Goal: Information Seeking & Learning: Find specific fact

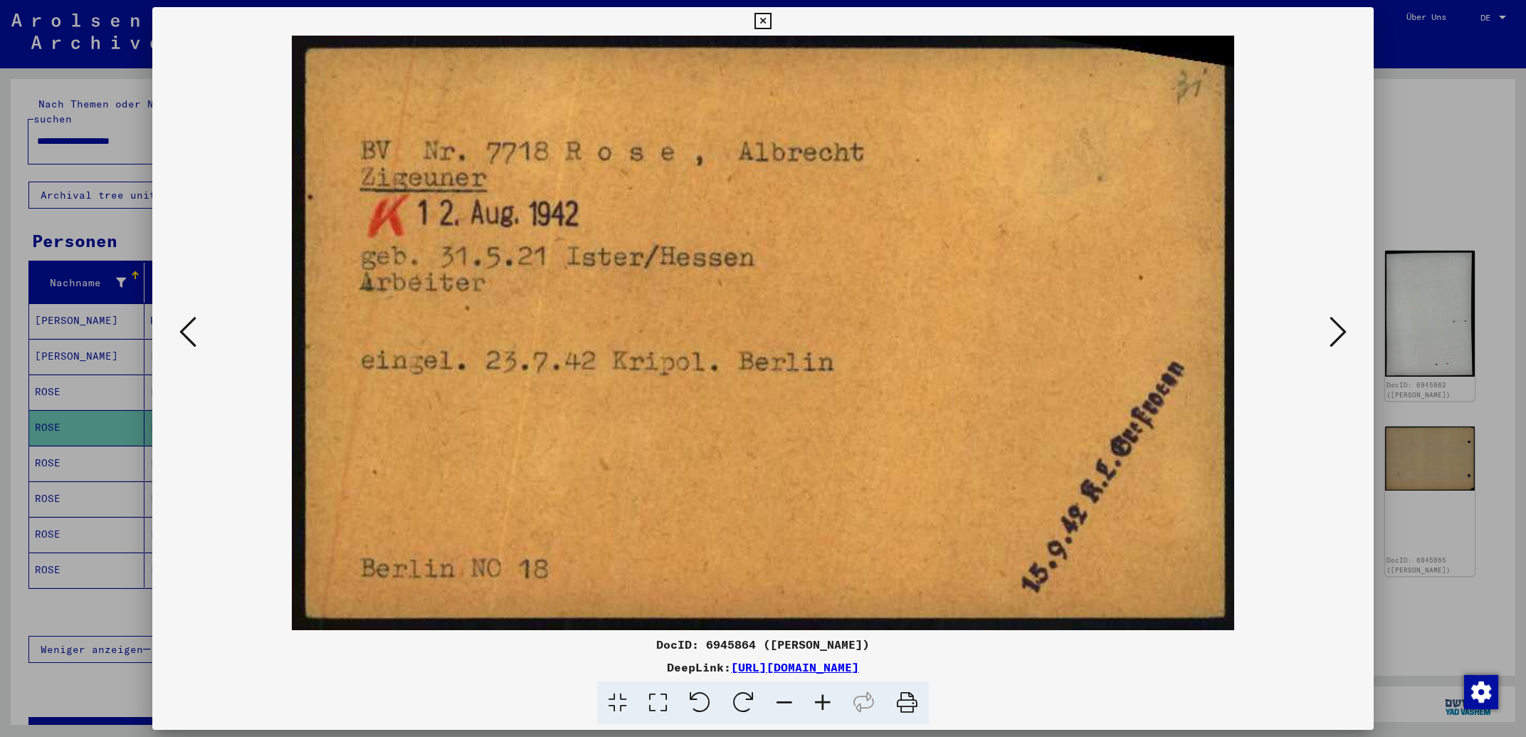
click at [771, 23] on icon at bounding box center [762, 21] width 16 height 17
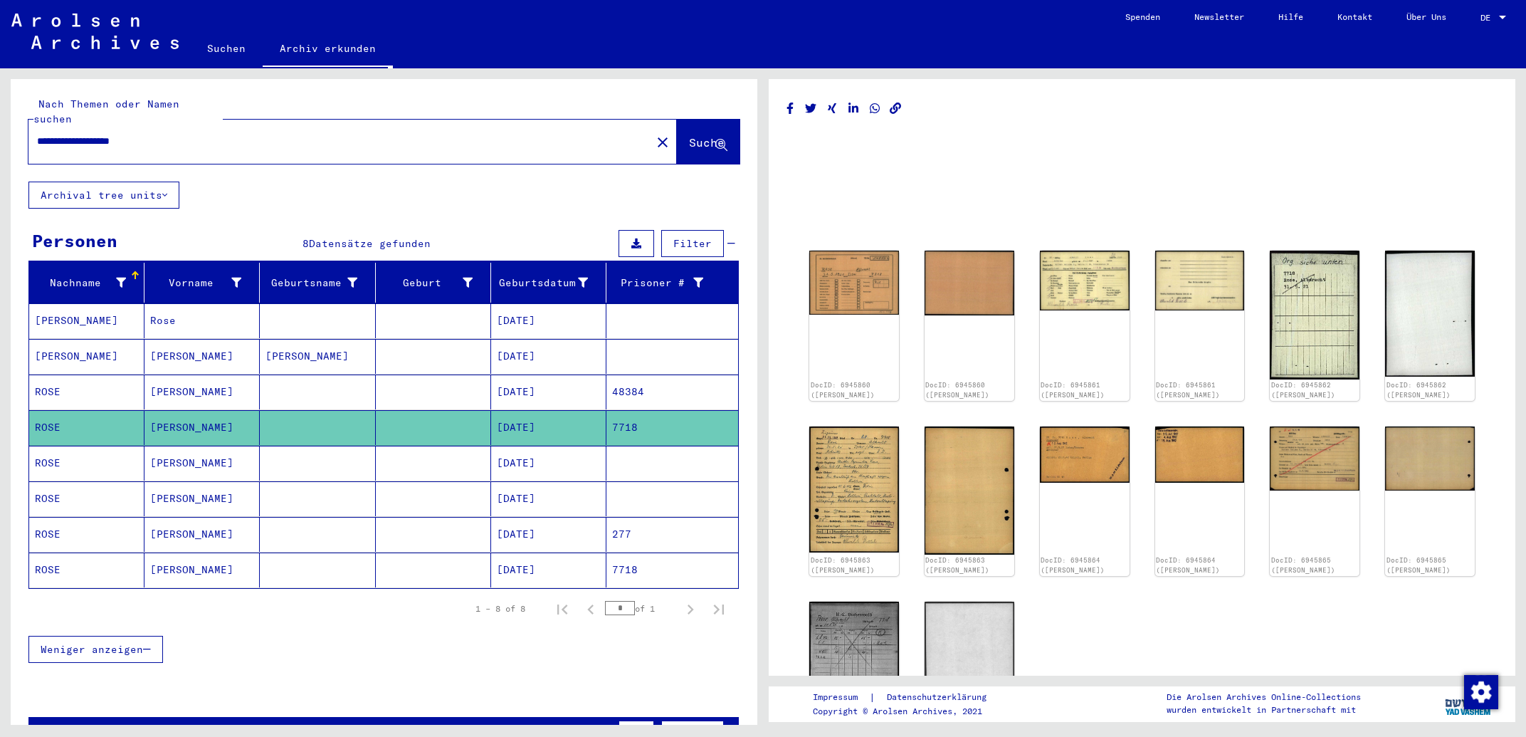
drag, startPoint x: 389, startPoint y: 125, endPoint x: 0, endPoint y: 125, distance: 389.3
click at [37, 134] on input "**********" at bounding box center [340, 141] width 606 height 15
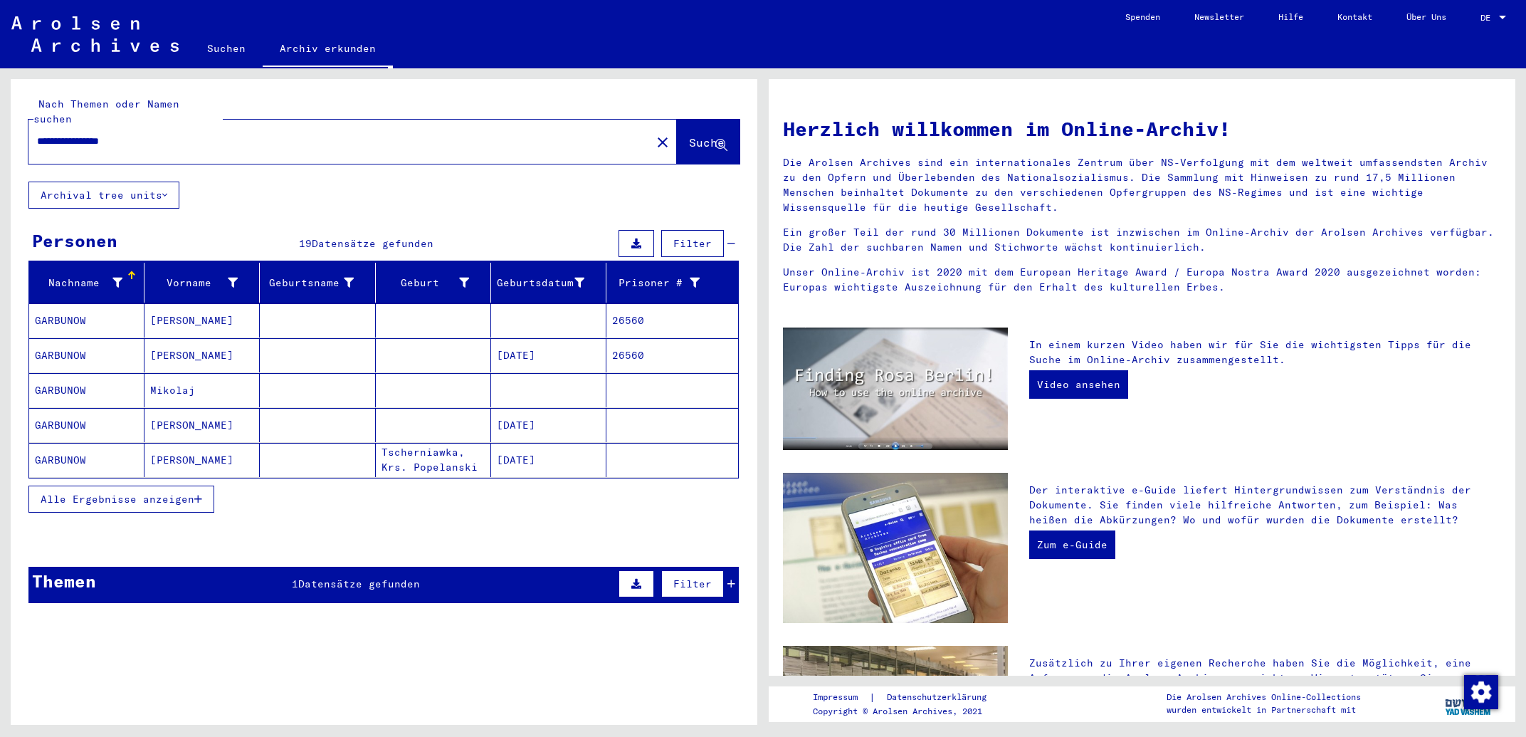
click at [163, 497] on button "Alle Ergebnisse anzeigen" at bounding box center [121, 498] width 186 height 27
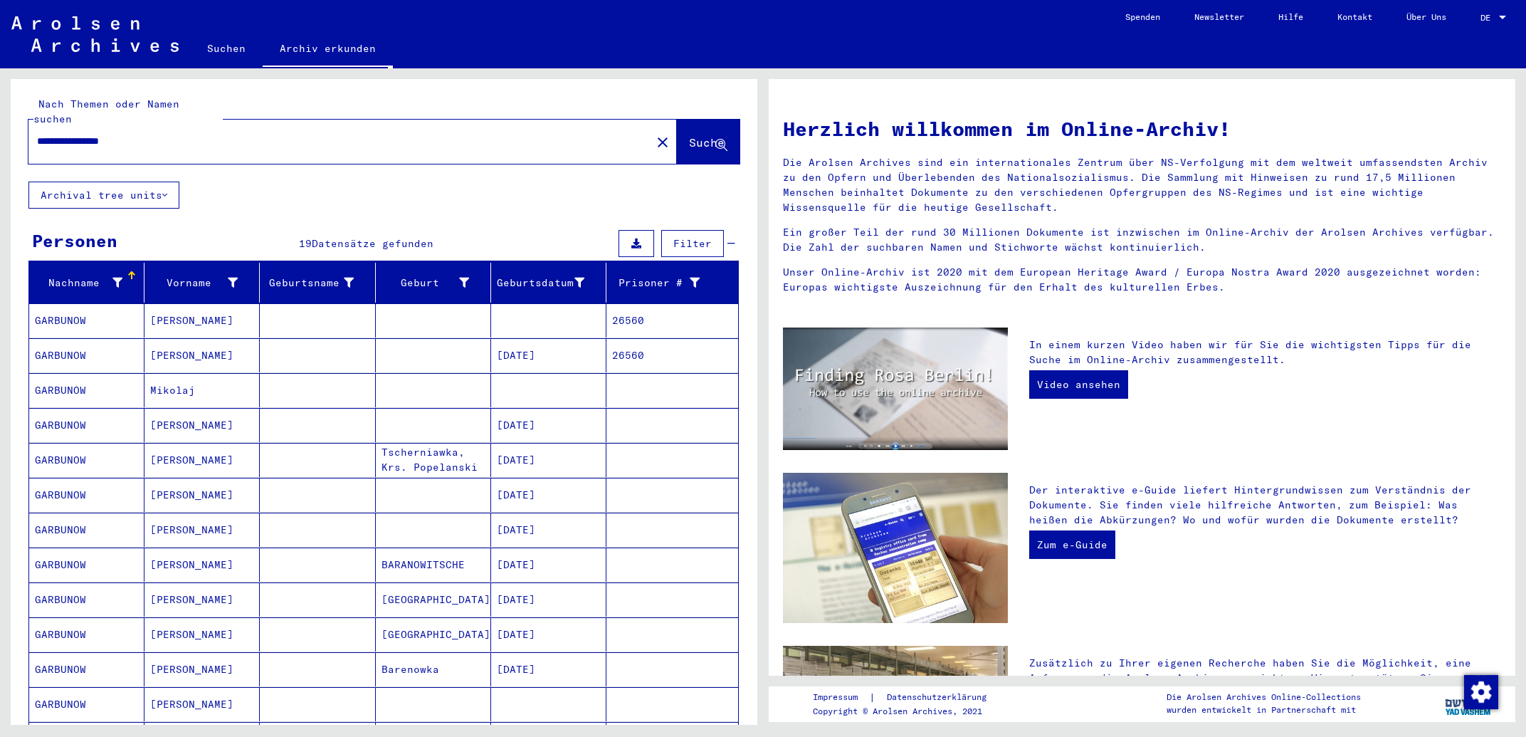
click at [544, 346] on mat-cell "[DATE]" at bounding box center [548, 355] width 115 height 34
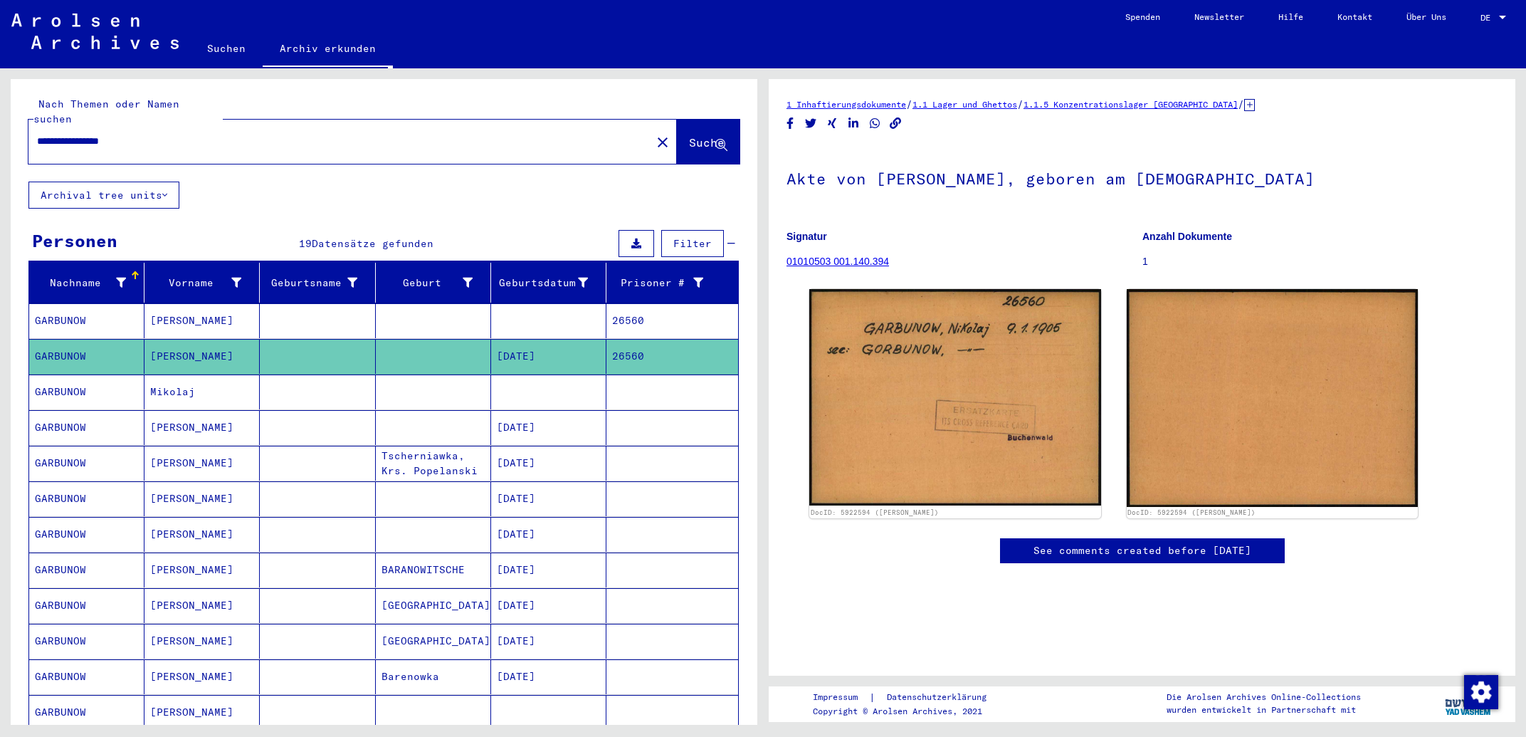
click at [563, 418] on mat-cell "[DATE]" at bounding box center [548, 427] width 115 height 35
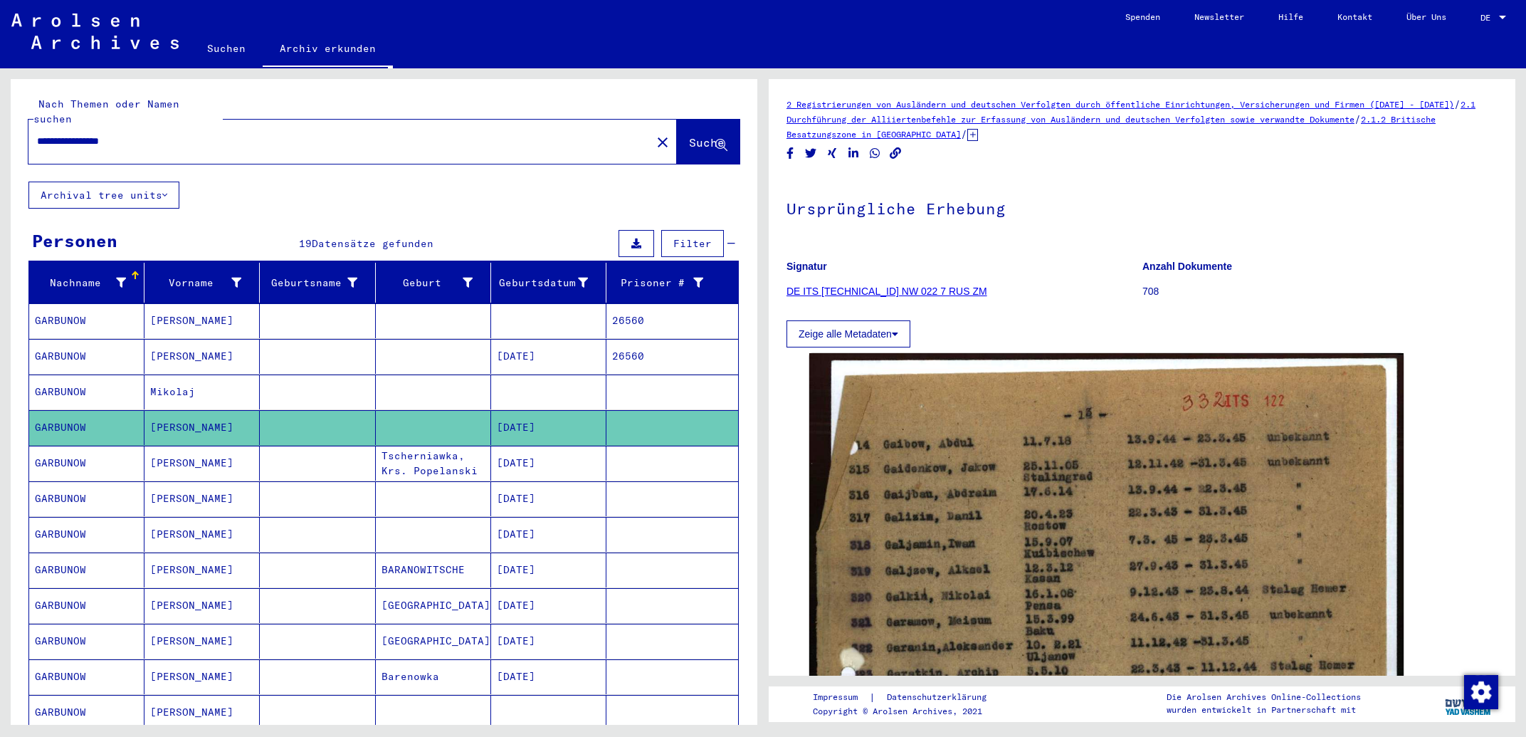
click at [552, 524] on mat-cell "[DATE]" at bounding box center [548, 534] width 115 height 35
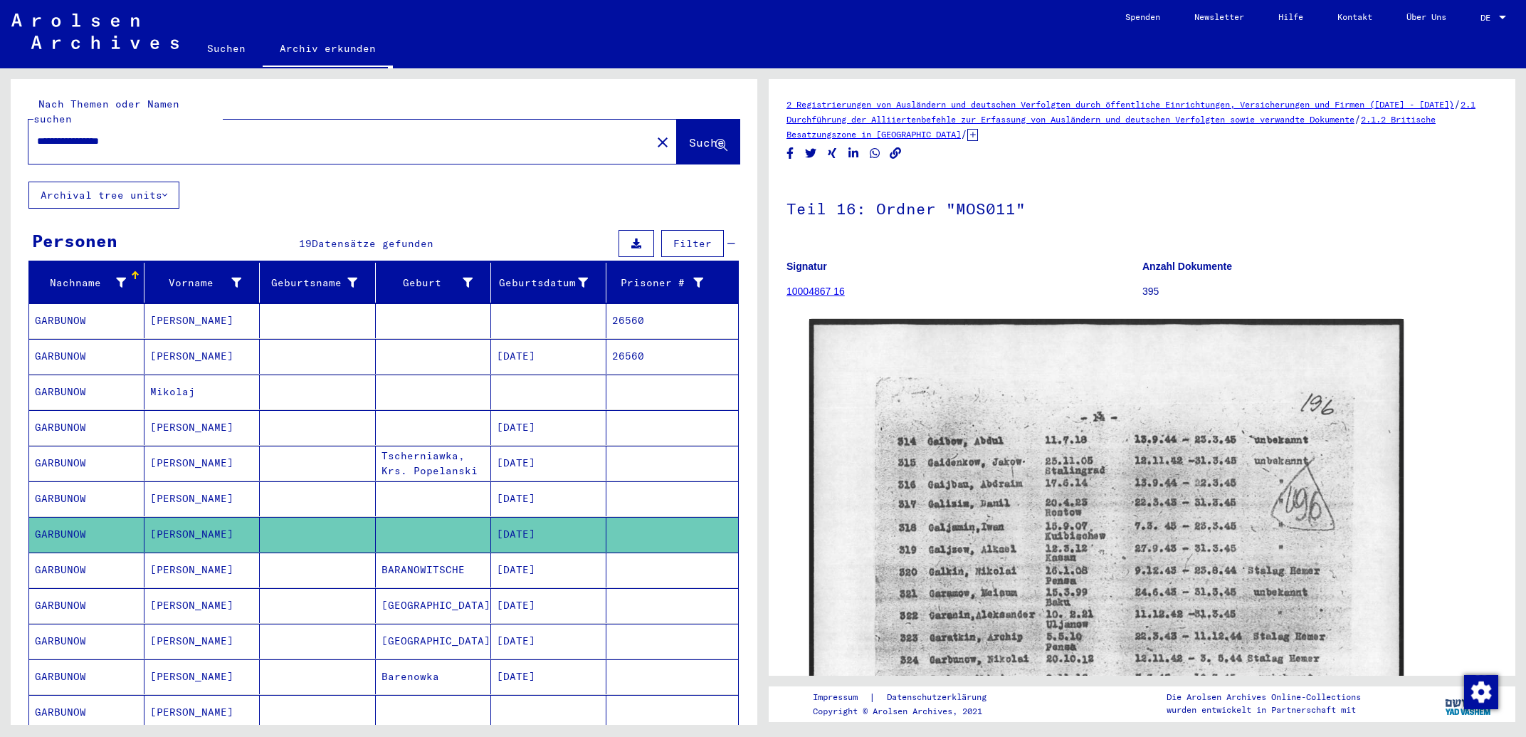
click at [570, 383] on mat-cell at bounding box center [548, 391] width 115 height 35
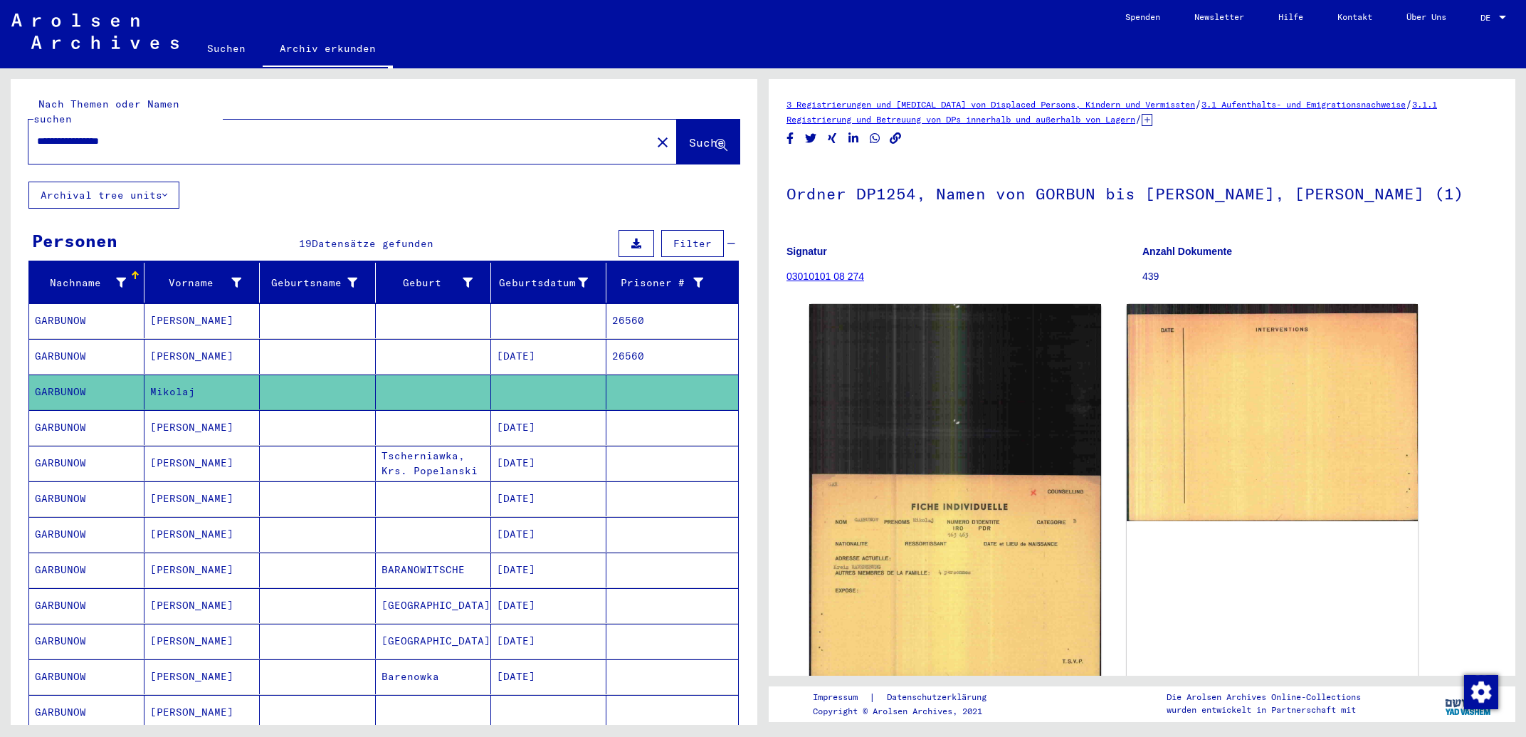
click at [574, 695] on mat-cell at bounding box center [548, 712] width 115 height 35
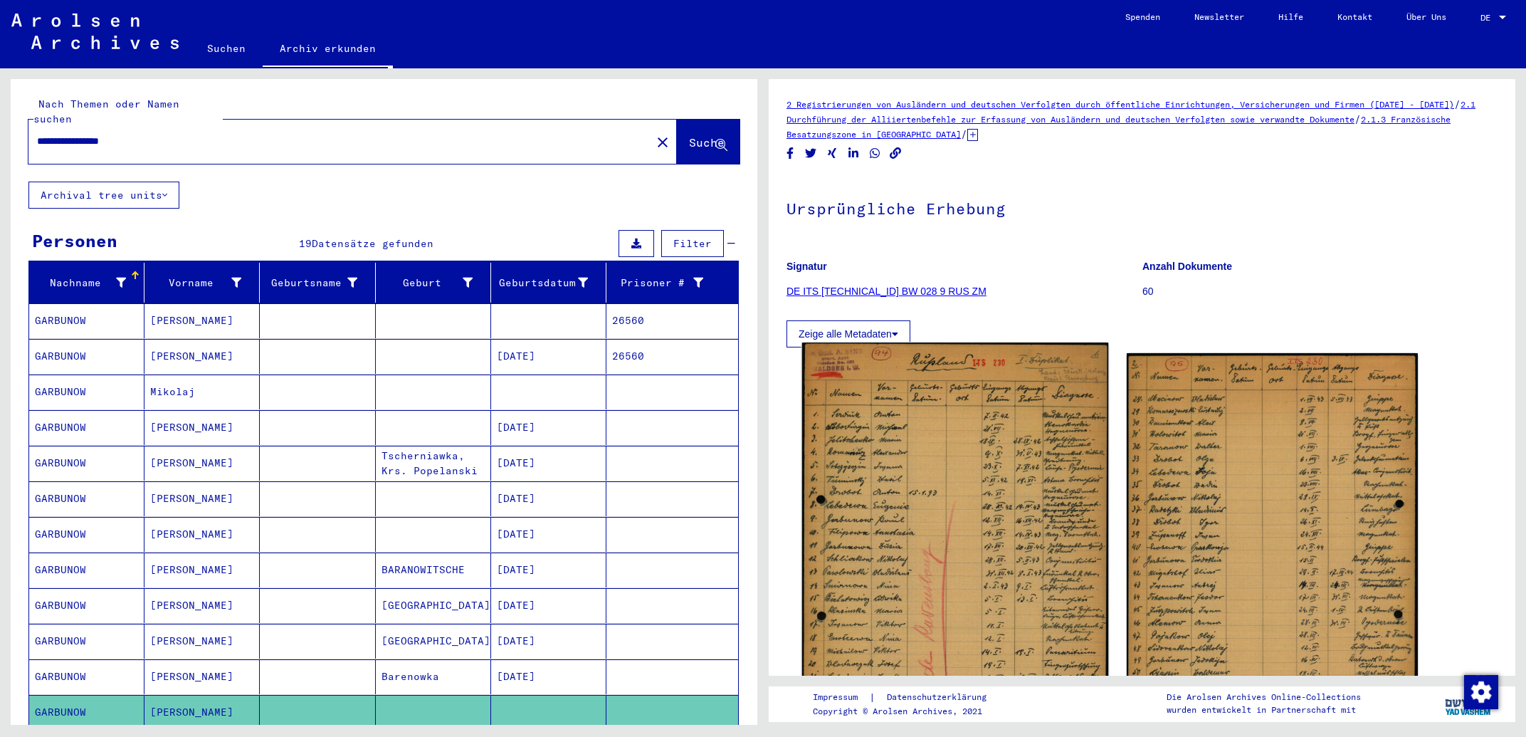
click at [952, 562] on img at bounding box center [955, 558] width 306 height 432
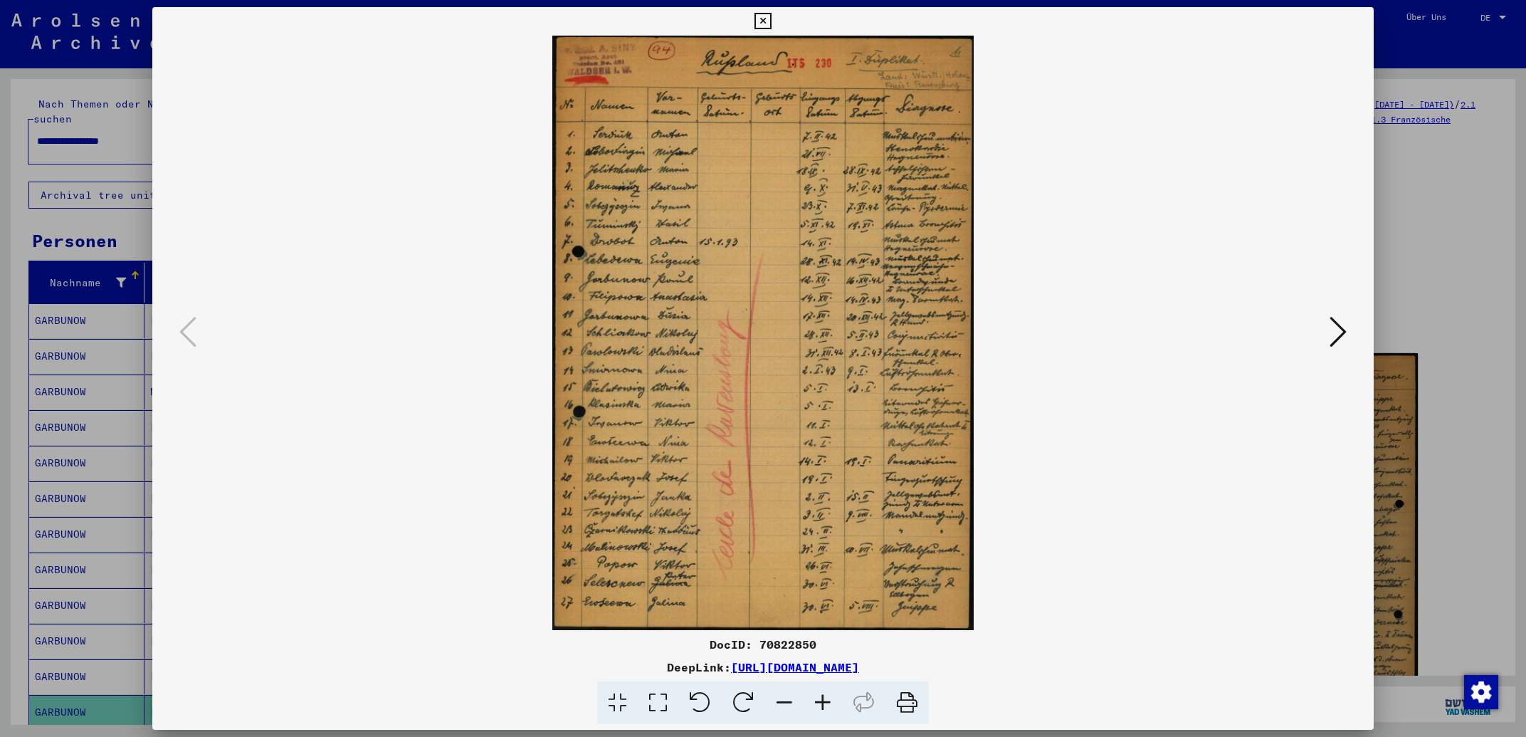
click at [771, 20] on icon at bounding box center [762, 21] width 16 height 17
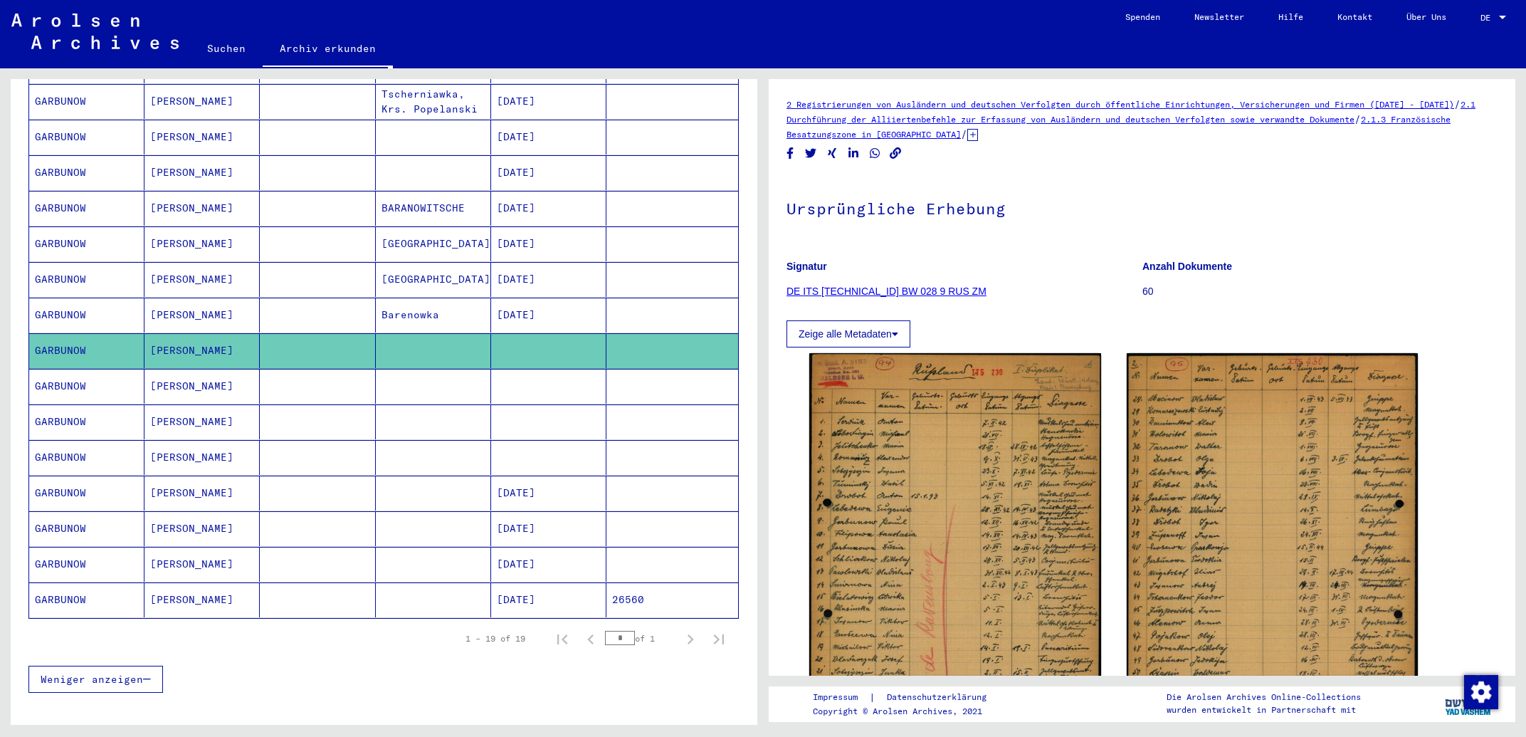
scroll to position [381, 0]
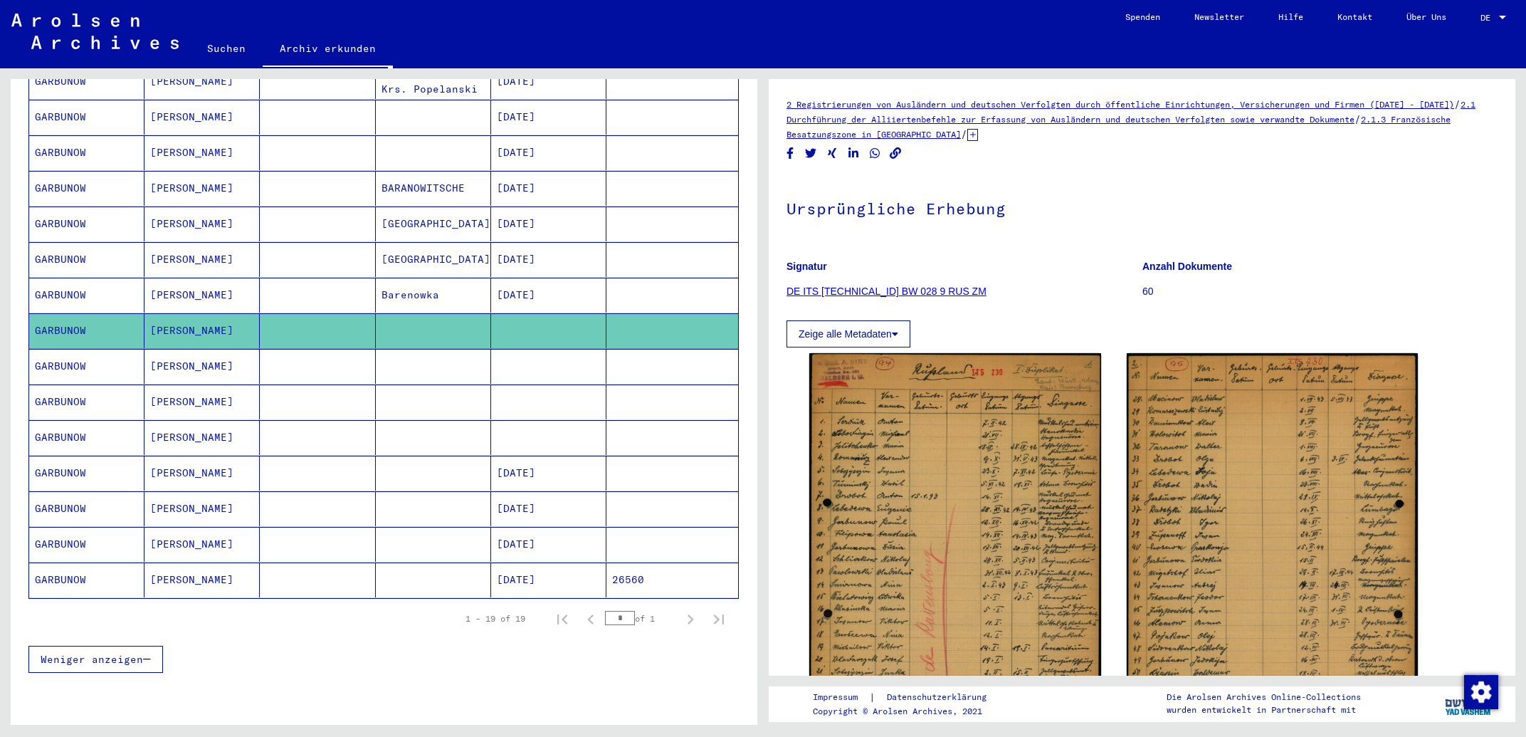
click at [238, 359] on mat-cell "[PERSON_NAME]" at bounding box center [201, 366] width 115 height 35
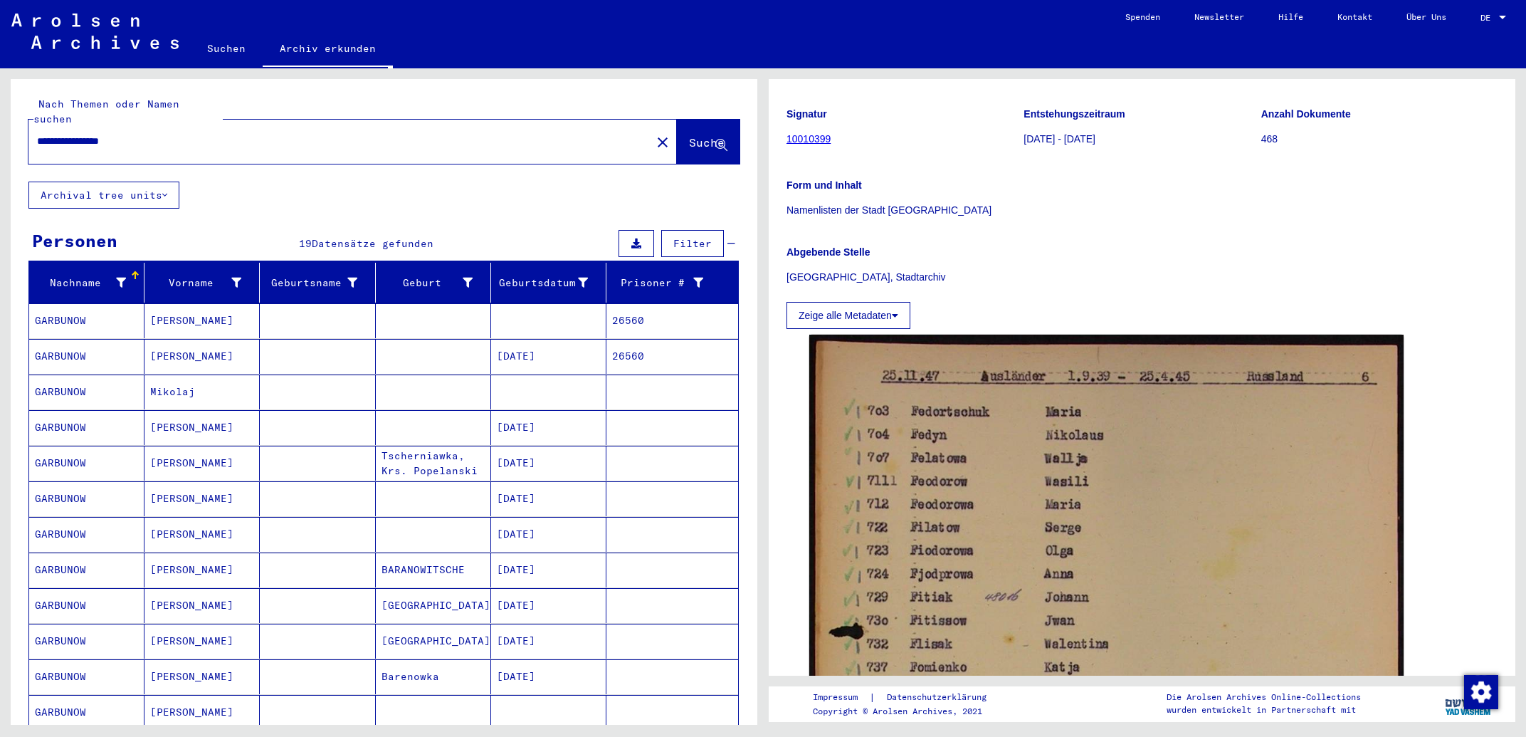
drag, startPoint x: 191, startPoint y: 132, endPoint x: 9, endPoint y: 132, distance: 182.2
click at [37, 134] on input "**********" at bounding box center [340, 141] width 606 height 15
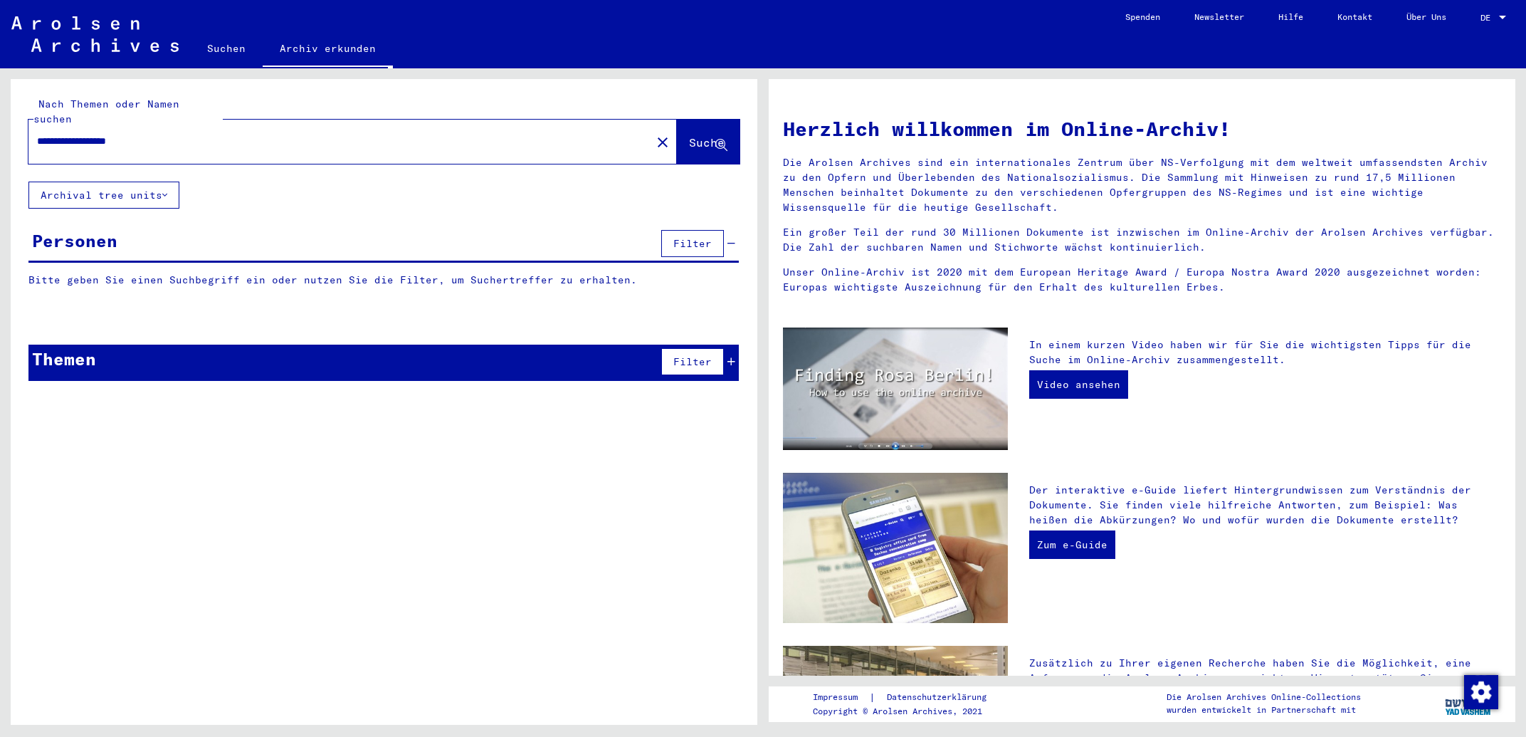
click at [80, 134] on input "**********" at bounding box center [335, 141] width 597 height 15
click at [319, 134] on input "**********" at bounding box center [335, 141] width 597 height 15
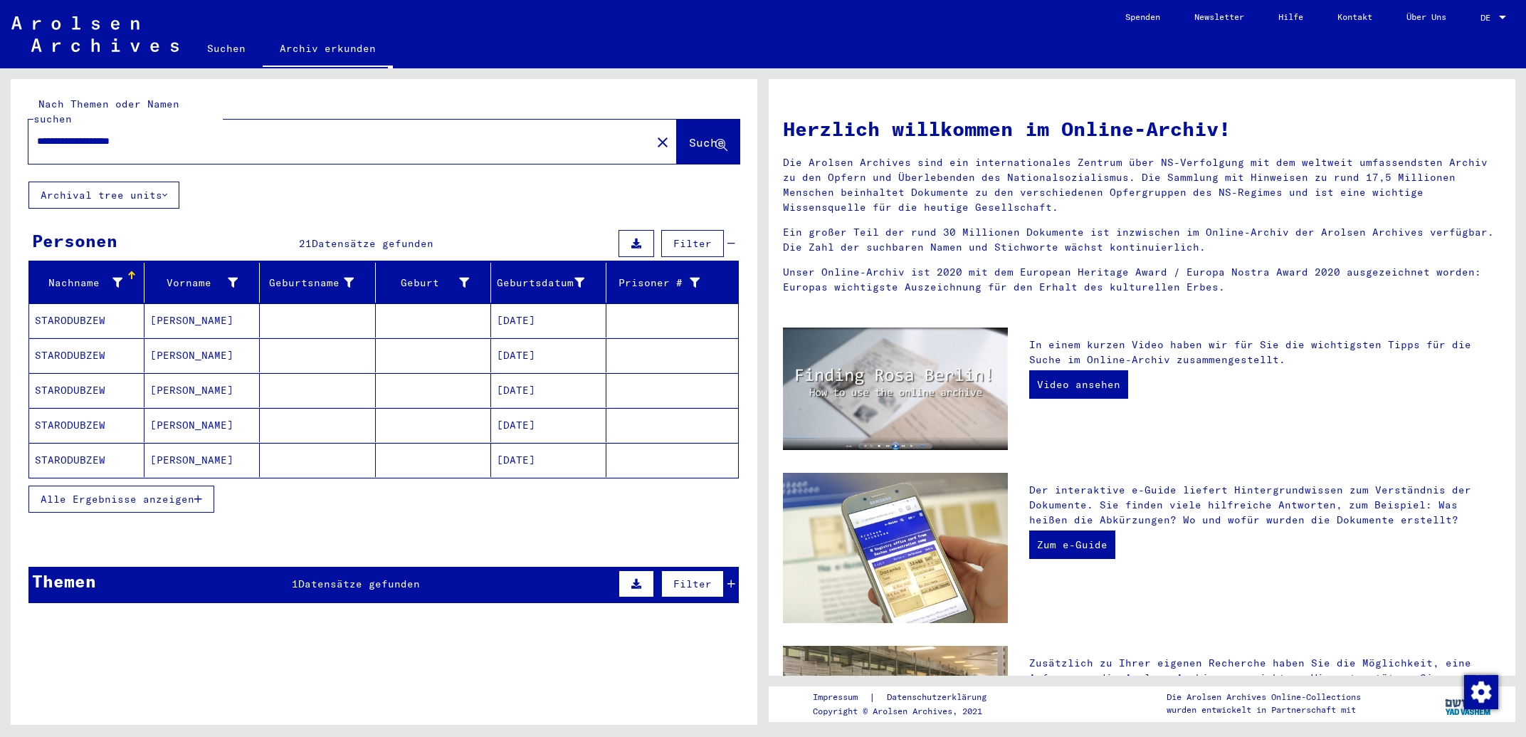
click at [184, 492] on span "Alle Ergebnisse anzeigen" at bounding box center [118, 498] width 154 height 13
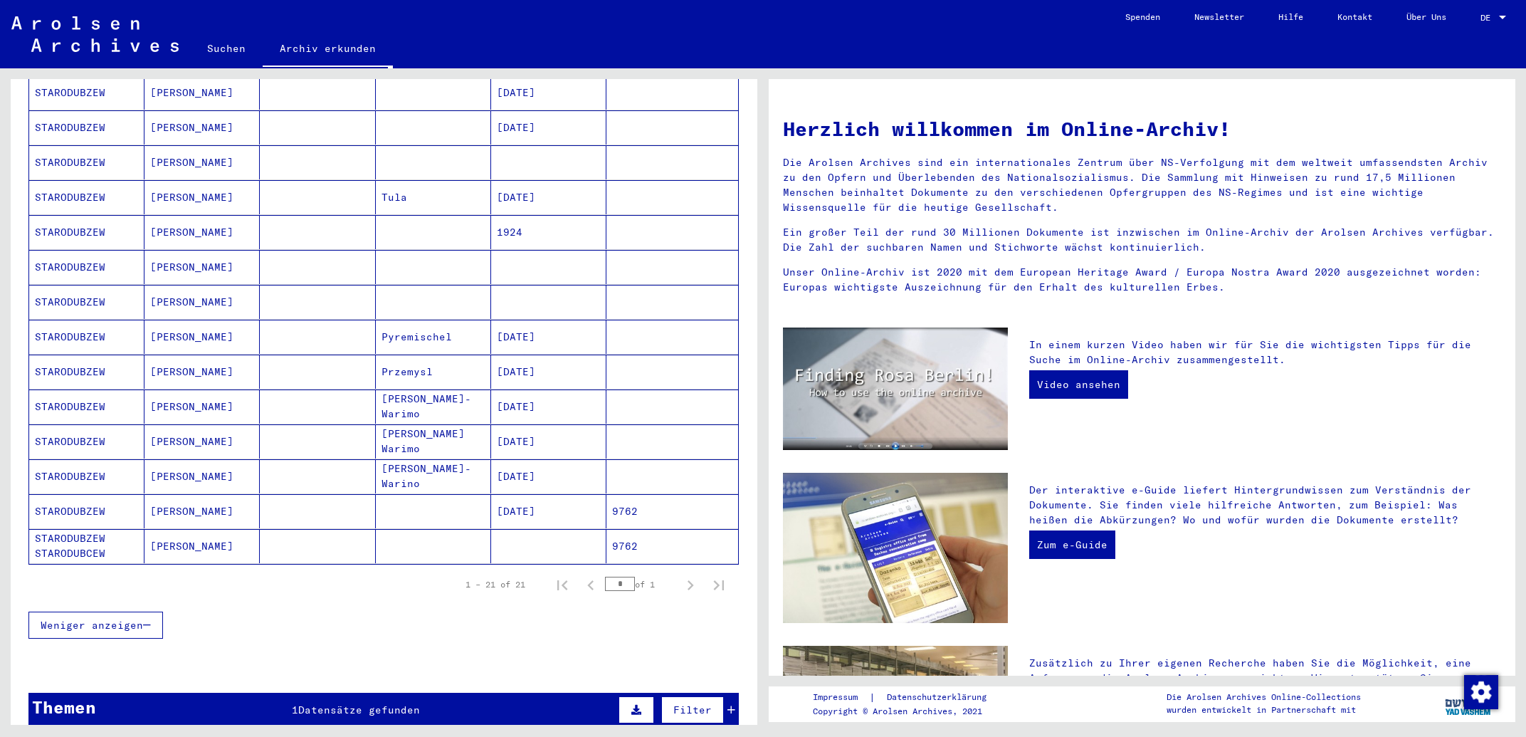
scroll to position [585, 0]
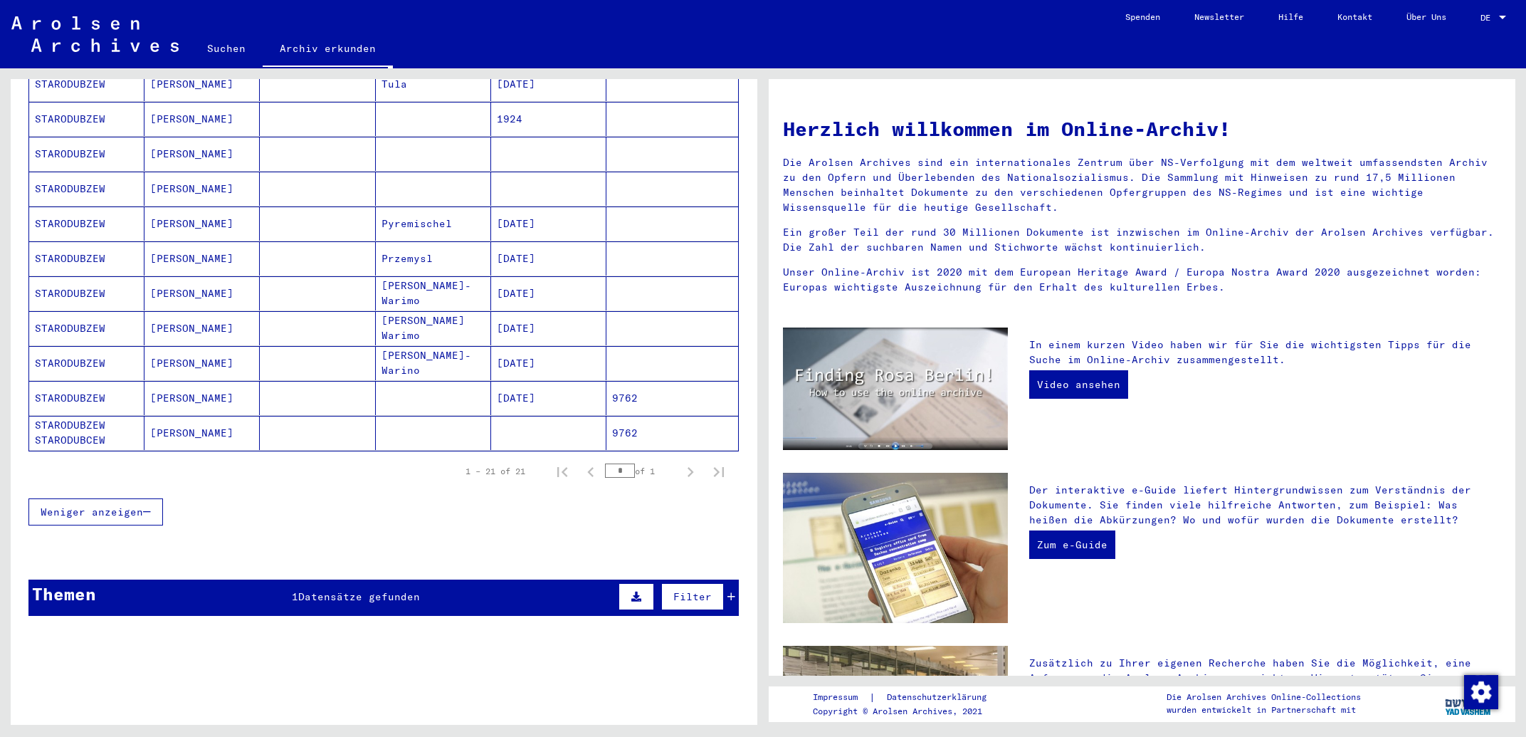
click at [524, 381] on mat-cell "[DATE]" at bounding box center [548, 398] width 115 height 34
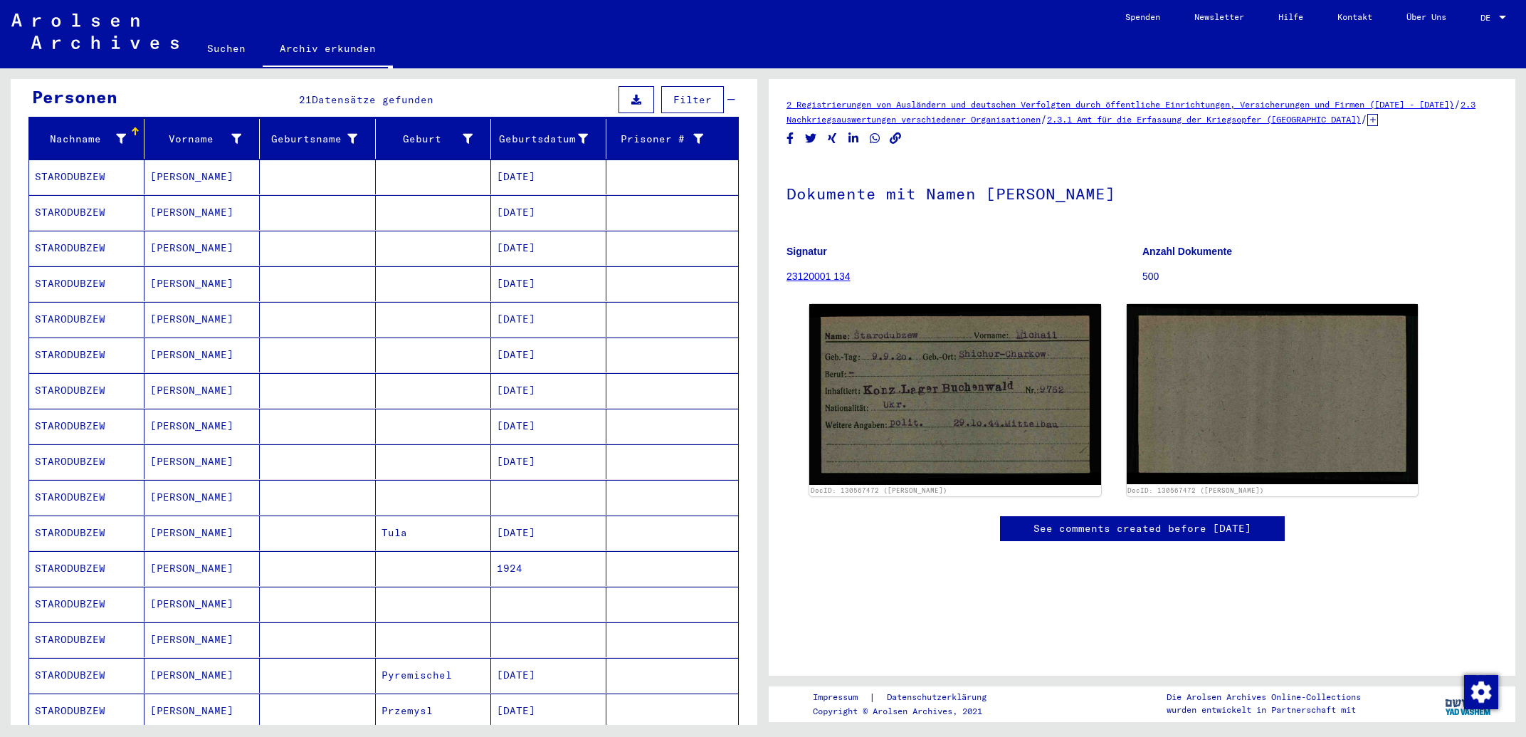
scroll to position [601, 0]
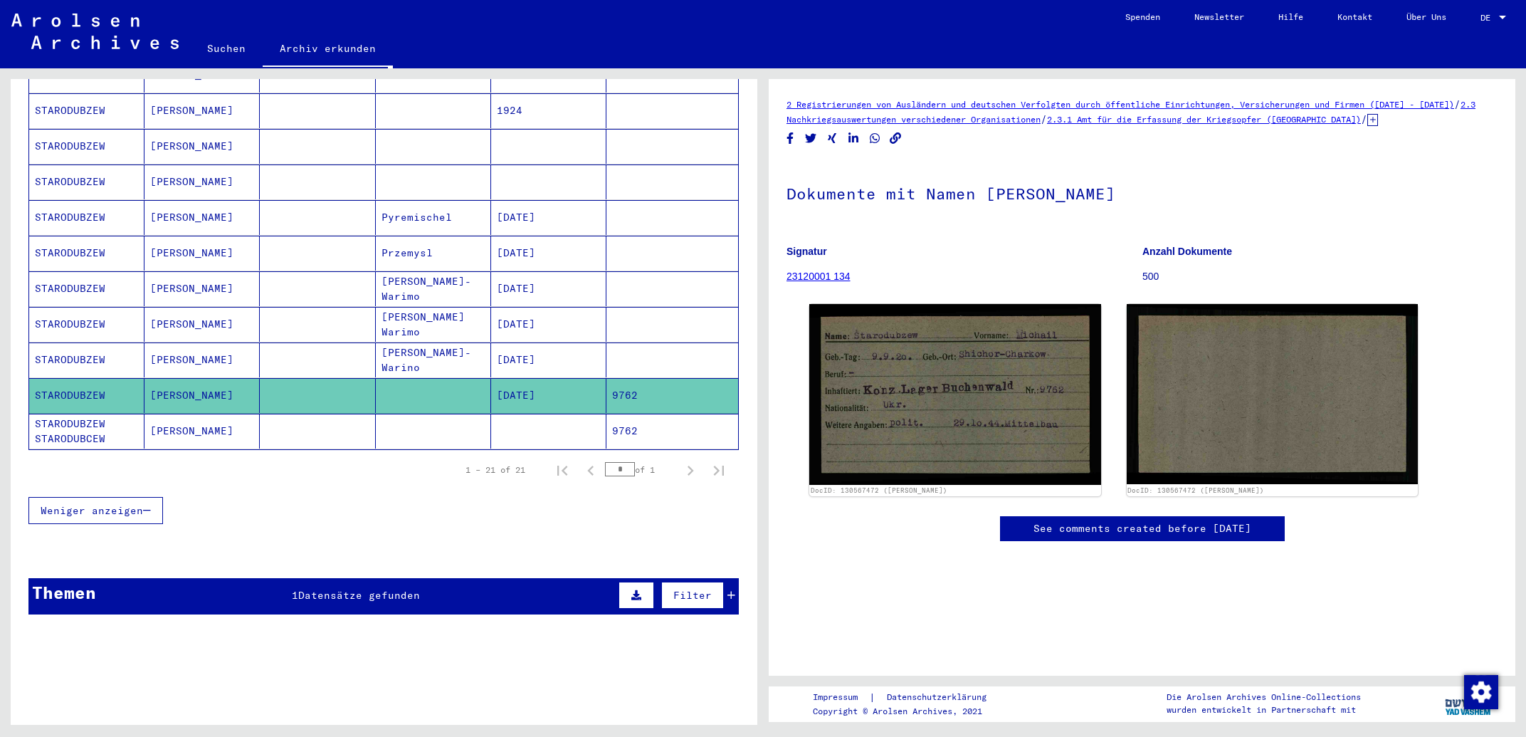
click at [172, 429] on mat-cell "[PERSON_NAME]" at bounding box center [201, 430] width 115 height 35
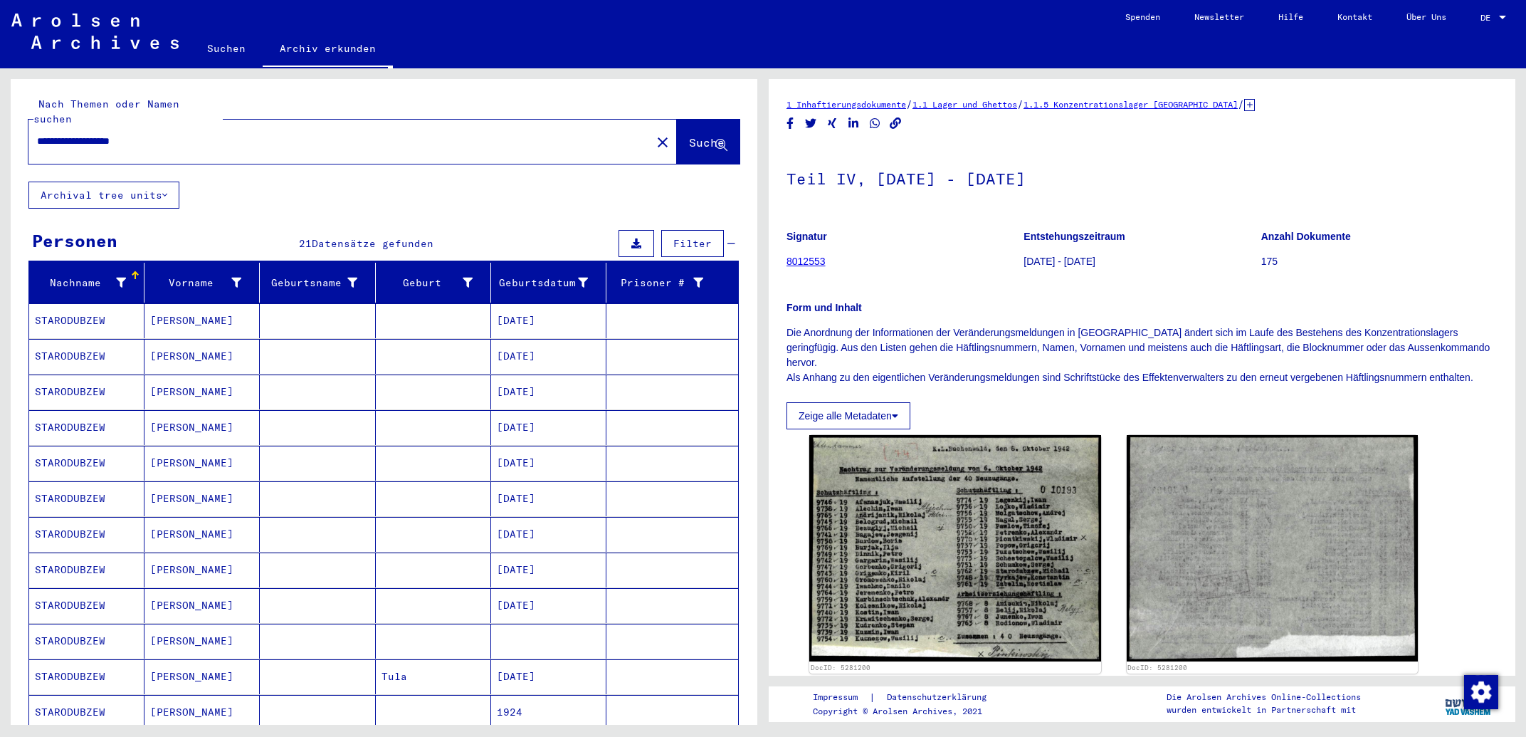
click at [215, 134] on input "**********" at bounding box center [340, 141] width 606 height 15
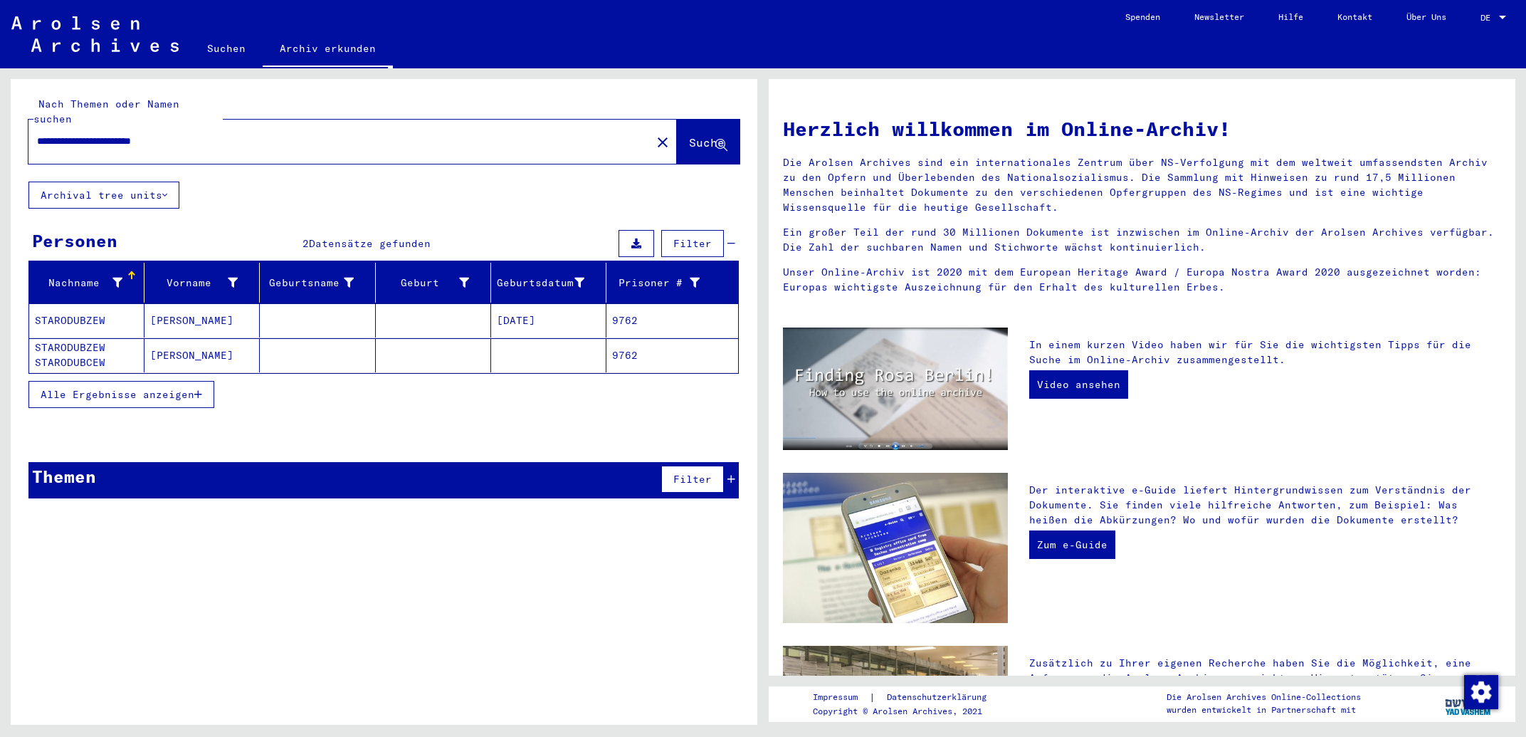
click at [204, 381] on button "Alle Ergebnisse anzeigen" at bounding box center [121, 394] width 186 height 27
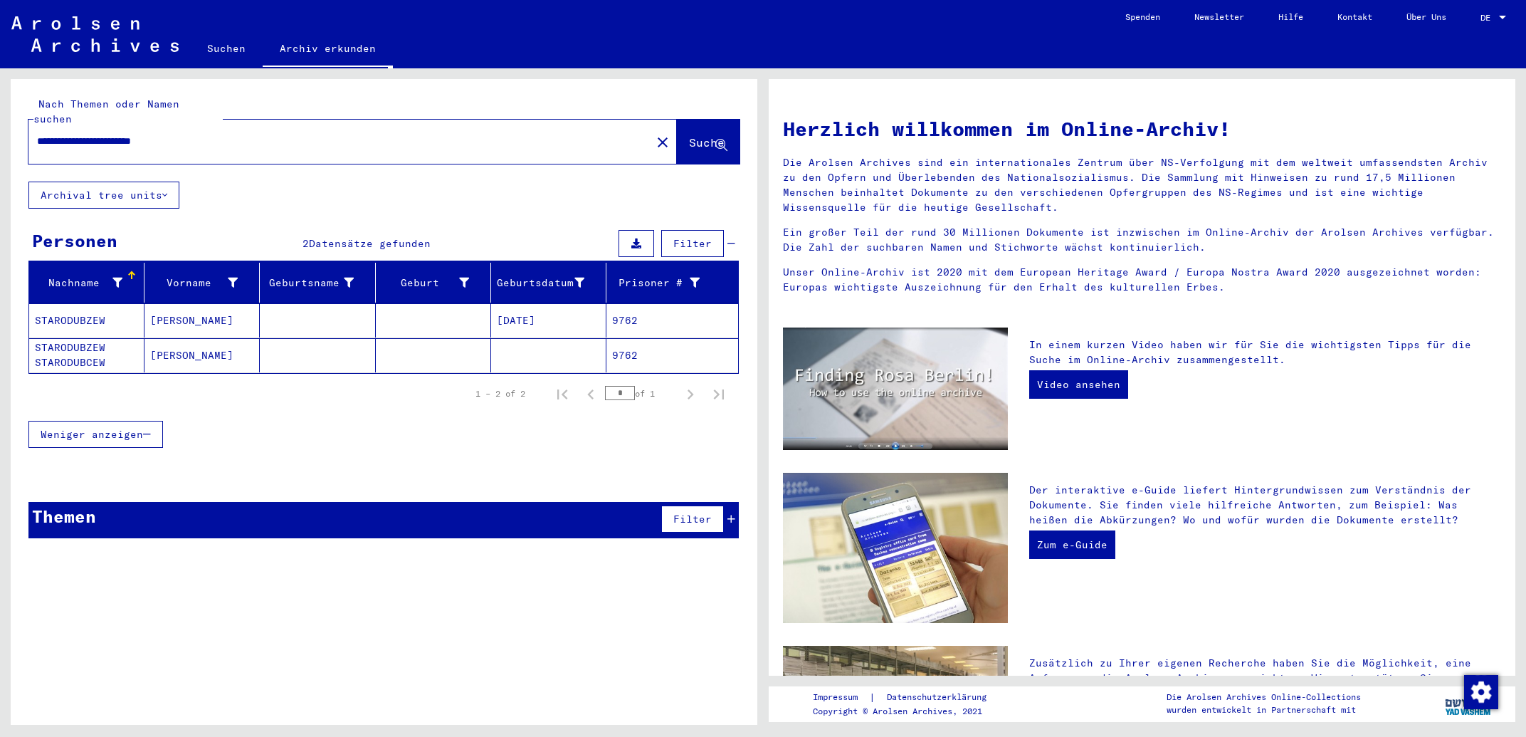
drag, startPoint x: 174, startPoint y: 127, endPoint x: 0, endPoint y: 122, distance: 174.4
click at [37, 134] on input "**********" at bounding box center [335, 141] width 597 height 15
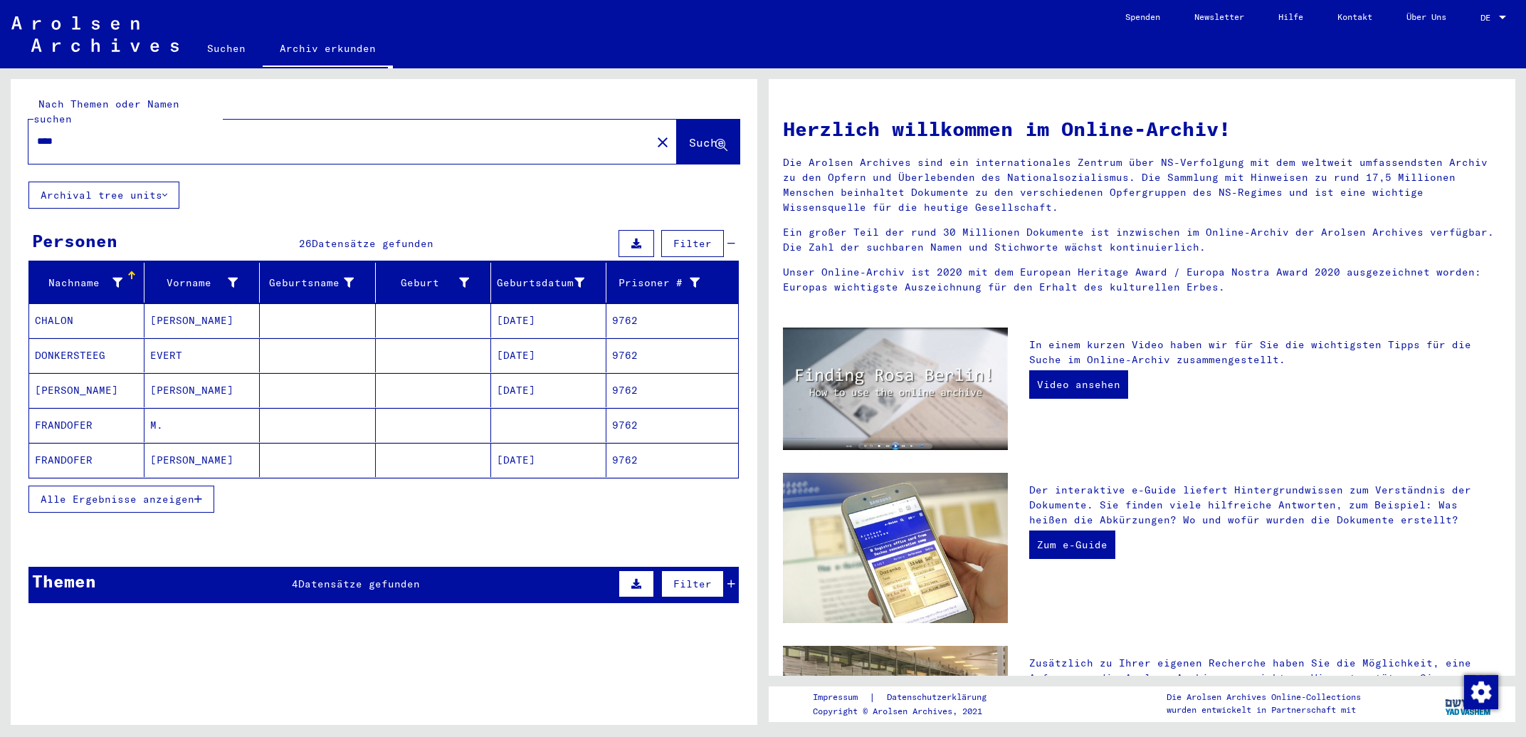
click at [194, 492] on span "Alle Ergebnisse anzeigen" at bounding box center [118, 498] width 154 height 13
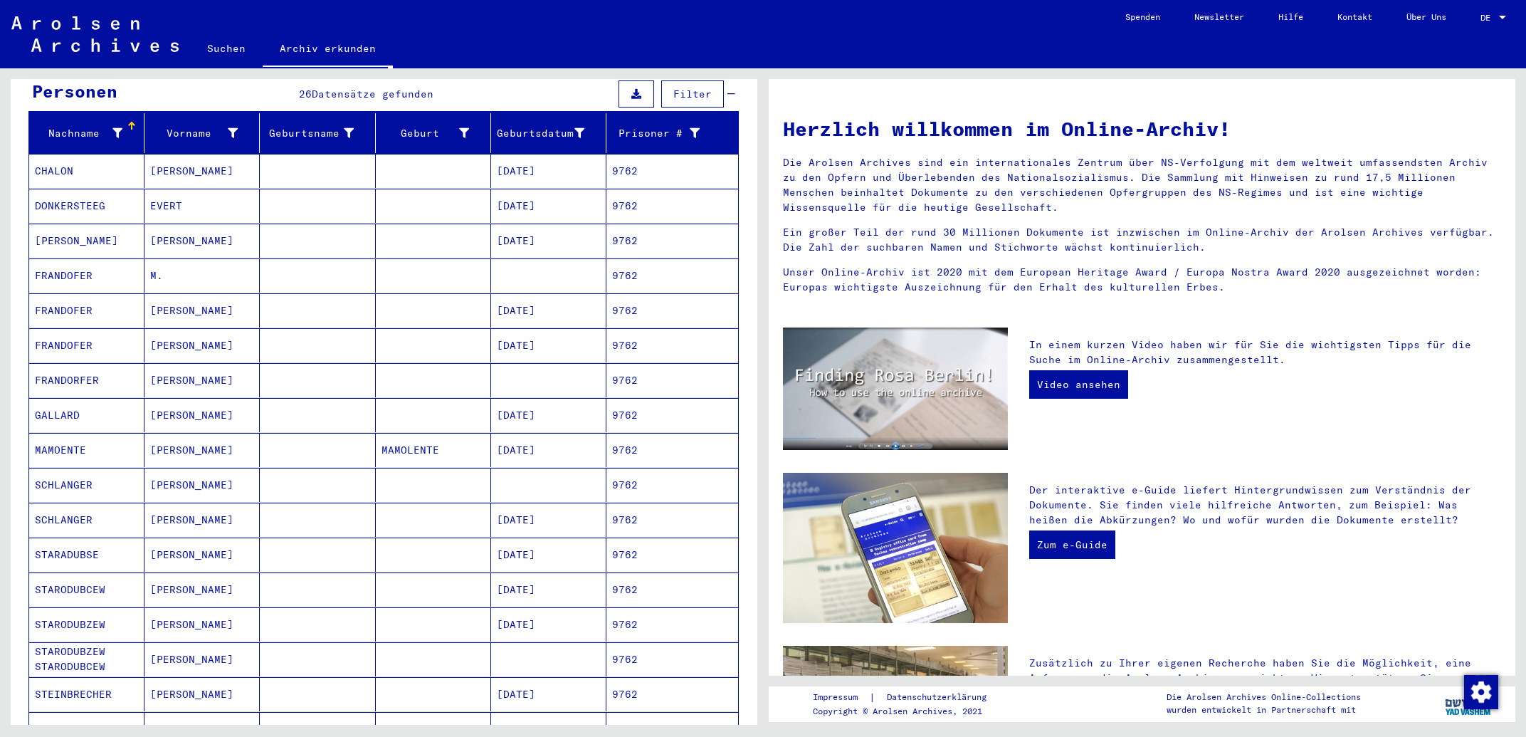
scroll to position [152, 0]
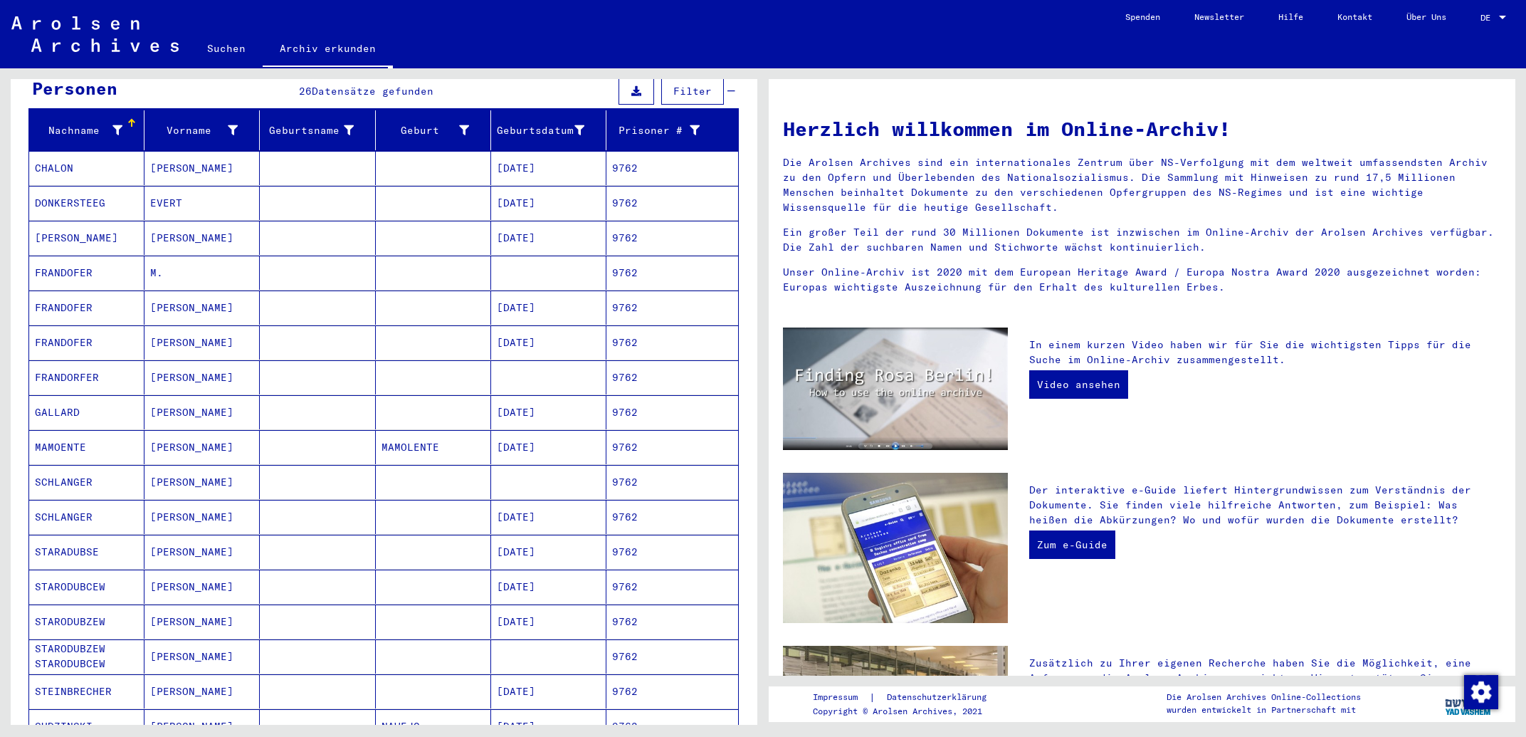
click at [183, 539] on mat-cell "[PERSON_NAME]" at bounding box center [201, 551] width 115 height 34
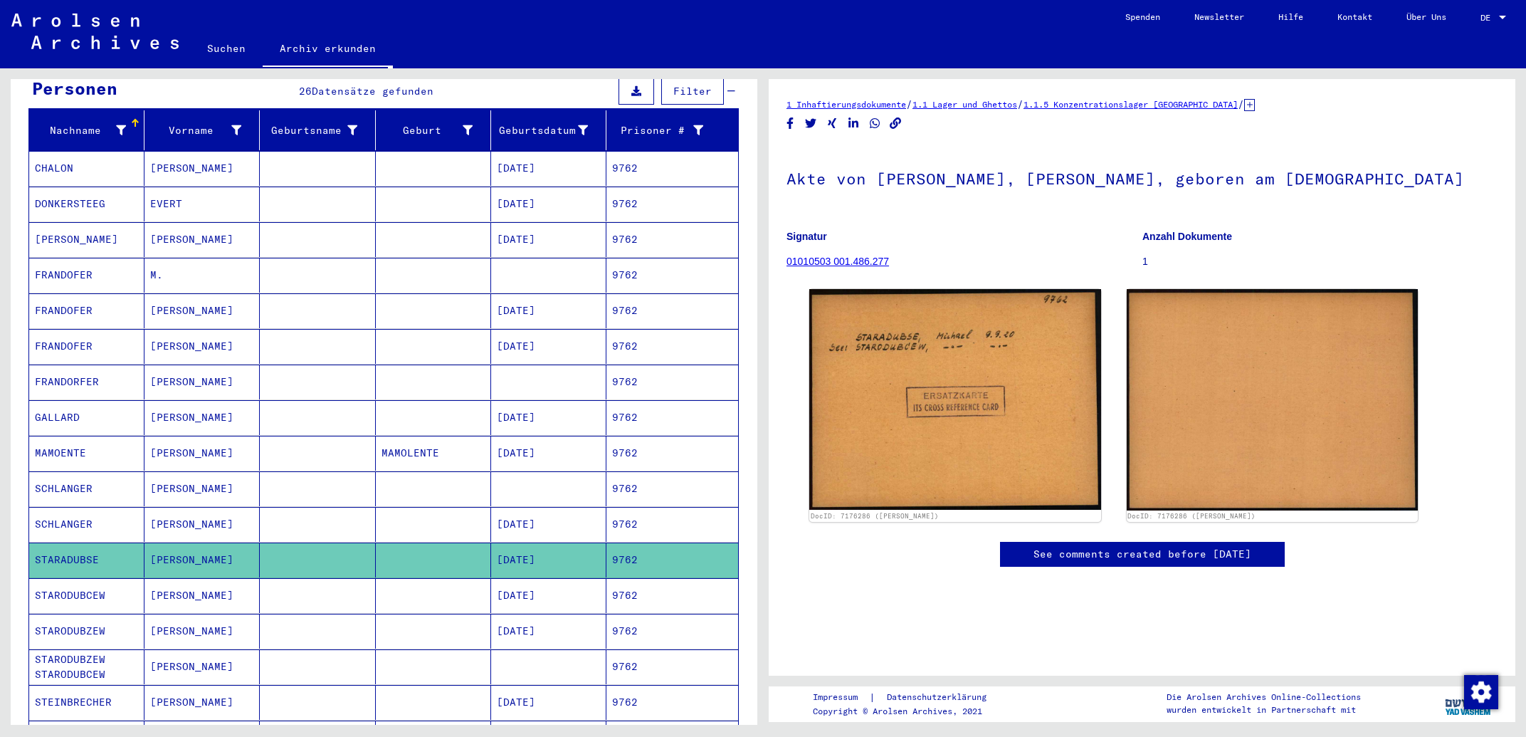
click at [186, 585] on mat-cell "[PERSON_NAME]" at bounding box center [201, 595] width 115 height 35
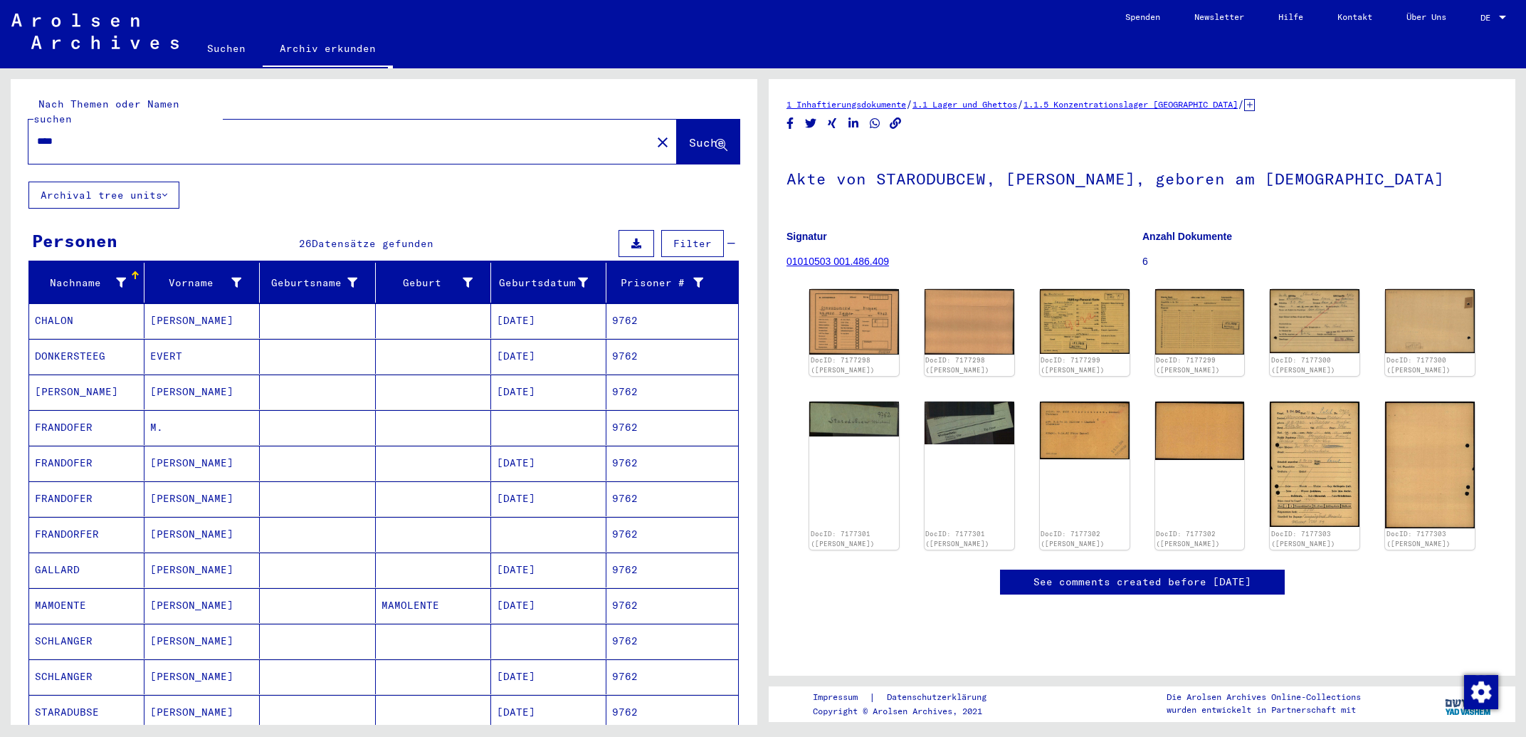
click at [37, 134] on input "****" at bounding box center [340, 141] width 606 height 15
type input "**********"
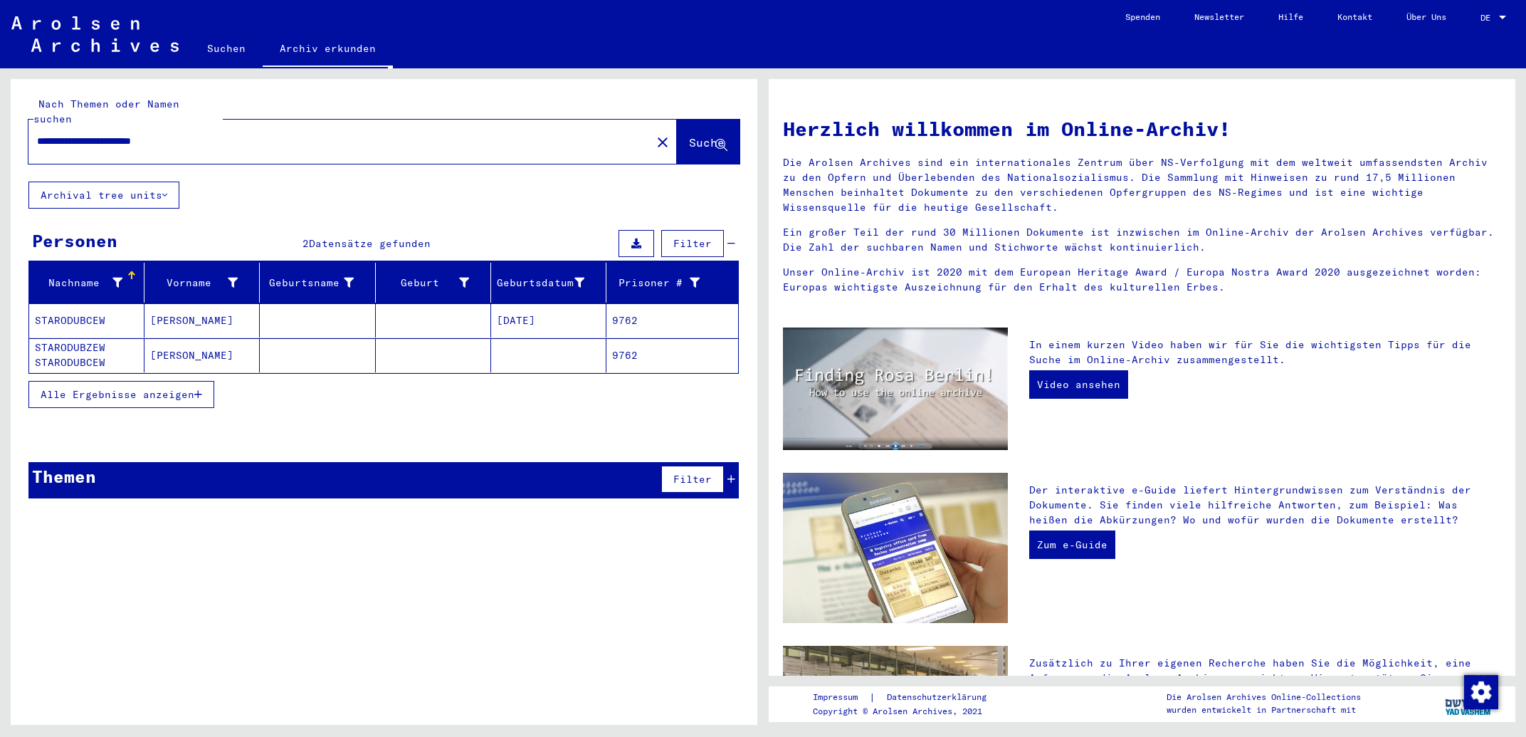
click at [216, 303] on mat-cell "[PERSON_NAME]" at bounding box center [201, 320] width 115 height 34
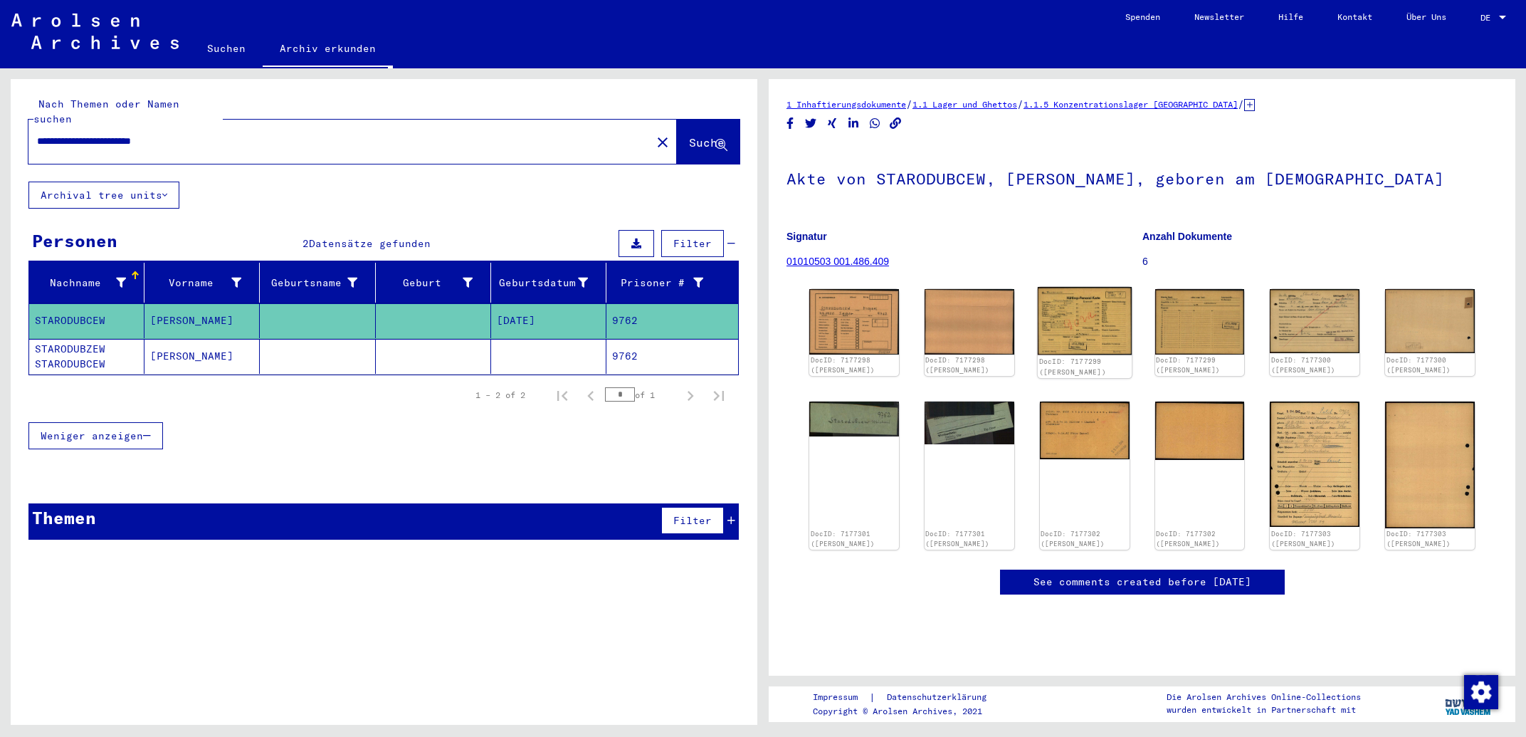
click at [1065, 308] on img at bounding box center [1085, 321] width 94 height 68
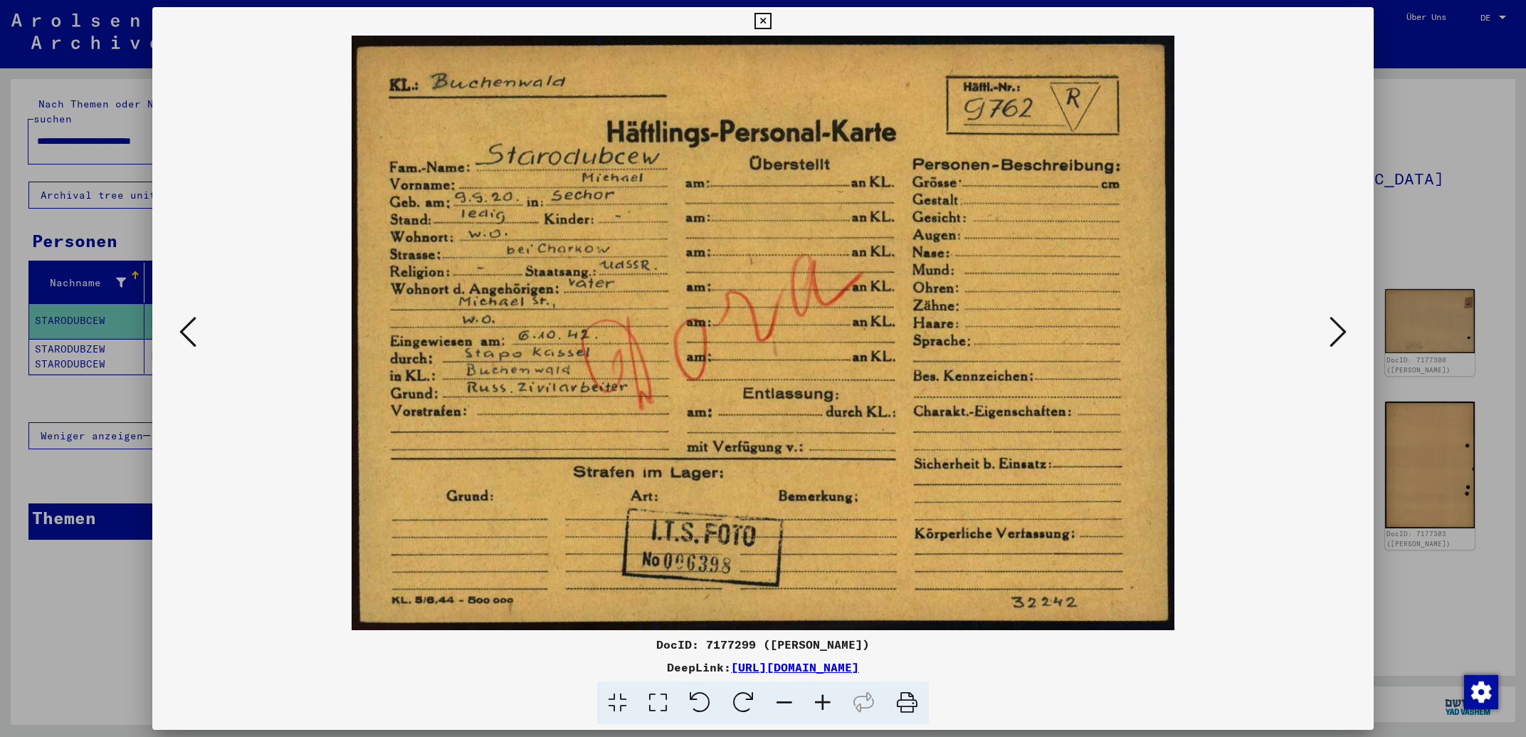
click at [1346, 334] on icon at bounding box center [1337, 332] width 17 height 34
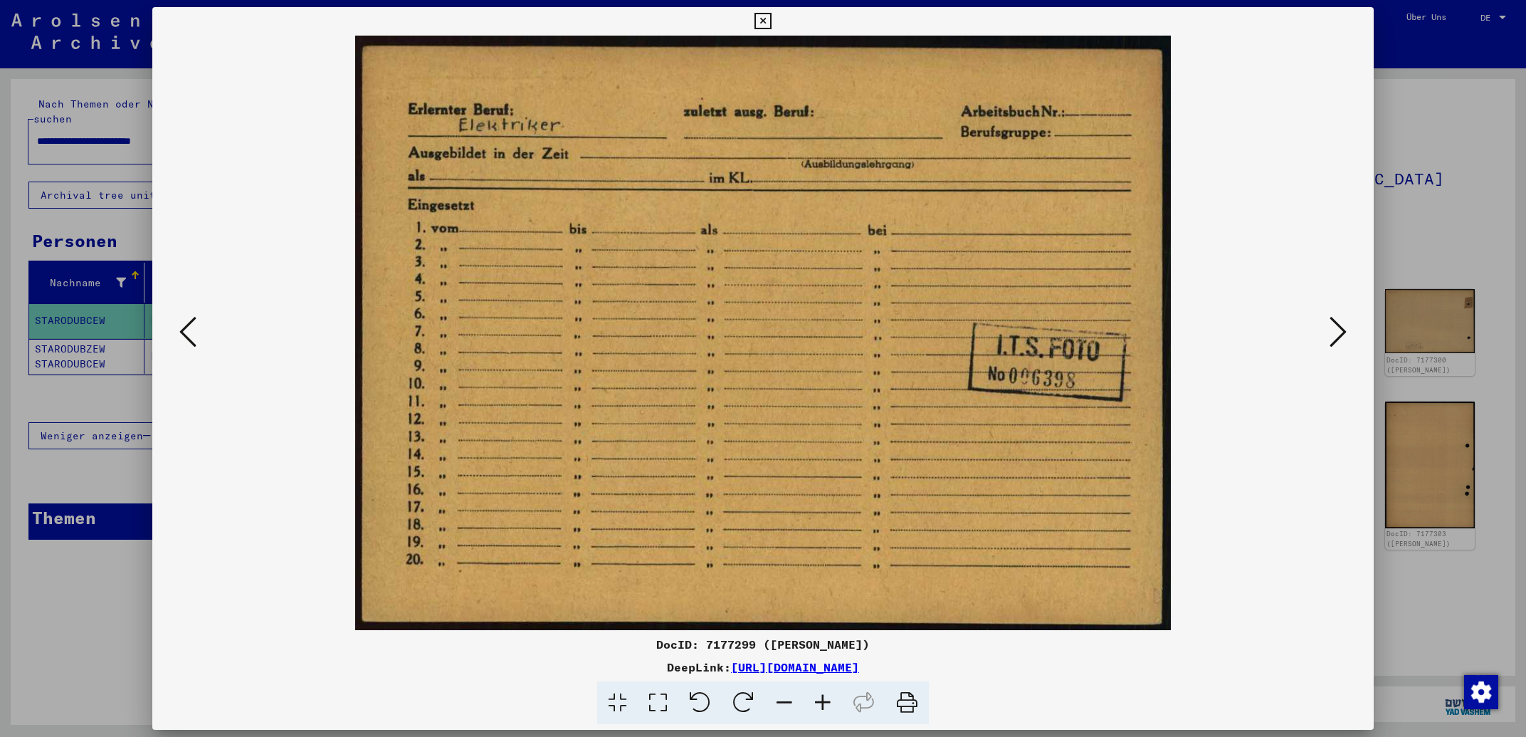
click at [1346, 334] on icon at bounding box center [1337, 332] width 17 height 34
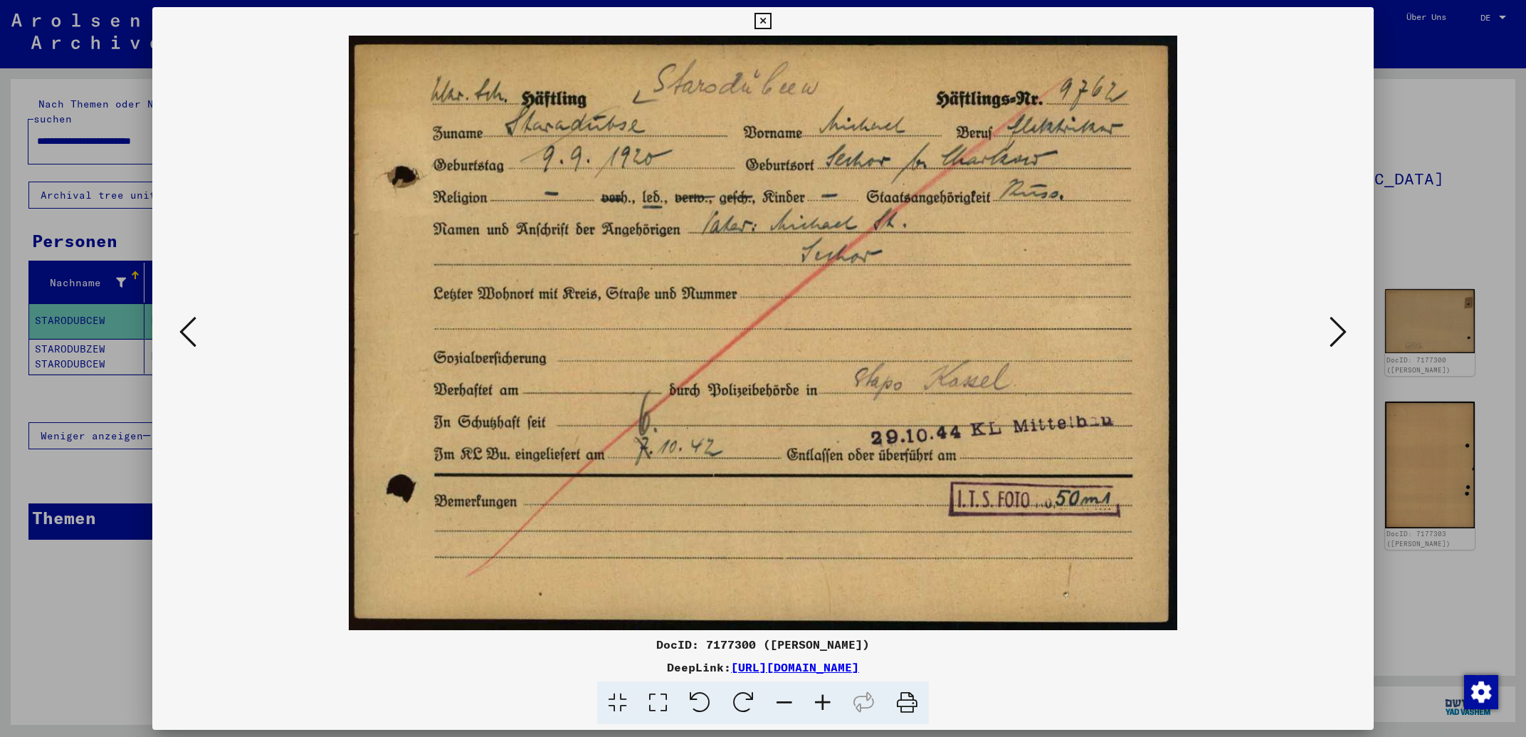
click at [1337, 337] on icon at bounding box center [1337, 332] width 17 height 34
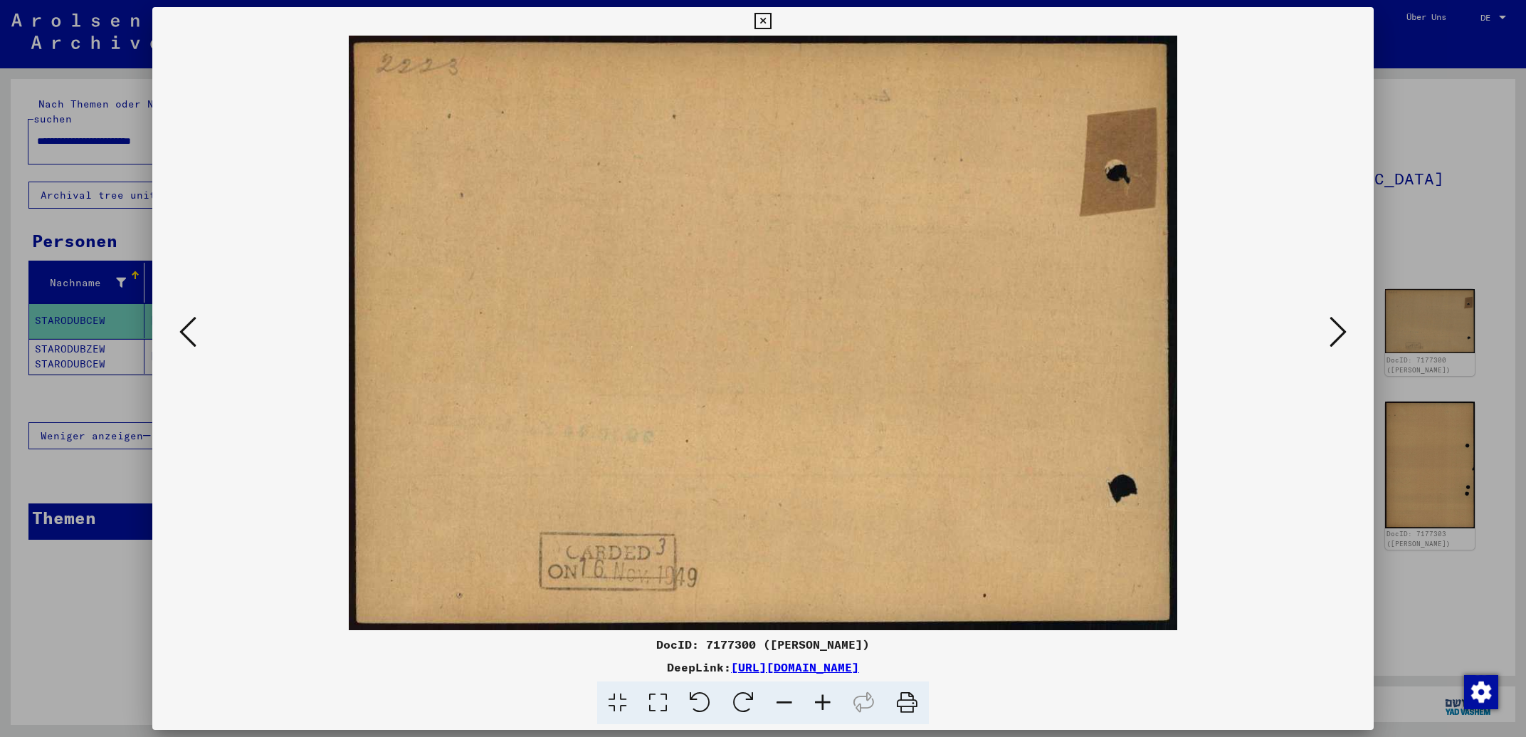
click at [1337, 337] on icon at bounding box center [1337, 332] width 17 height 34
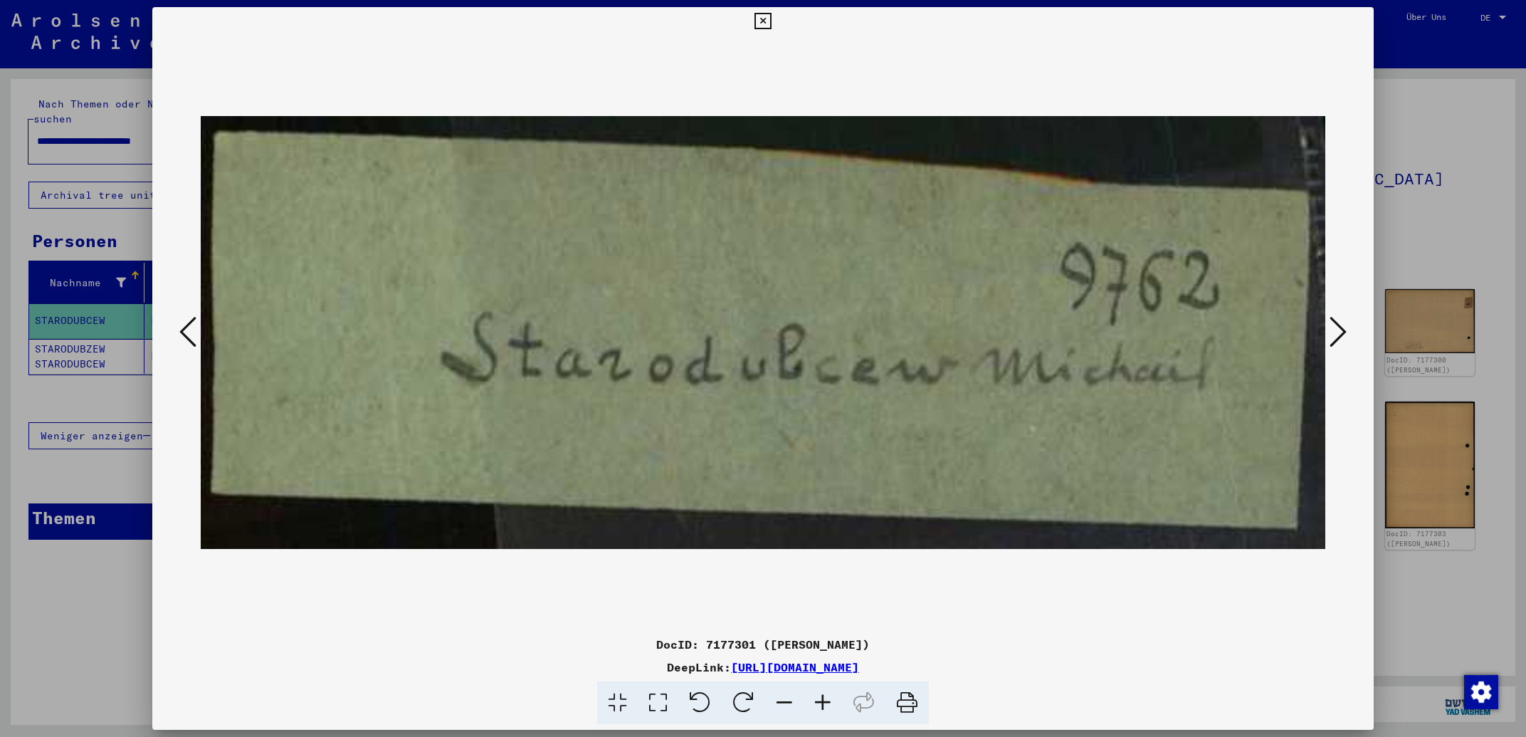
click at [1337, 337] on icon at bounding box center [1337, 332] width 17 height 34
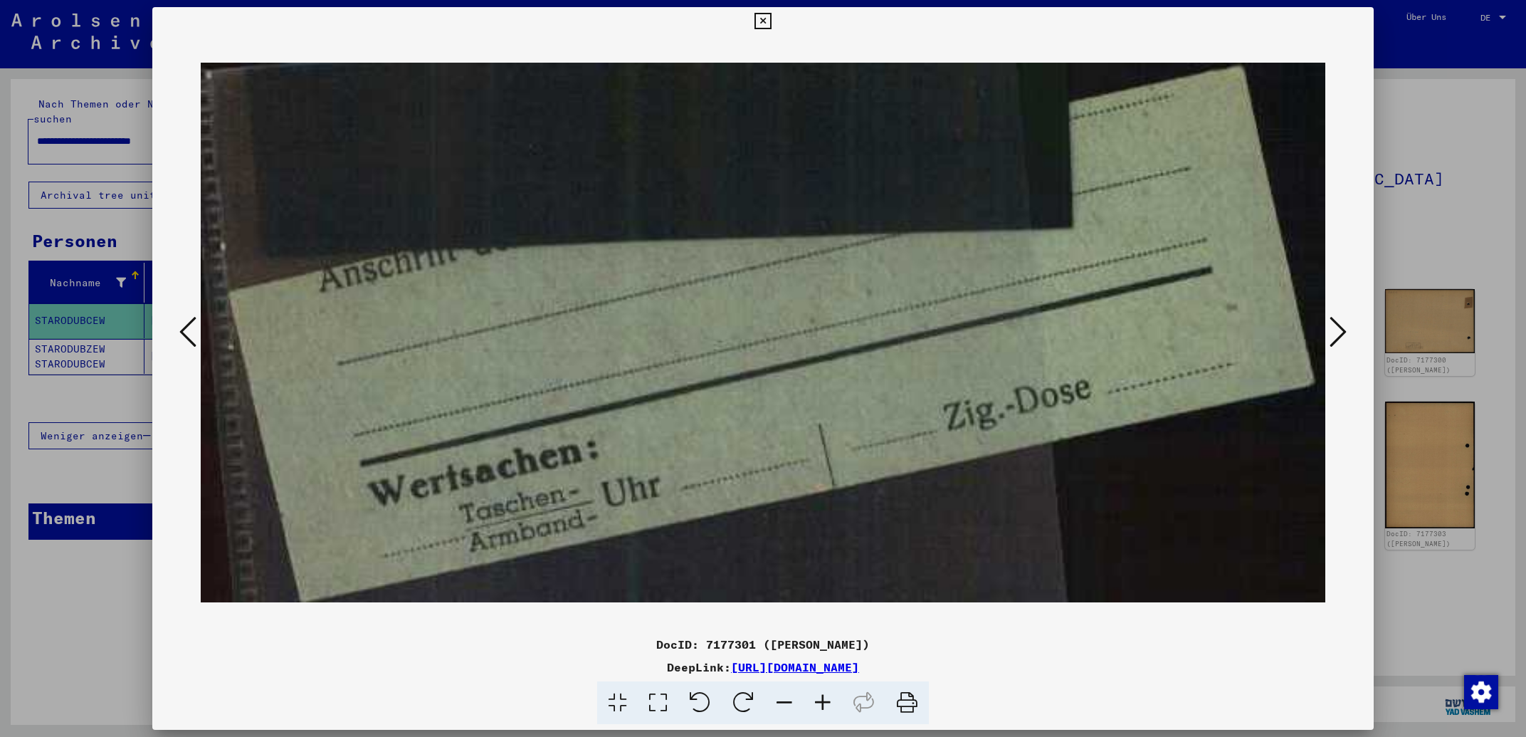
click at [1337, 337] on icon at bounding box center [1337, 332] width 17 height 34
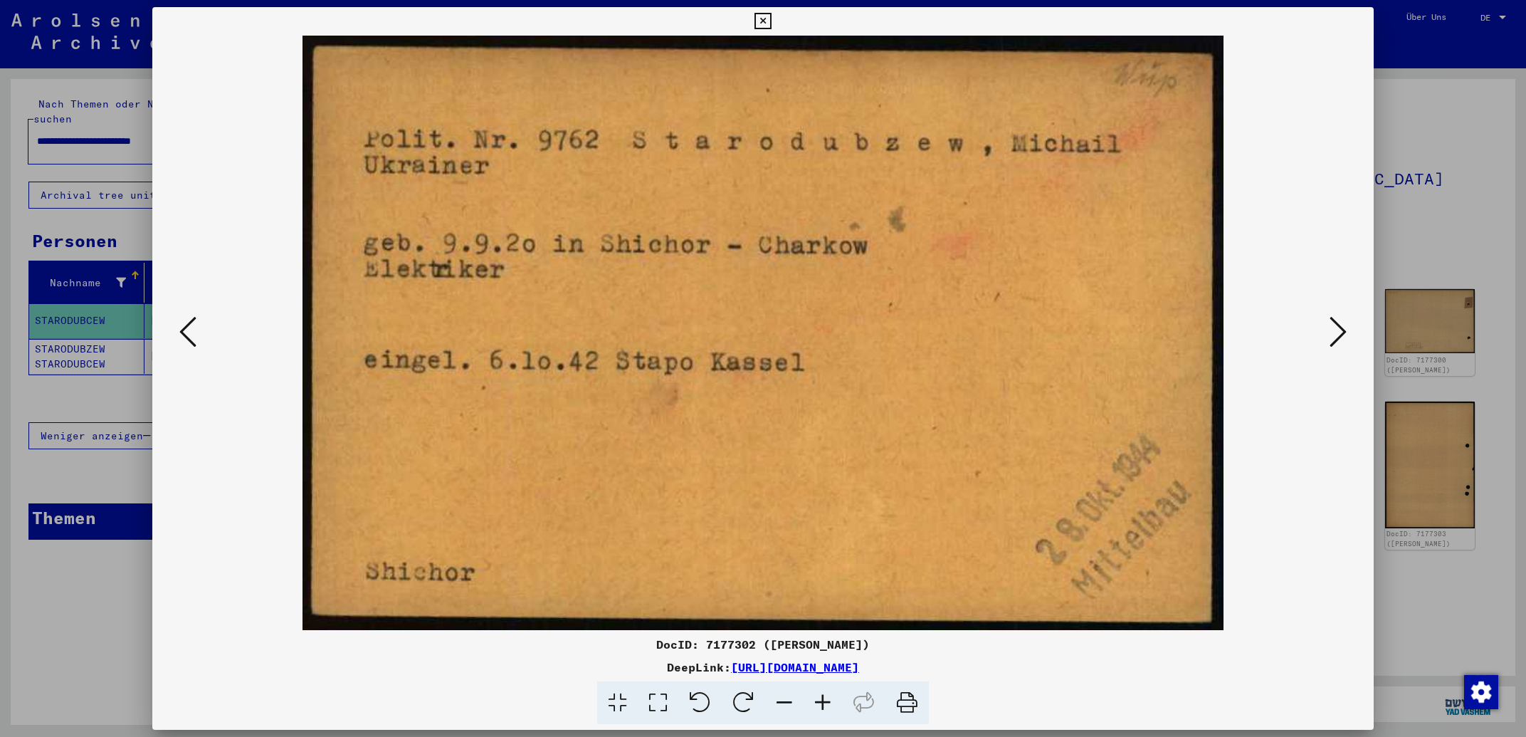
click at [186, 339] on icon at bounding box center [187, 332] width 17 height 34
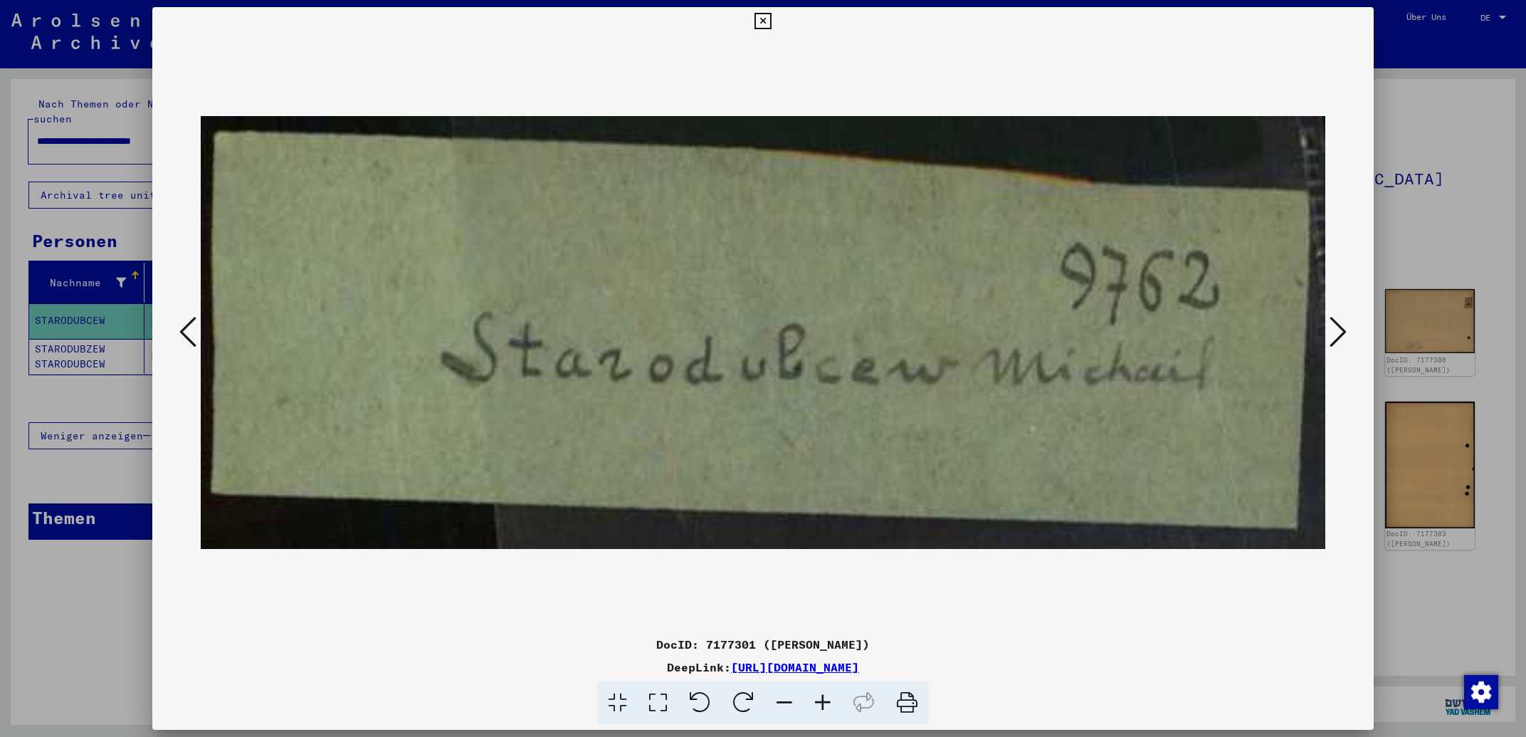
click at [186, 339] on icon at bounding box center [187, 332] width 17 height 34
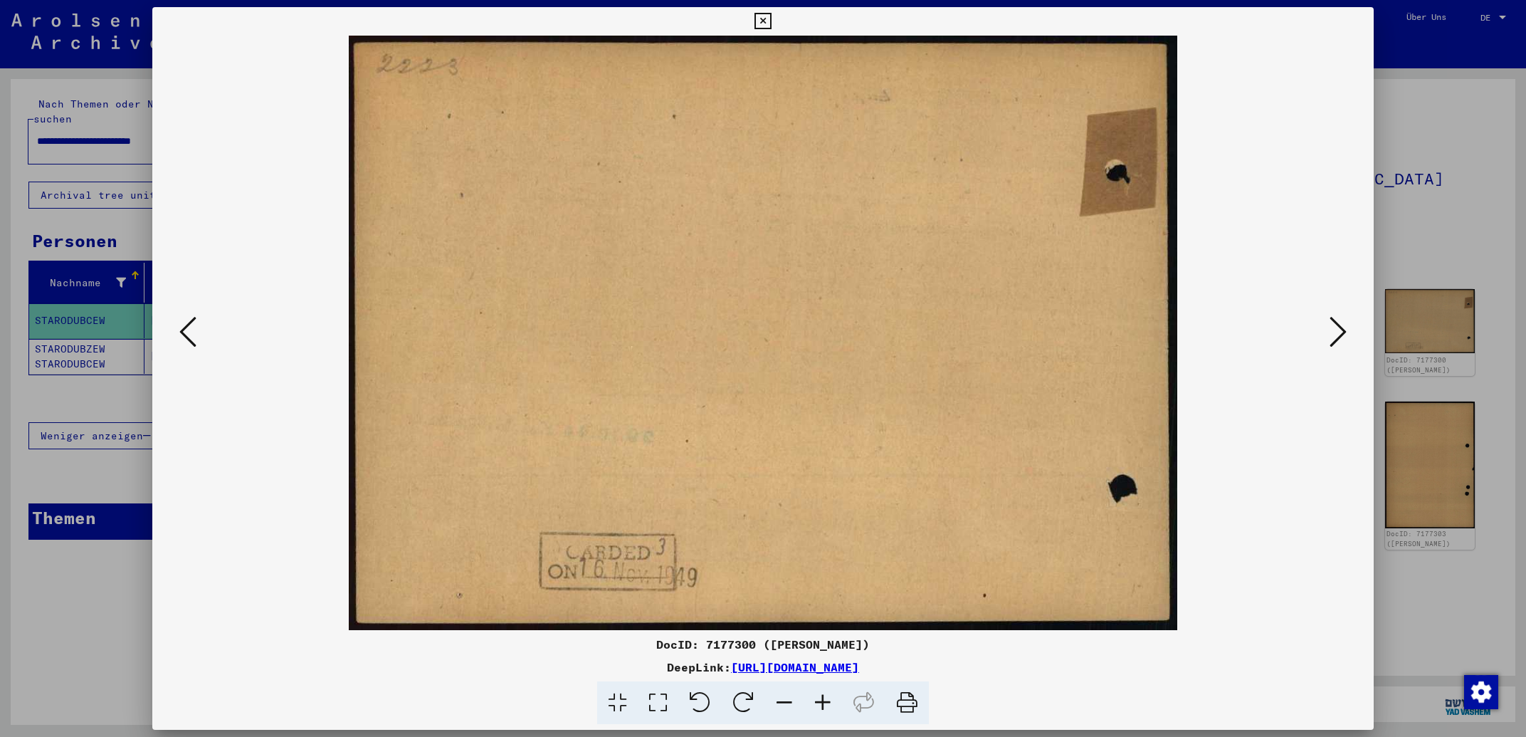
click at [186, 339] on icon at bounding box center [187, 332] width 17 height 34
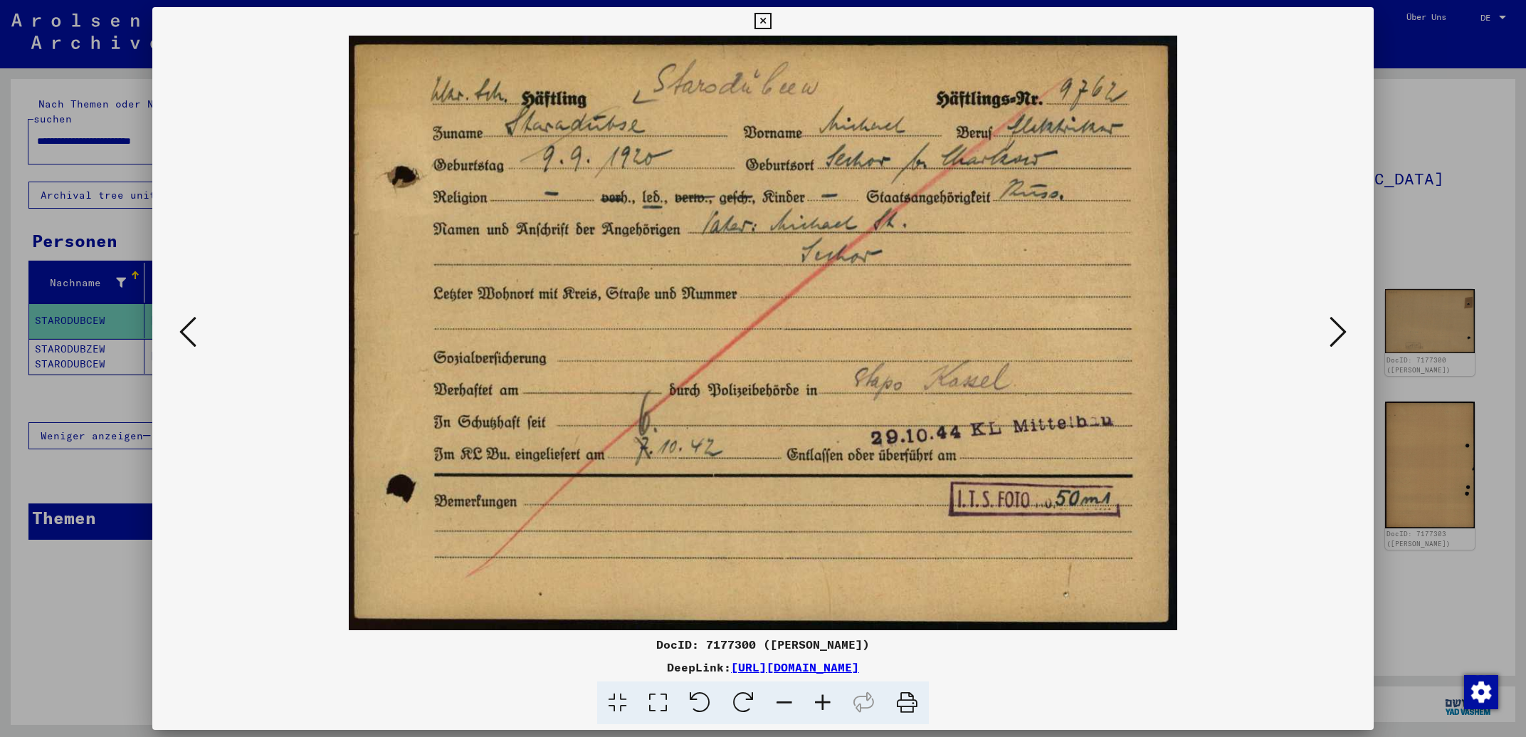
click at [186, 339] on icon at bounding box center [187, 332] width 17 height 34
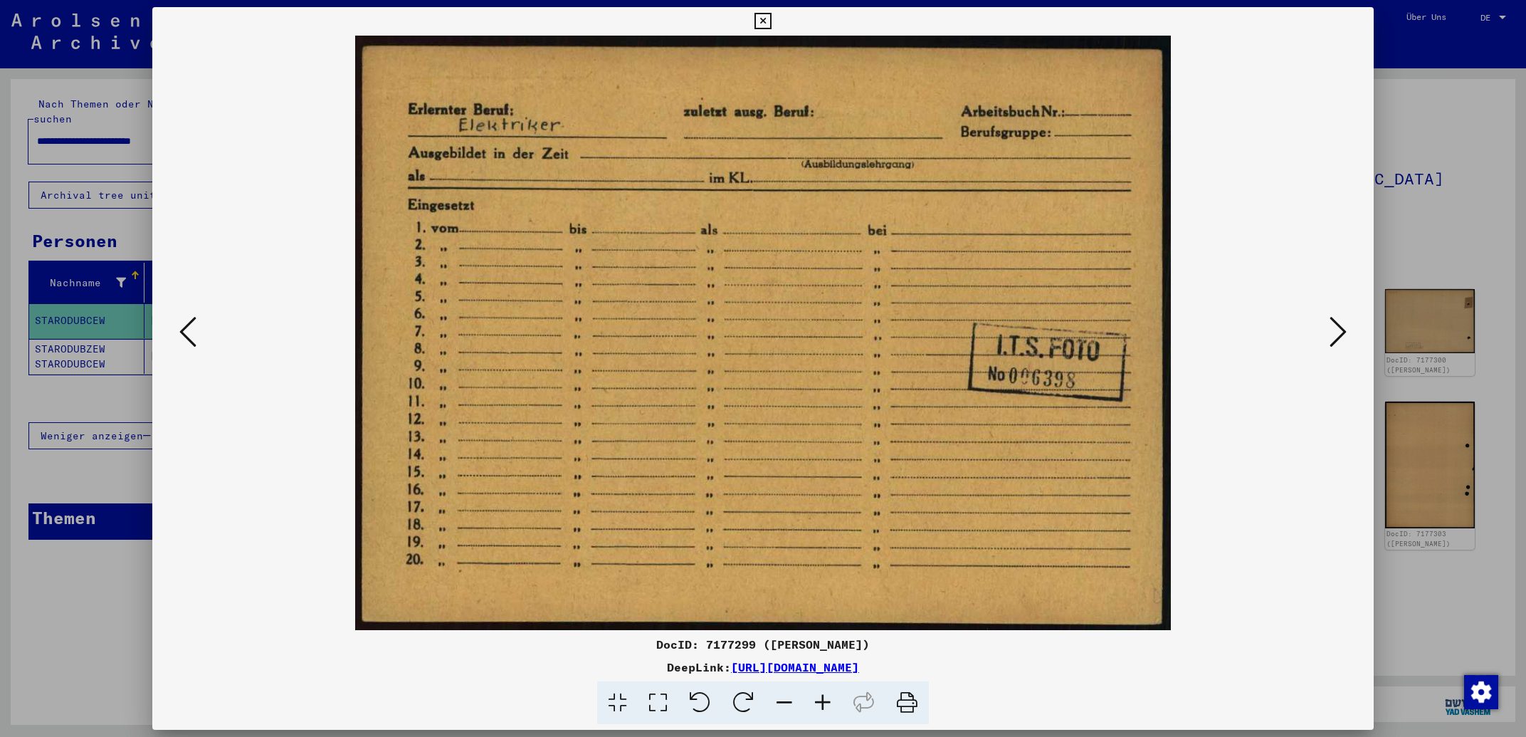
click at [186, 339] on icon at bounding box center [187, 332] width 17 height 34
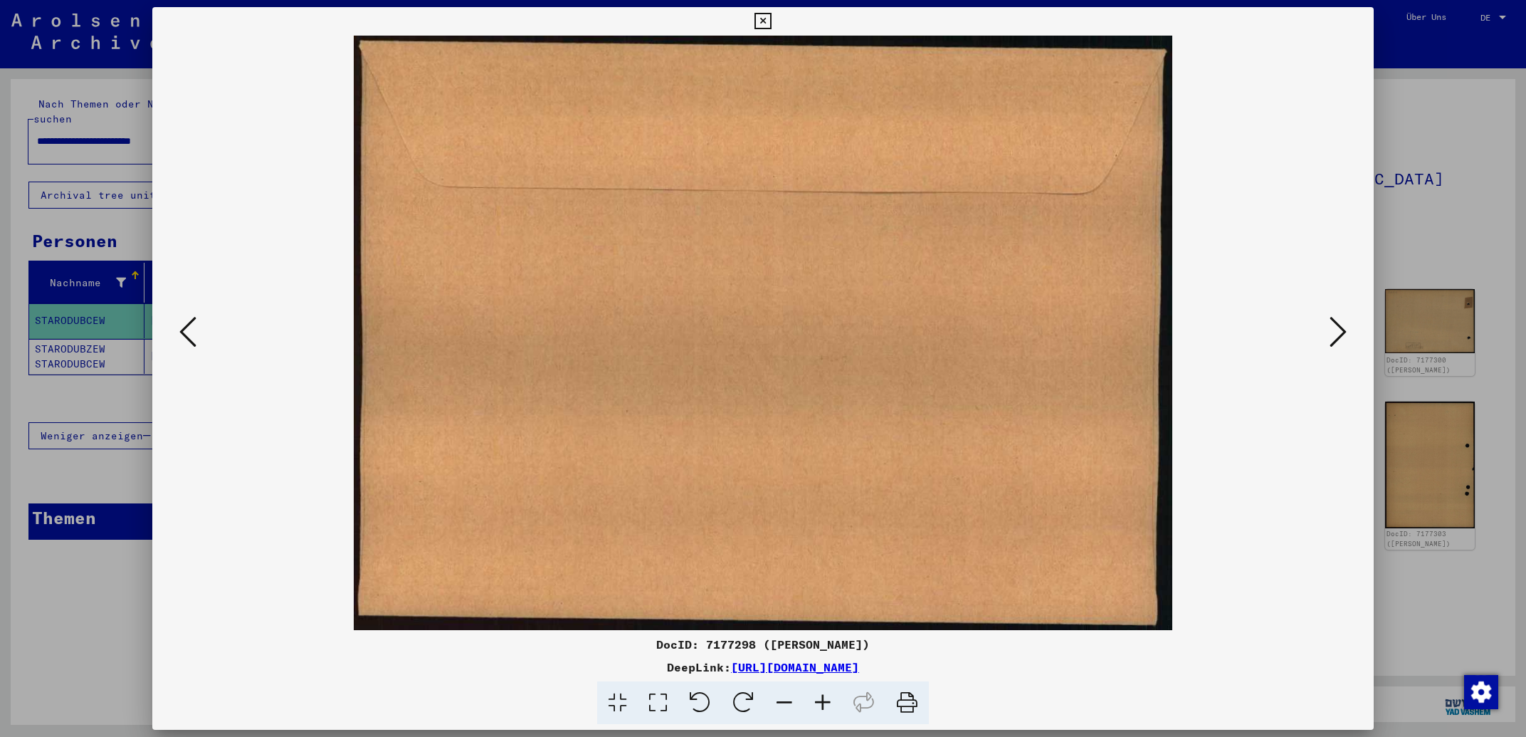
click at [186, 339] on icon at bounding box center [187, 332] width 17 height 34
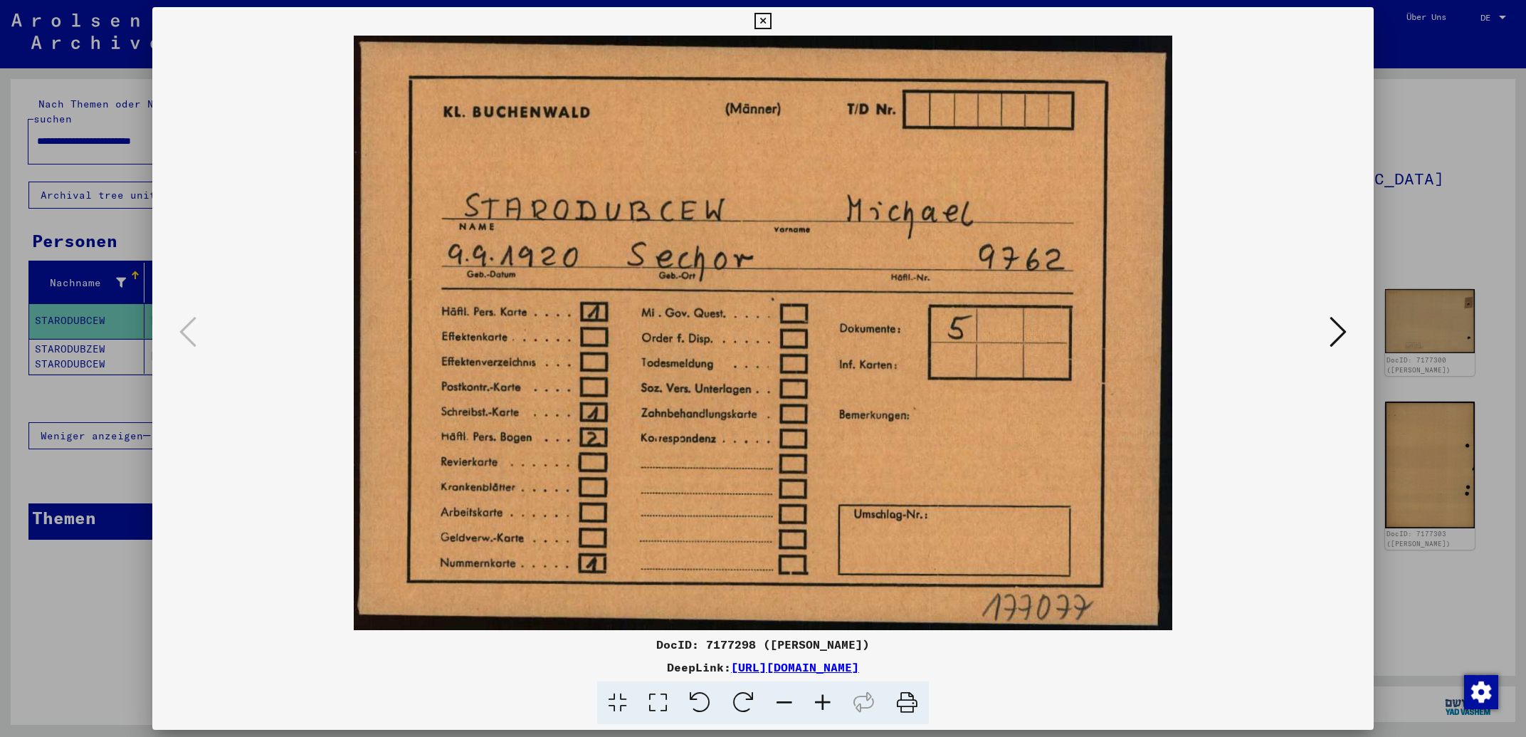
click at [1337, 337] on icon at bounding box center [1337, 332] width 17 height 34
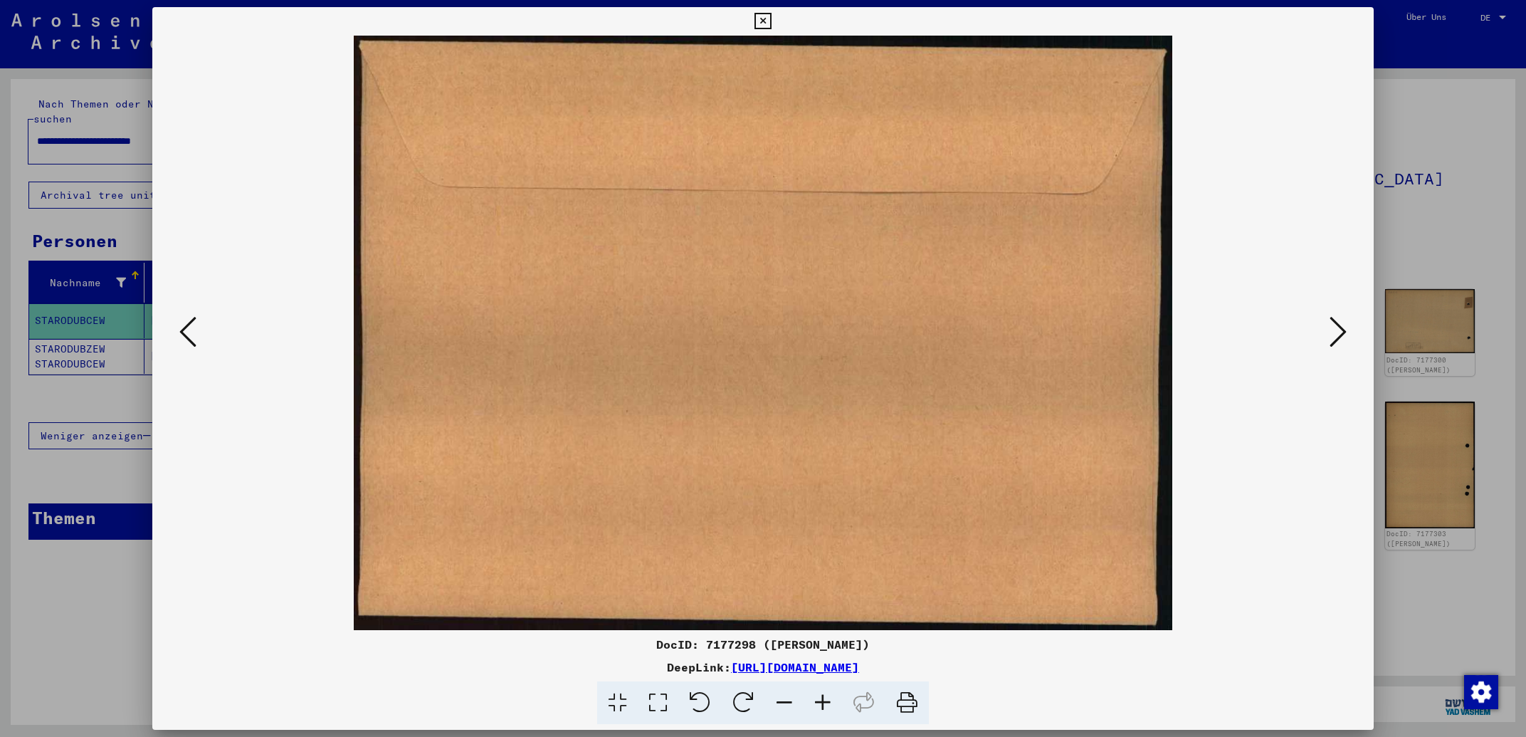
click at [1337, 337] on icon at bounding box center [1337, 332] width 17 height 34
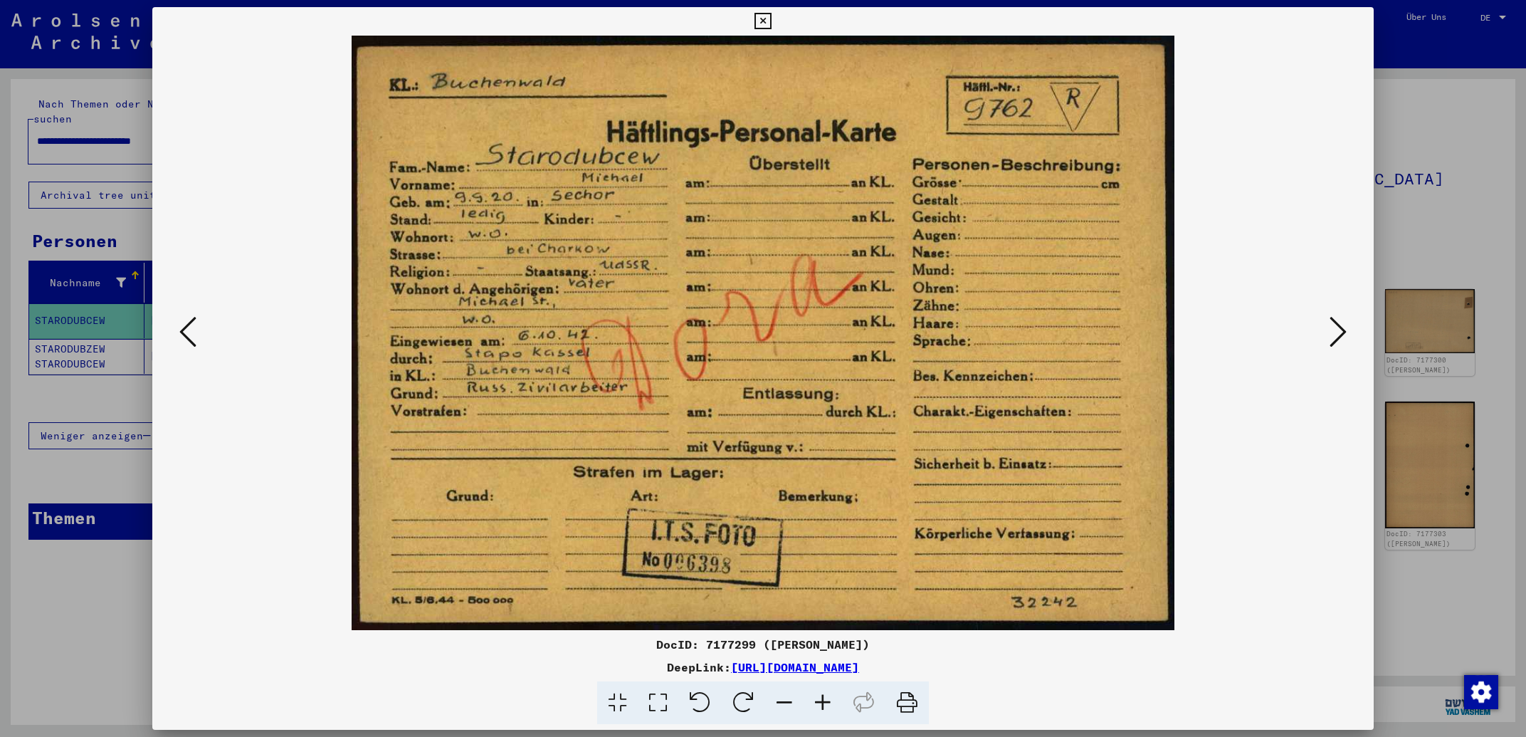
click at [1337, 337] on icon at bounding box center [1337, 332] width 17 height 34
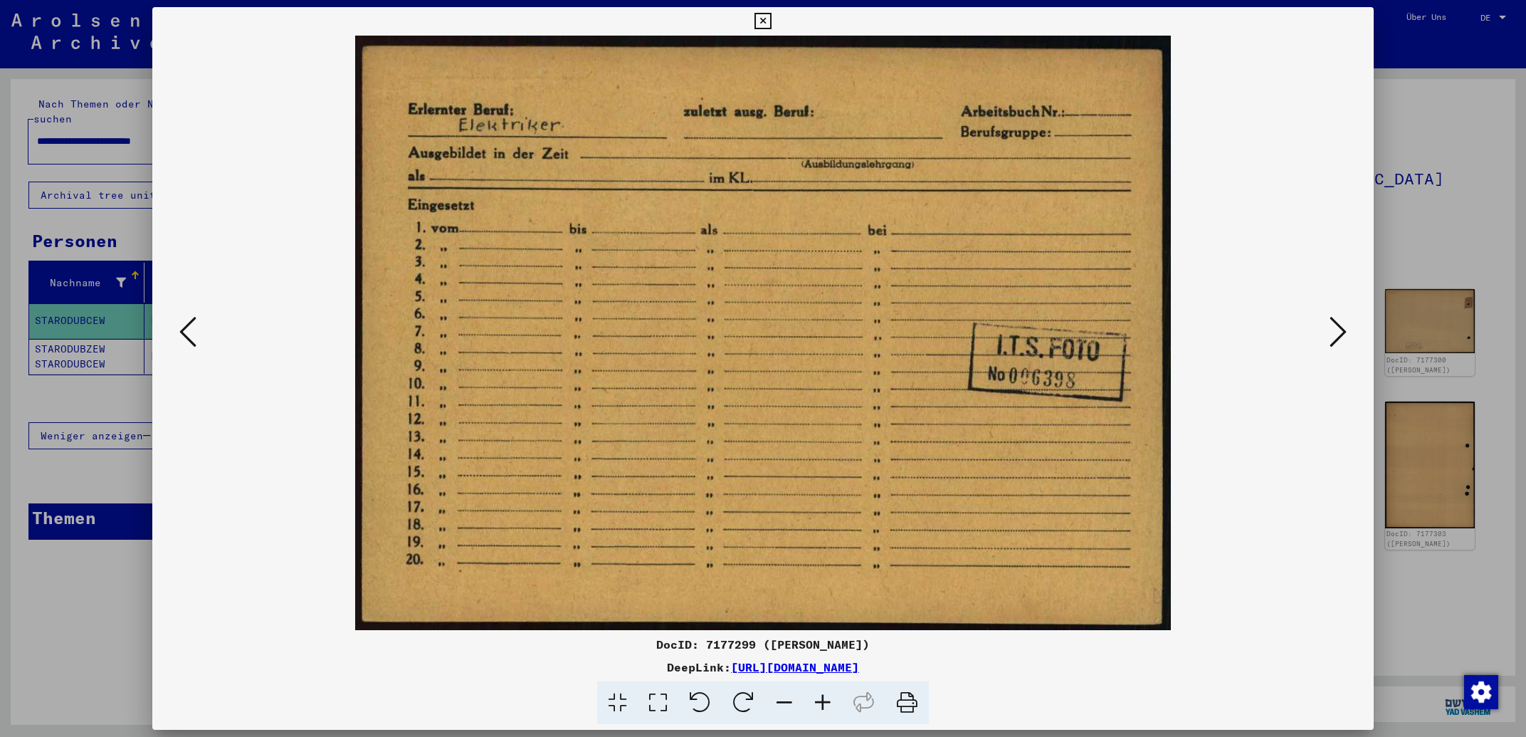
click at [1337, 337] on icon at bounding box center [1337, 332] width 17 height 34
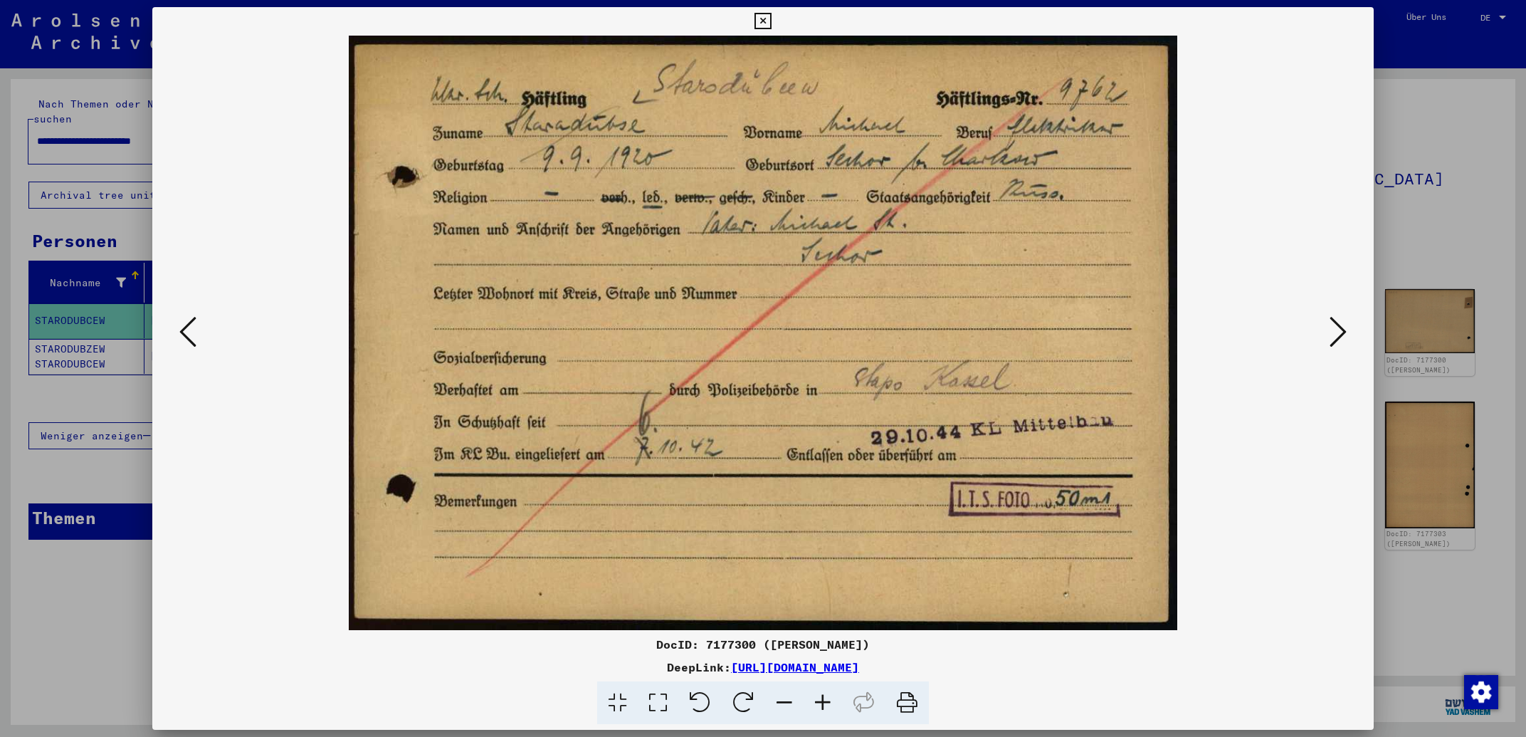
click at [1337, 337] on icon at bounding box center [1337, 332] width 17 height 34
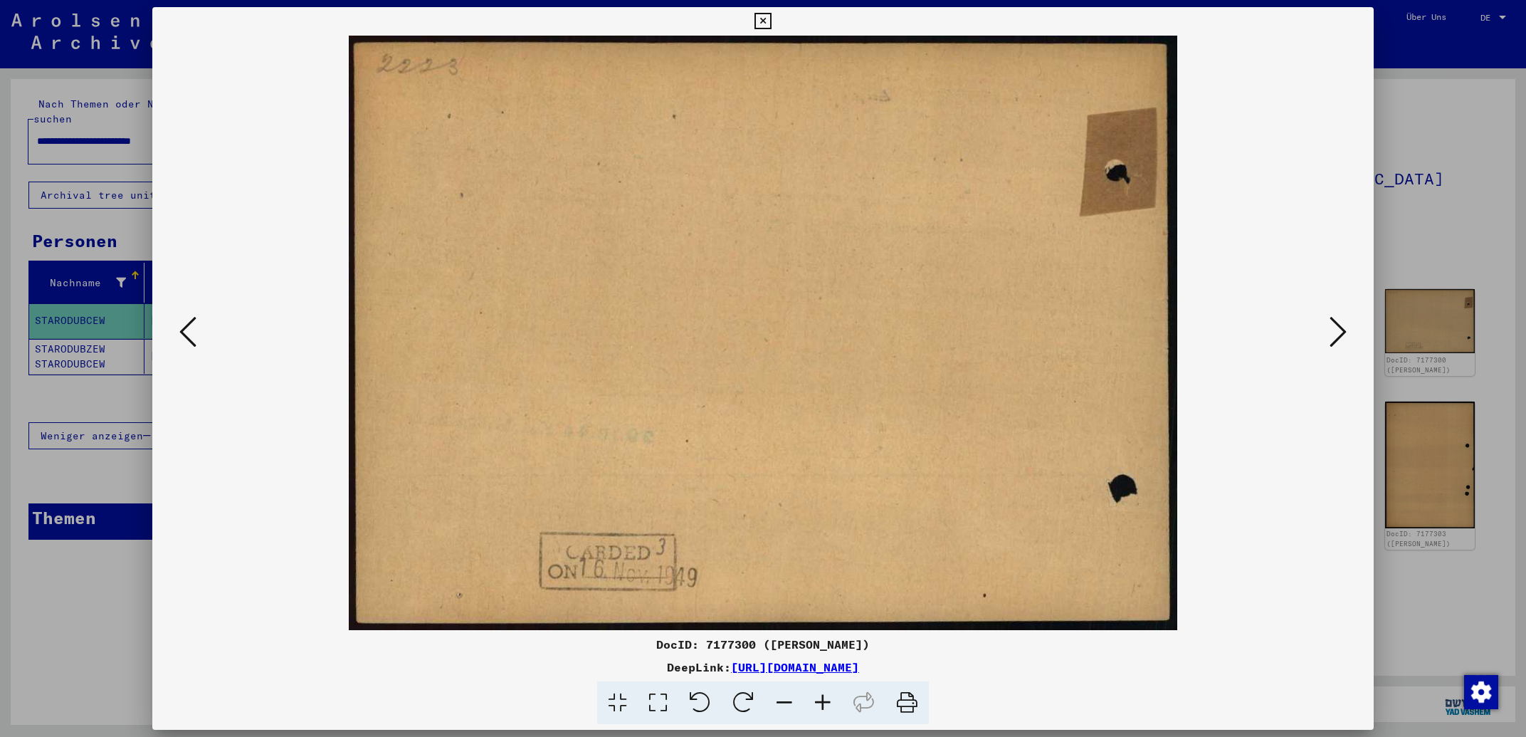
click at [1337, 337] on icon at bounding box center [1337, 332] width 17 height 34
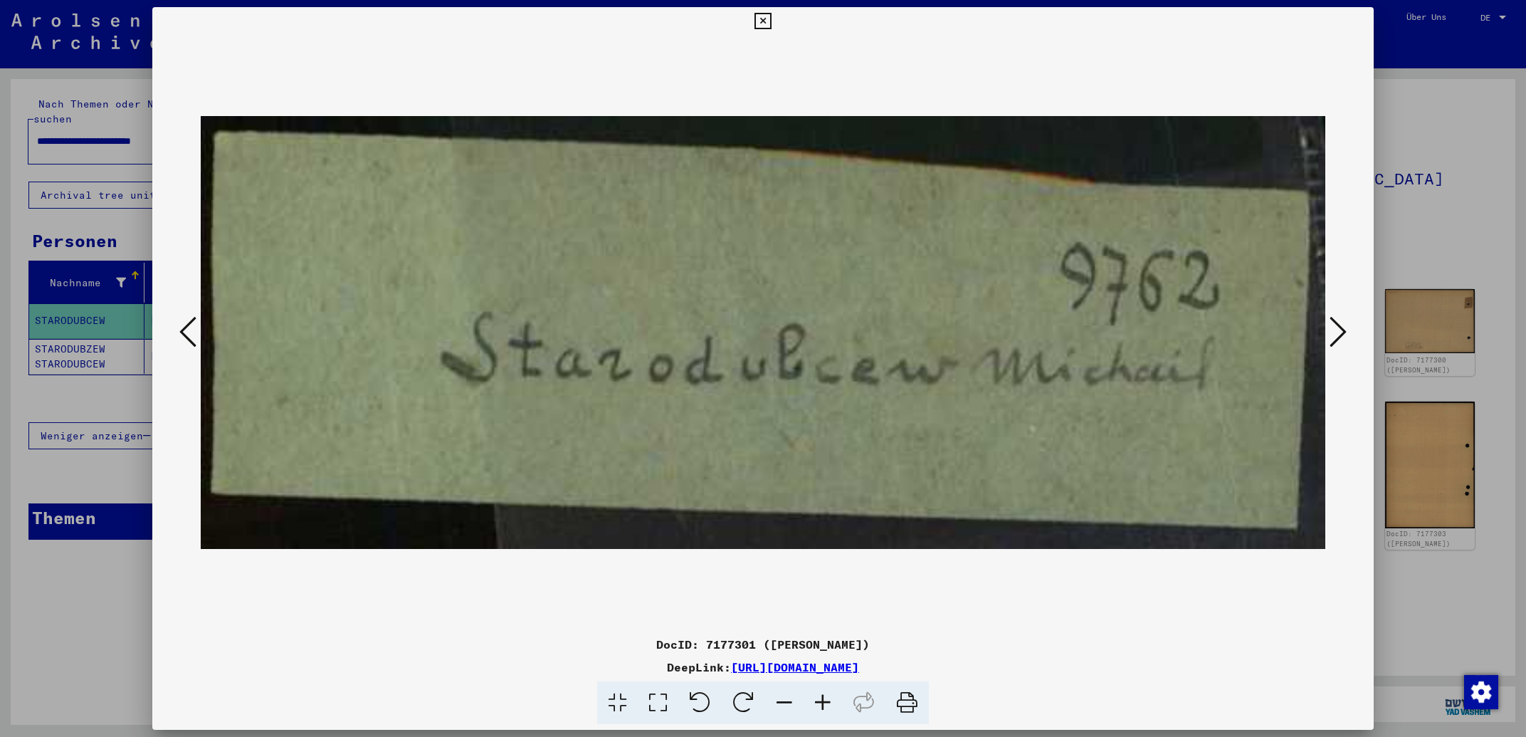
click at [1337, 337] on icon at bounding box center [1337, 332] width 17 height 34
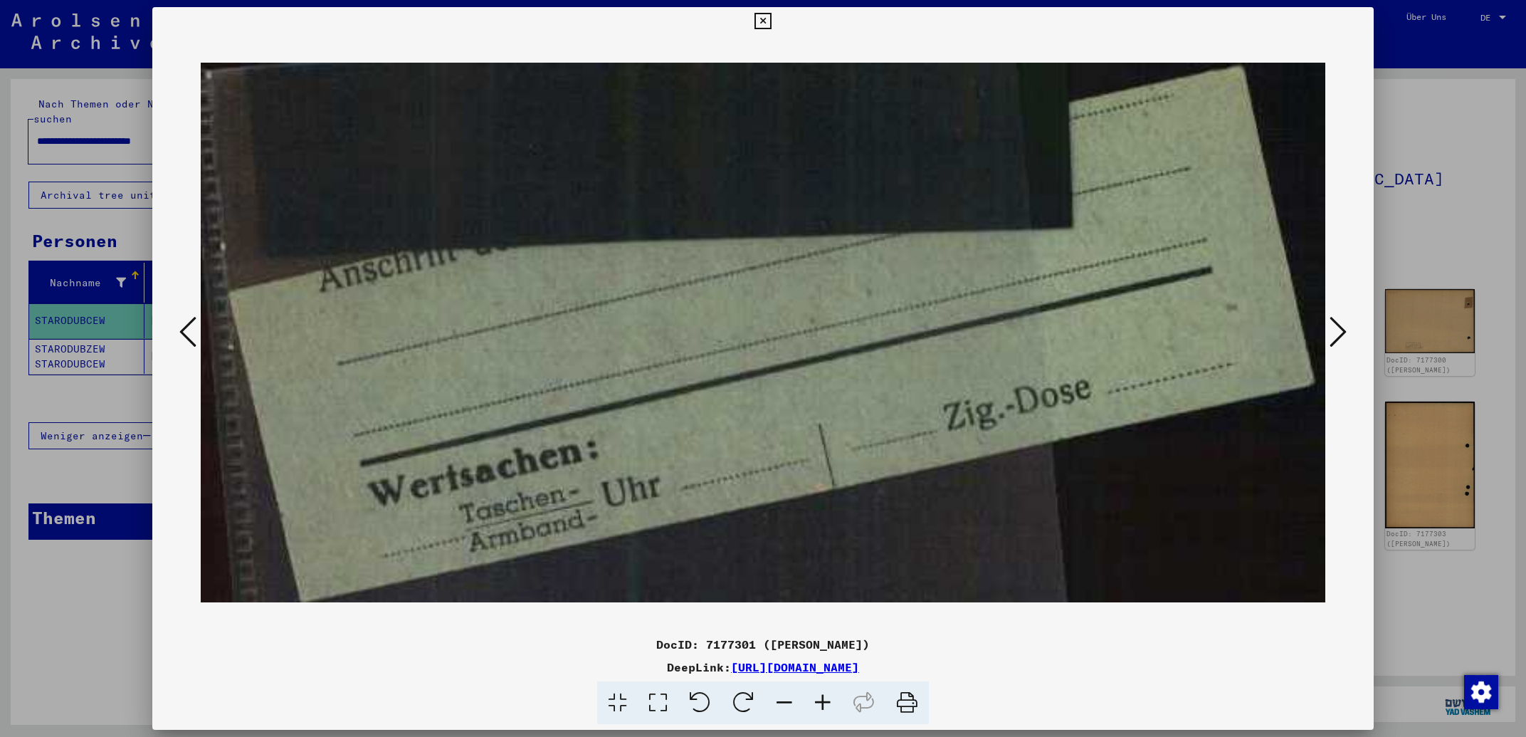
click at [1337, 337] on icon at bounding box center [1337, 332] width 17 height 34
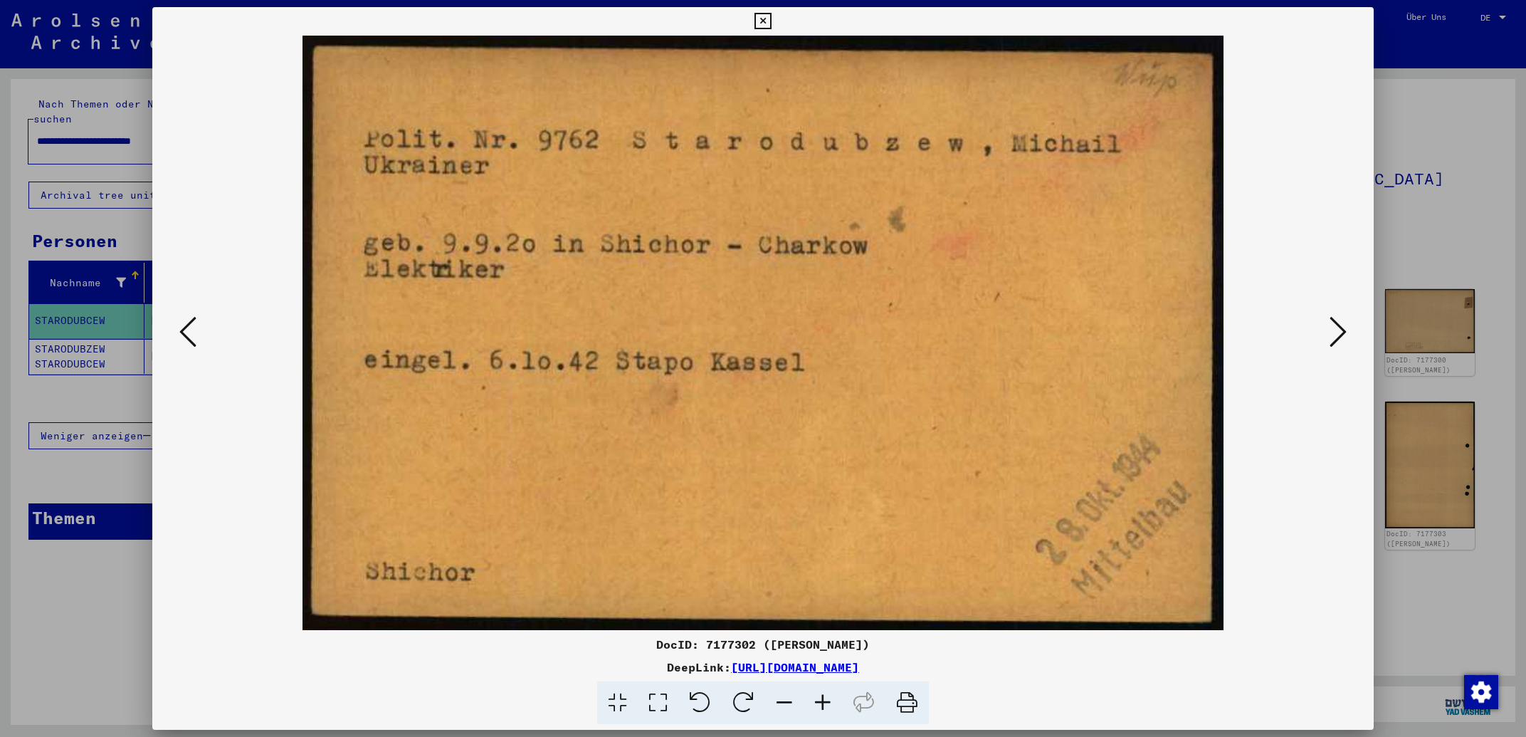
click at [1337, 337] on icon at bounding box center [1337, 332] width 17 height 34
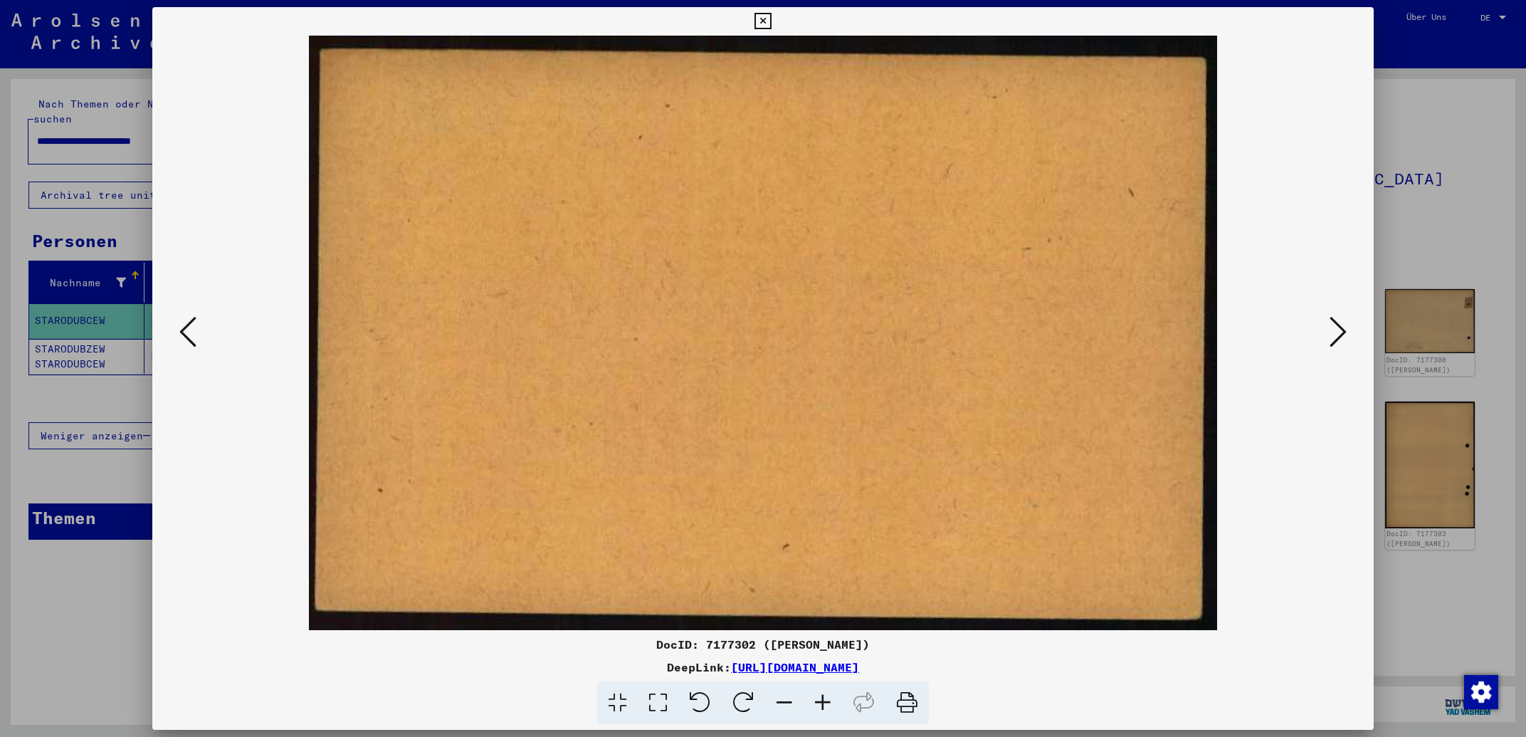
click at [1337, 337] on icon at bounding box center [1337, 332] width 17 height 34
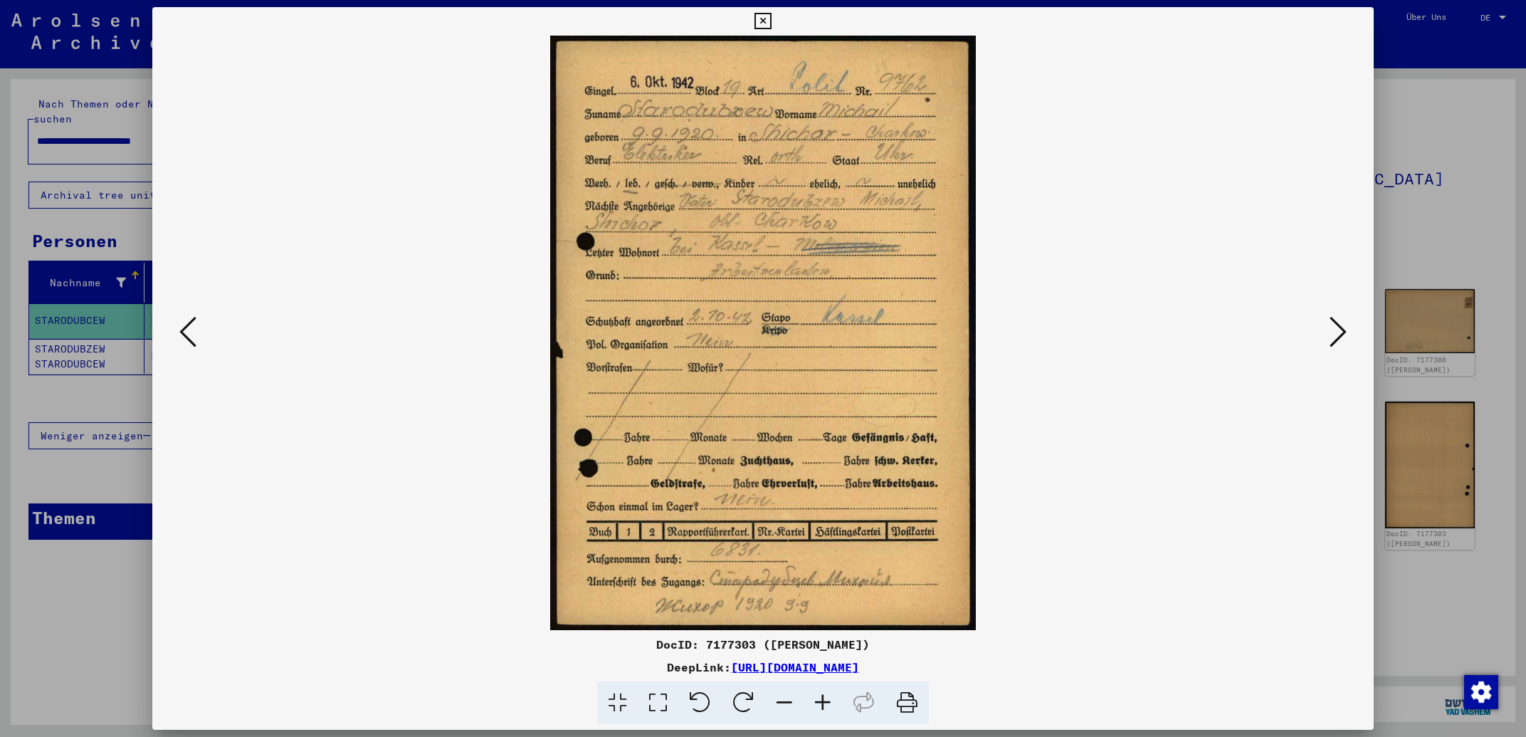
click at [1343, 332] on icon at bounding box center [1337, 332] width 17 height 34
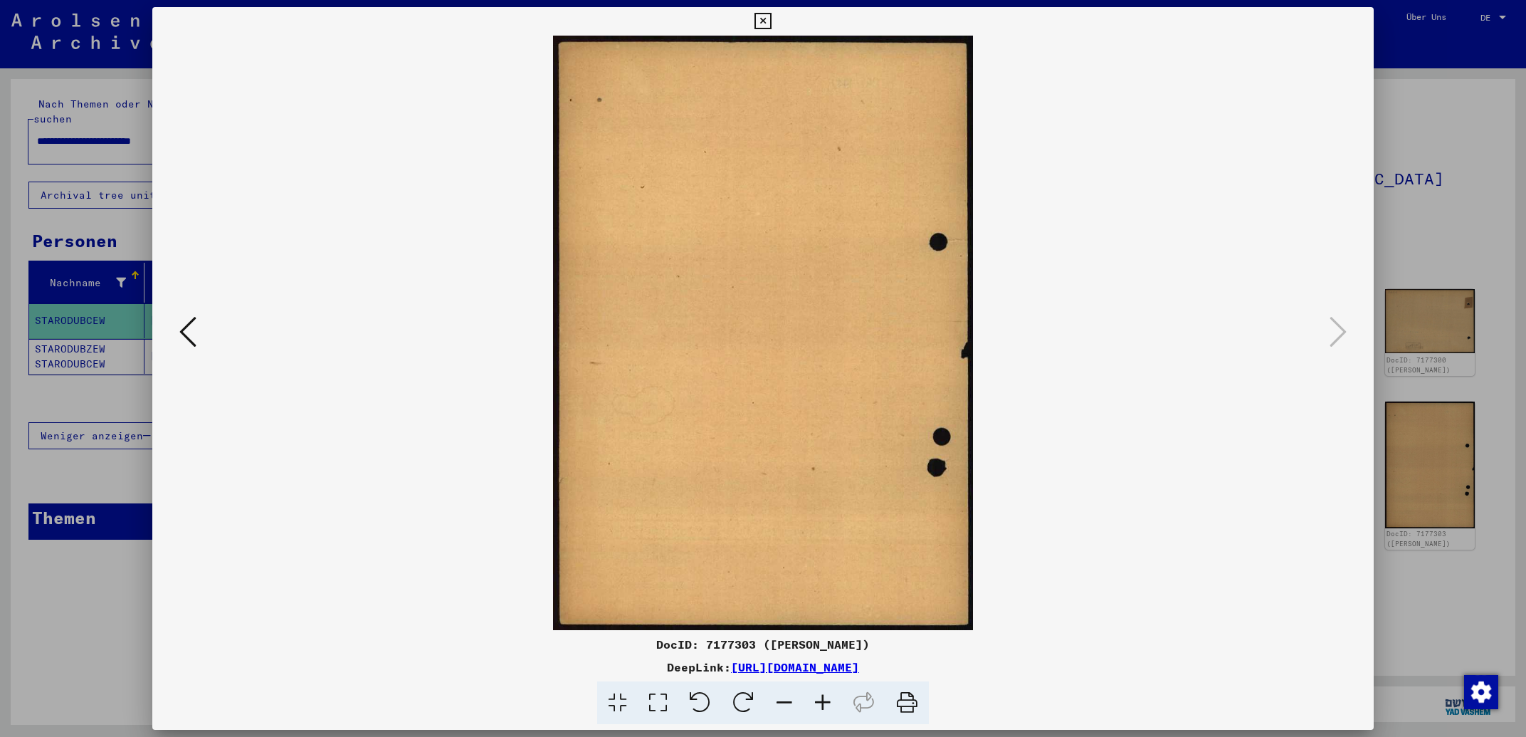
click at [186, 328] on icon at bounding box center [187, 332] width 17 height 34
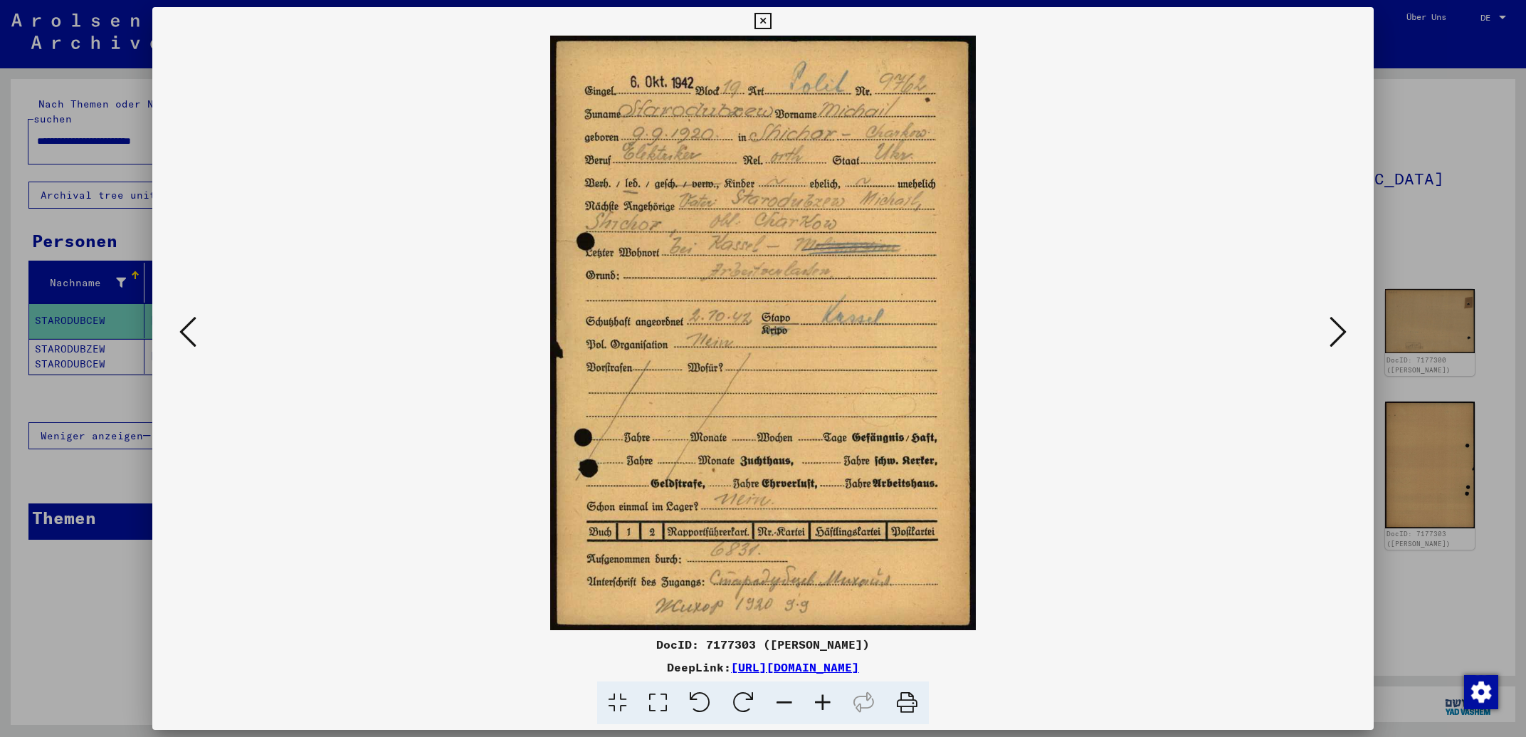
click at [186, 328] on icon at bounding box center [187, 332] width 17 height 34
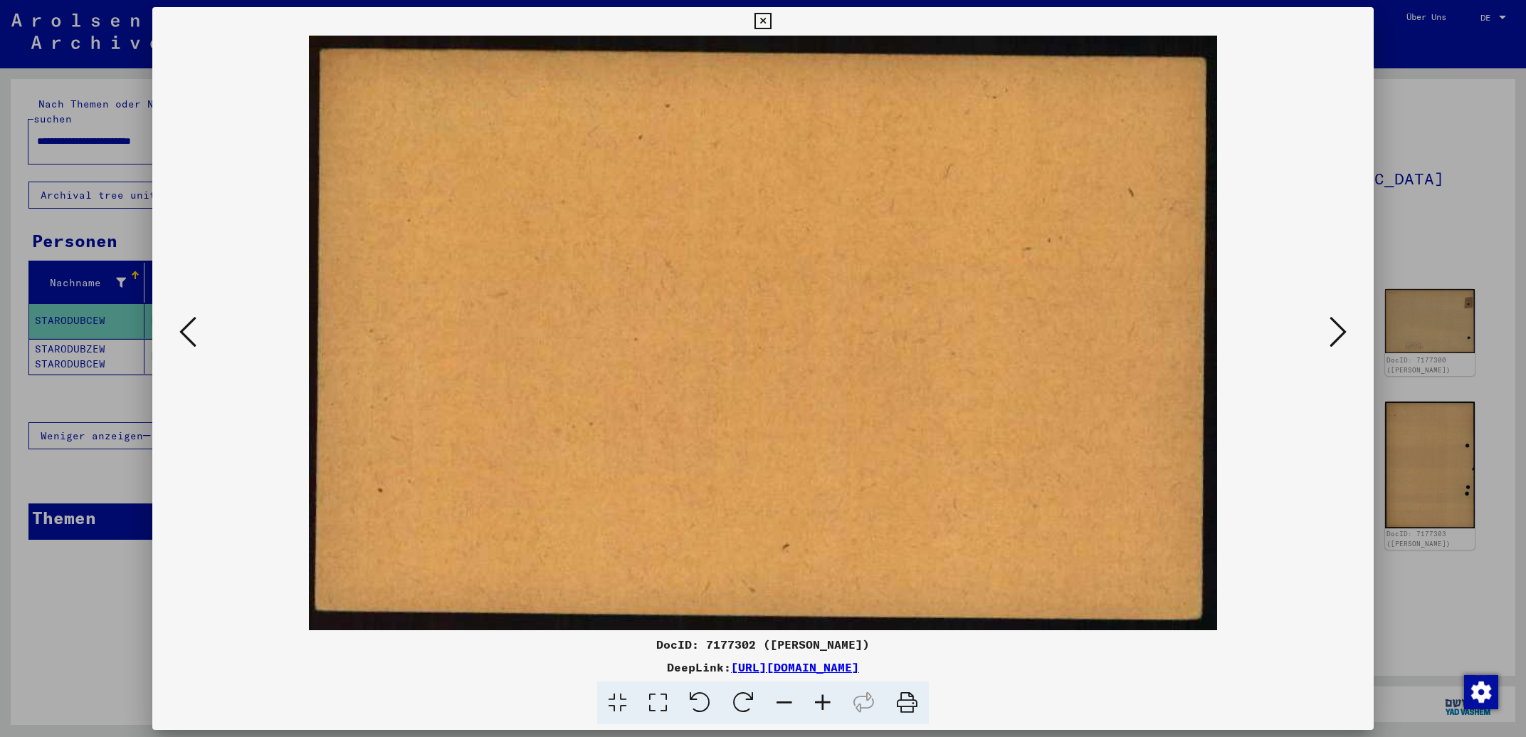
click at [186, 328] on icon at bounding box center [187, 332] width 17 height 34
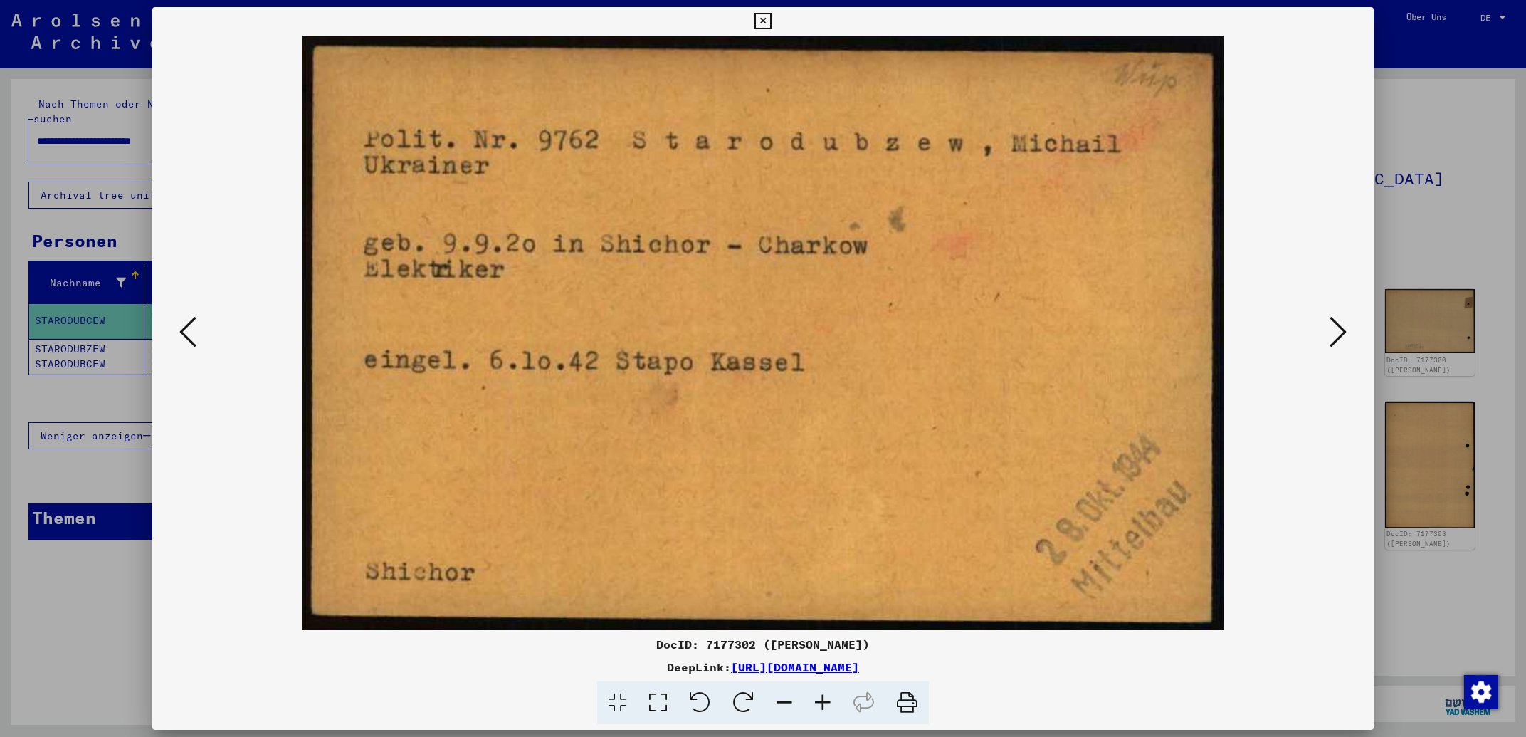
click at [184, 332] on icon at bounding box center [187, 332] width 17 height 34
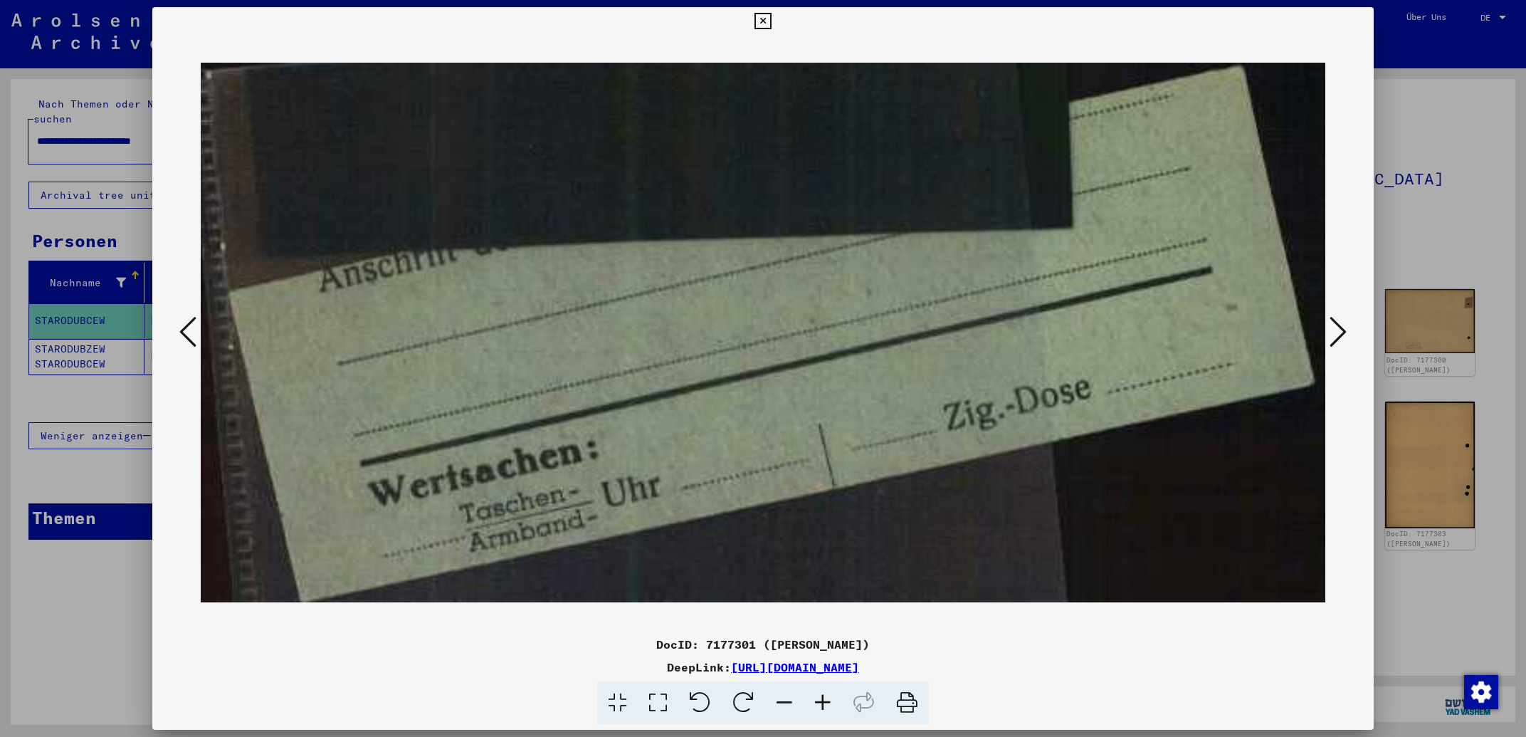
click at [184, 332] on icon at bounding box center [187, 332] width 17 height 34
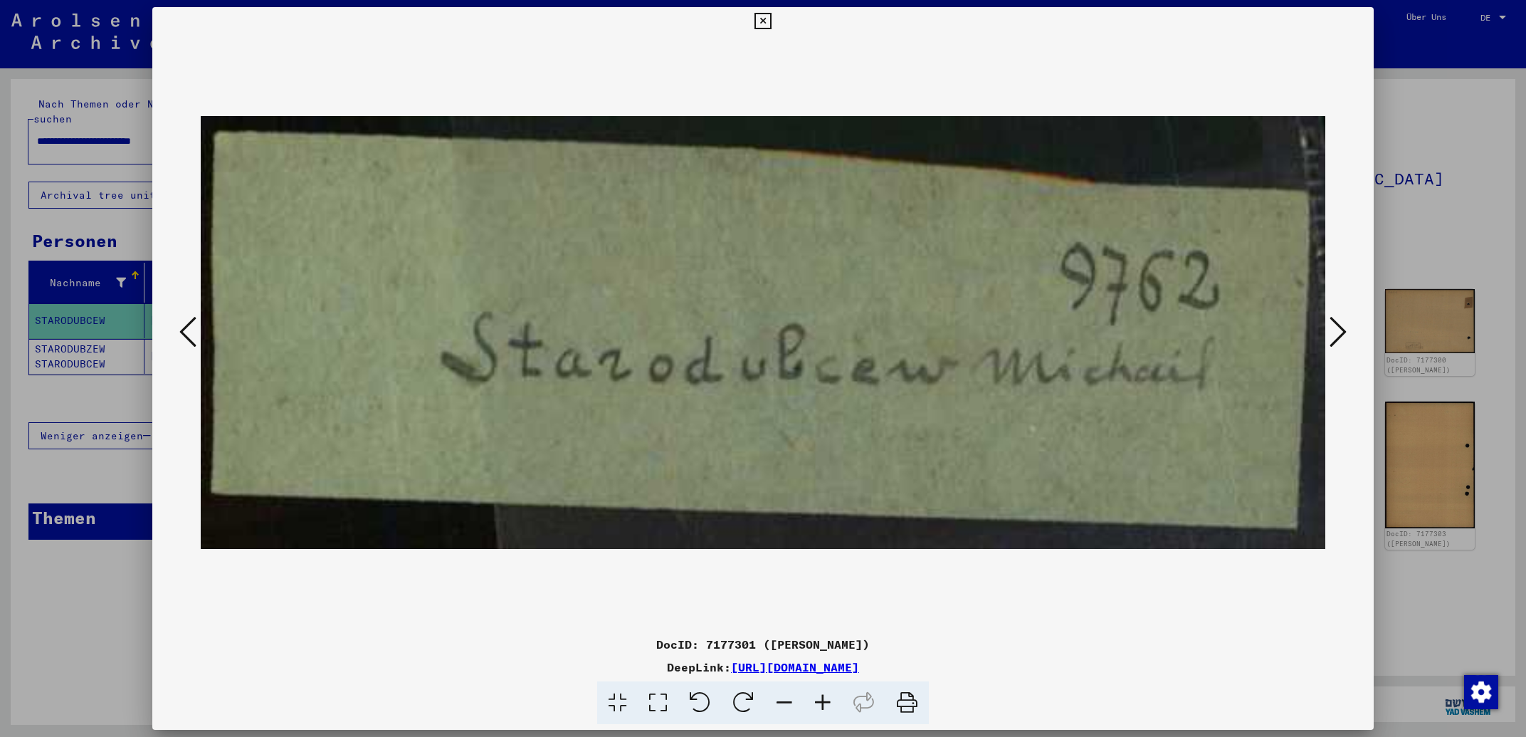
click at [184, 332] on icon at bounding box center [187, 332] width 17 height 34
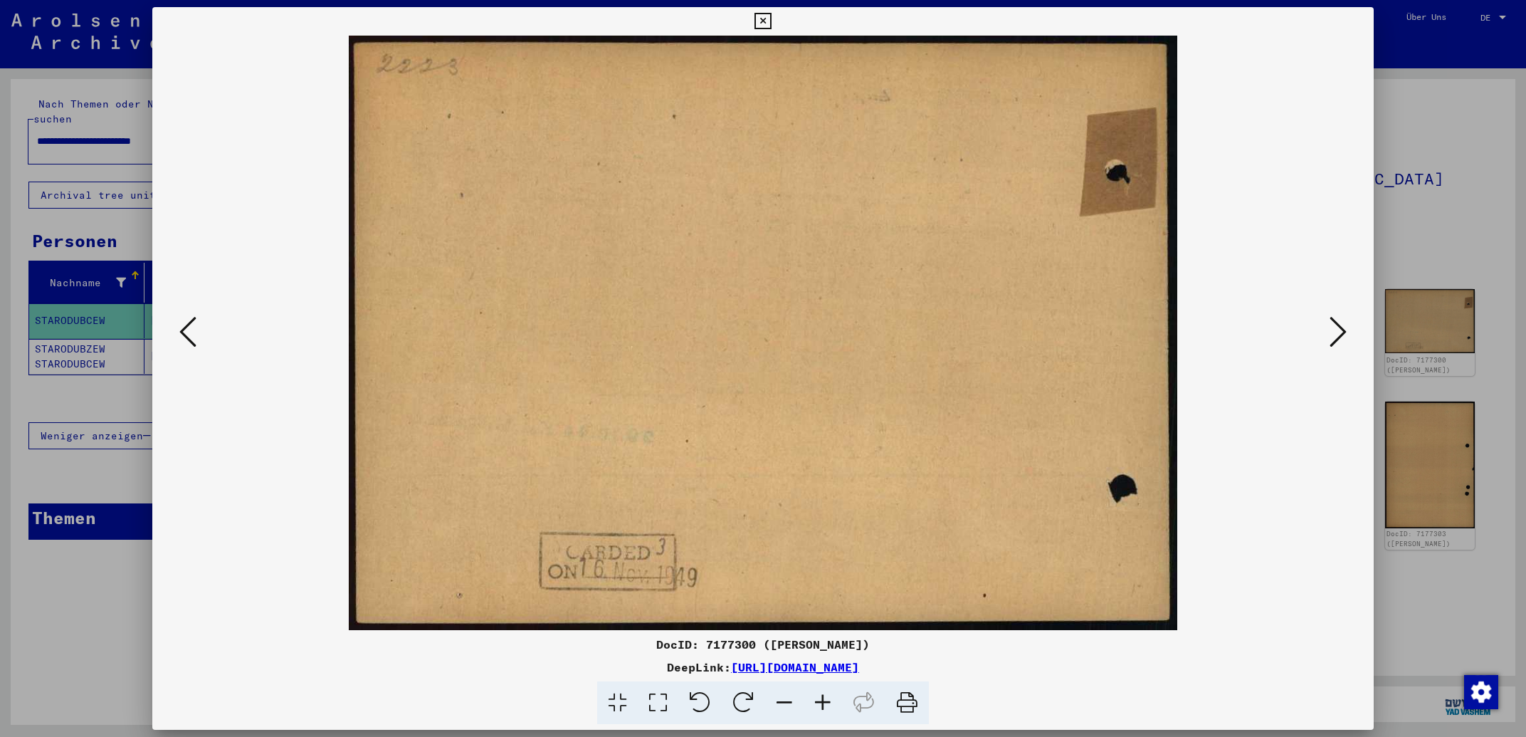
click at [184, 332] on icon at bounding box center [187, 332] width 17 height 34
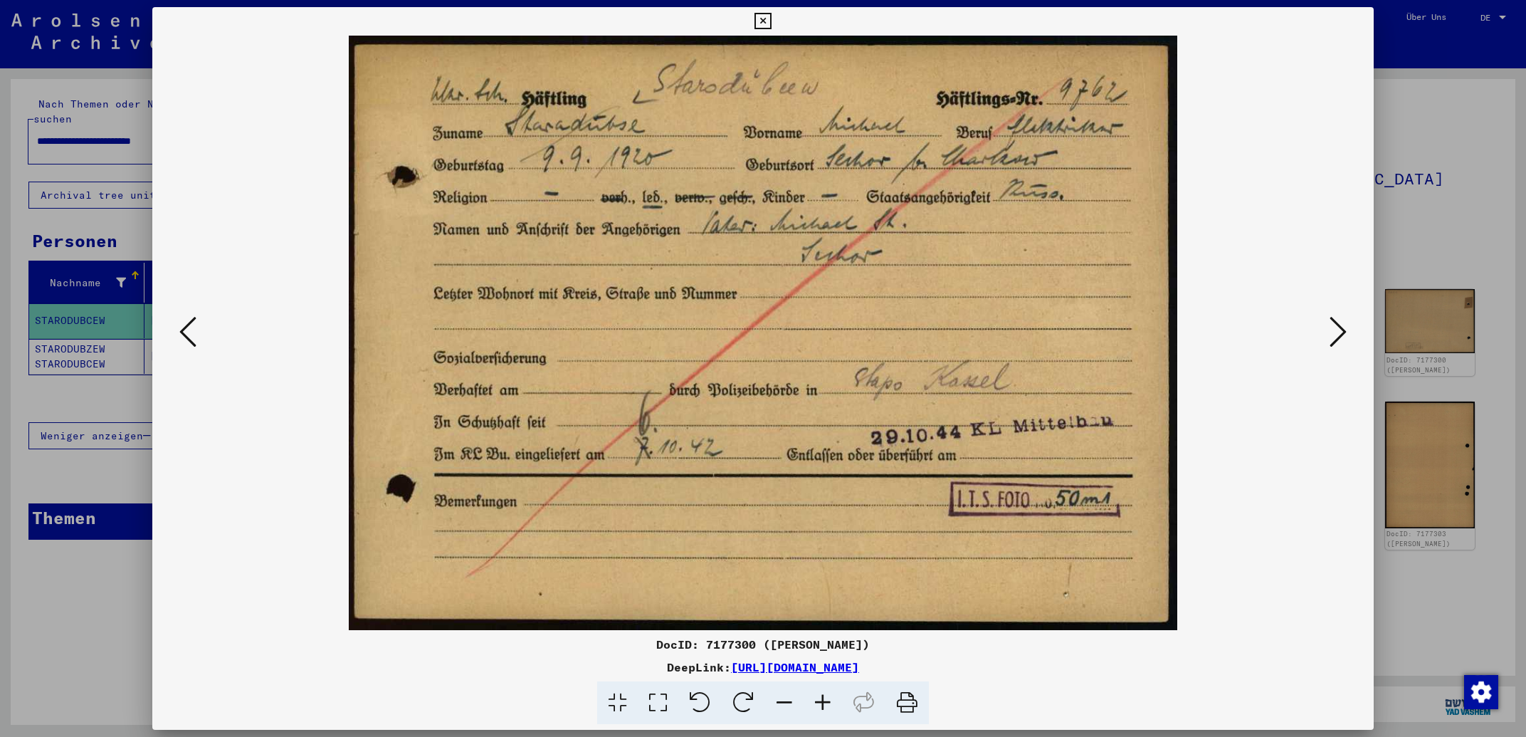
click at [184, 332] on icon at bounding box center [187, 332] width 17 height 34
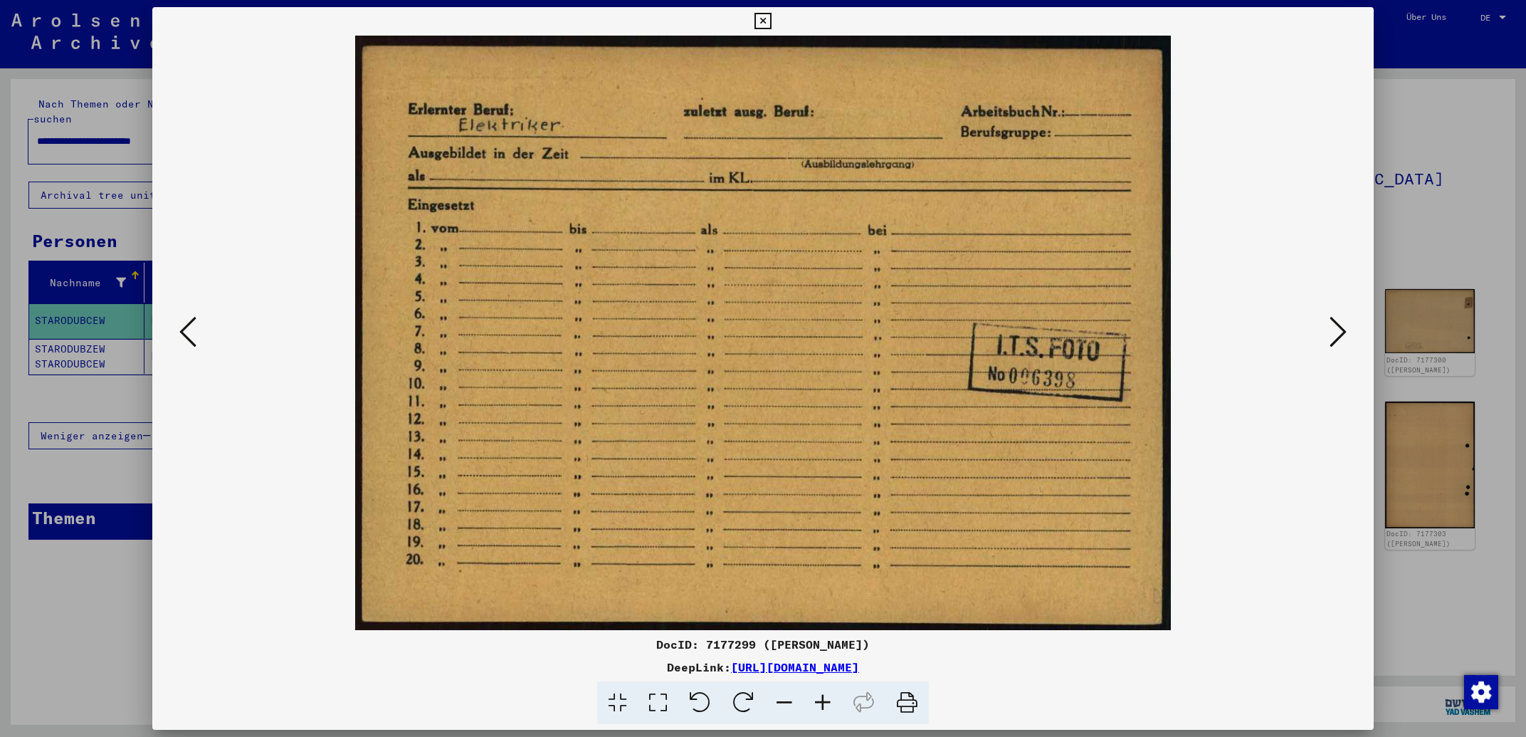
click at [184, 332] on icon at bounding box center [187, 332] width 17 height 34
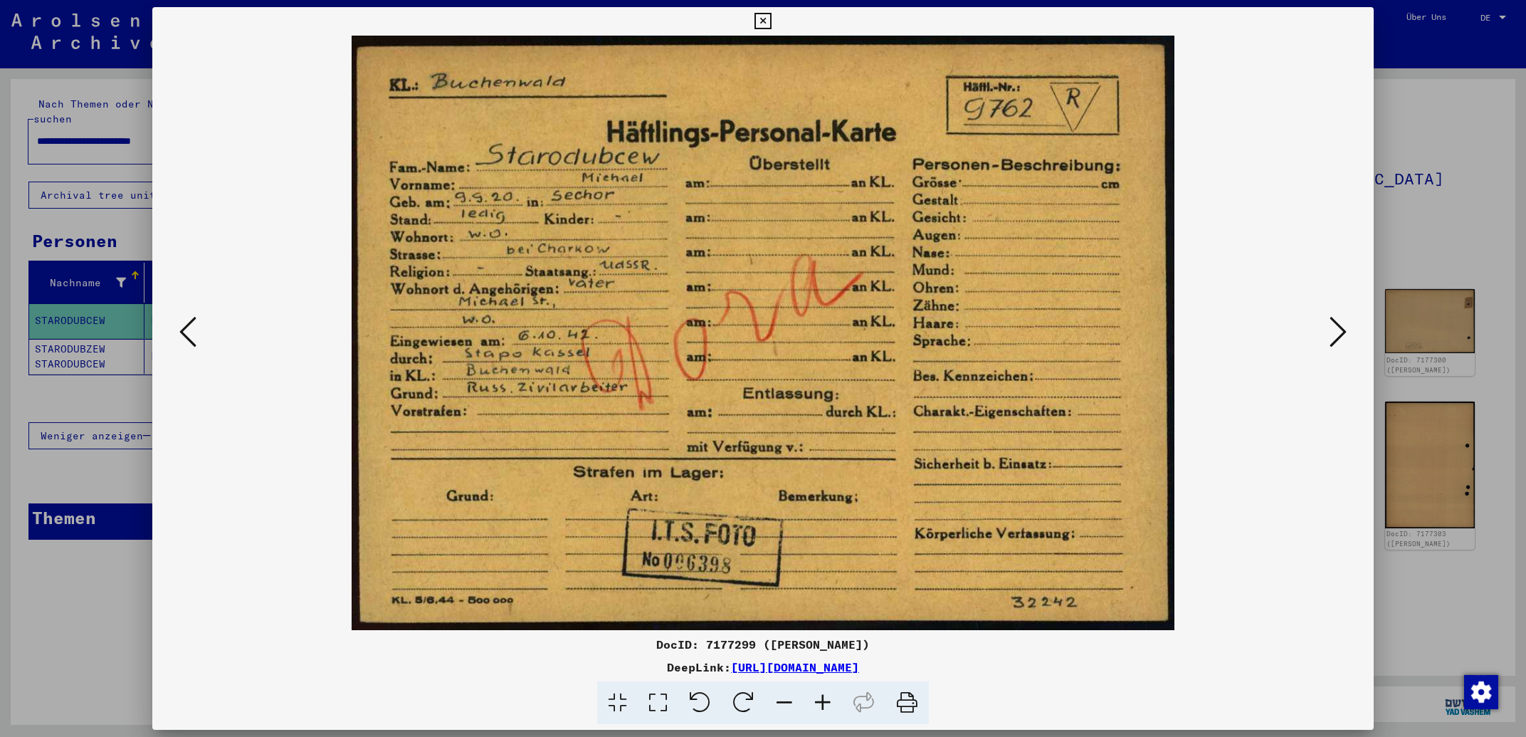
click at [180, 322] on icon at bounding box center [187, 332] width 17 height 34
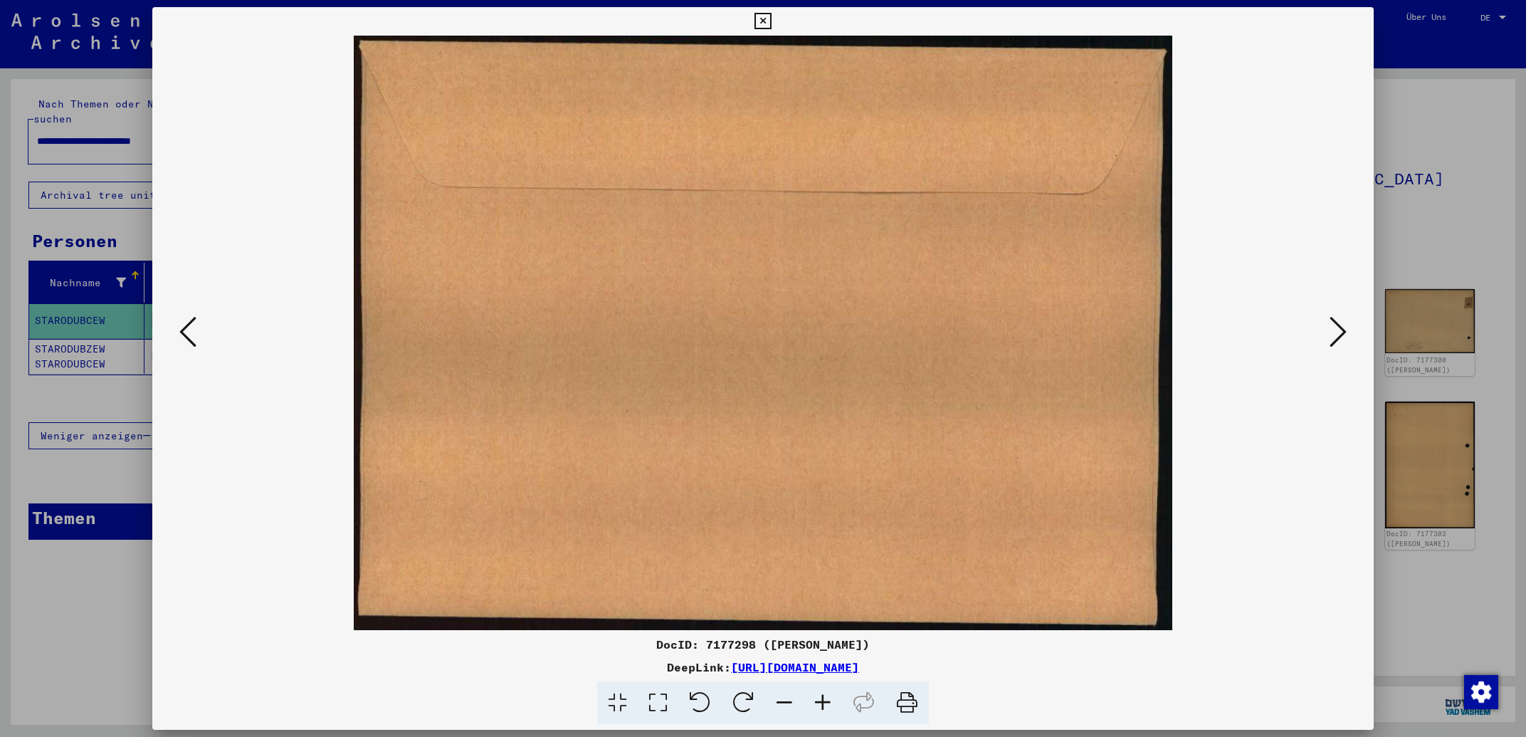
click at [180, 322] on icon at bounding box center [187, 332] width 17 height 34
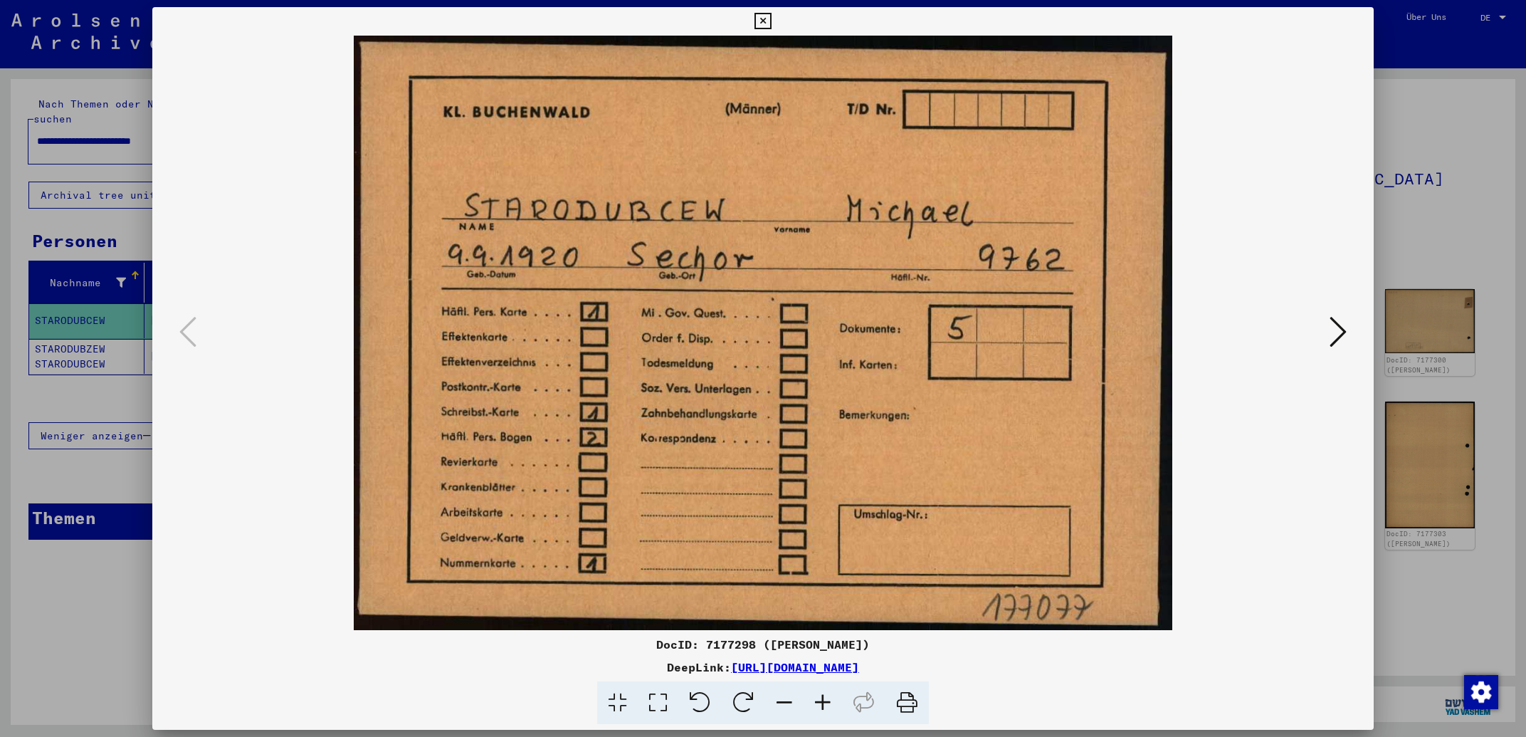
click at [1335, 326] on icon at bounding box center [1337, 332] width 17 height 34
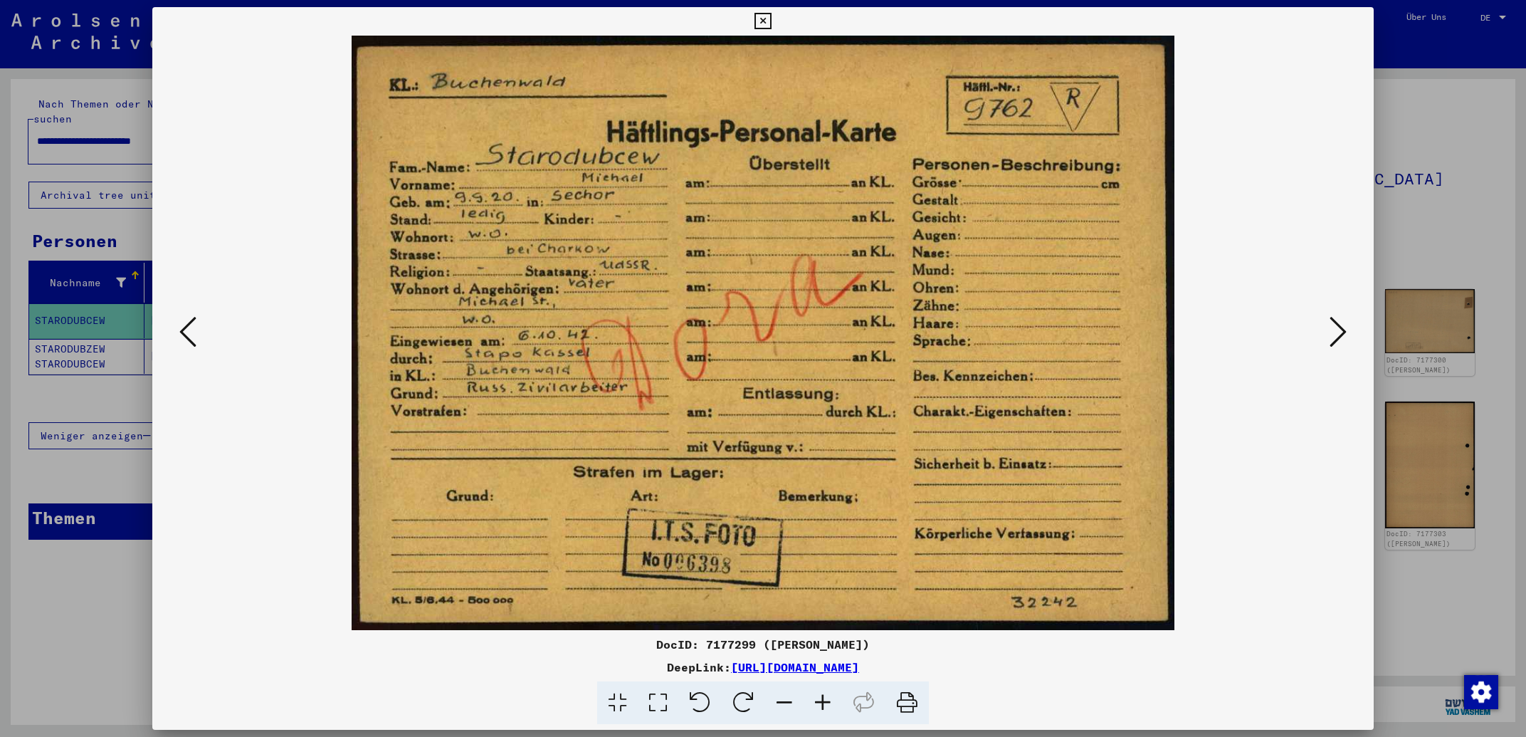
click at [1335, 326] on icon at bounding box center [1337, 332] width 17 height 34
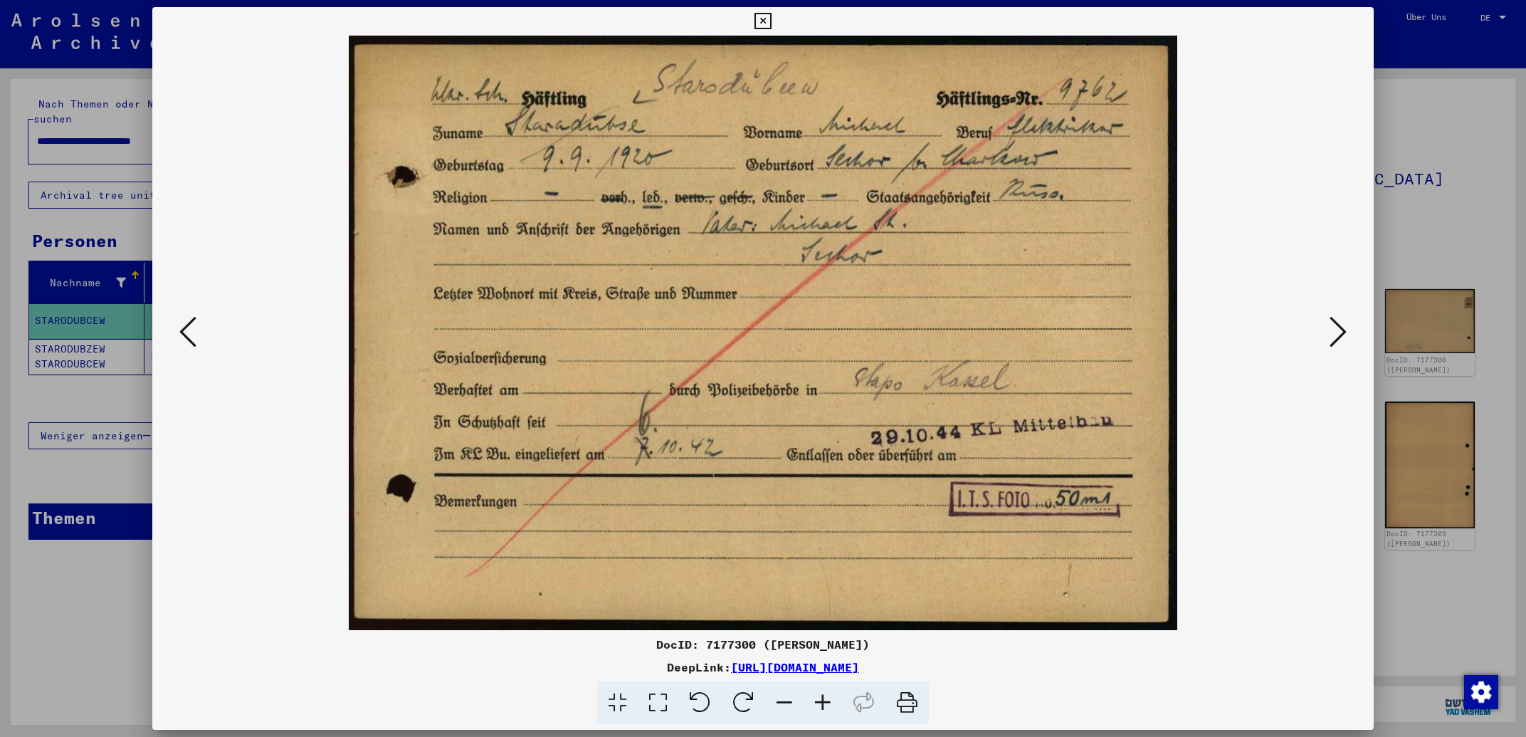
click at [1332, 329] on icon at bounding box center [1337, 332] width 17 height 34
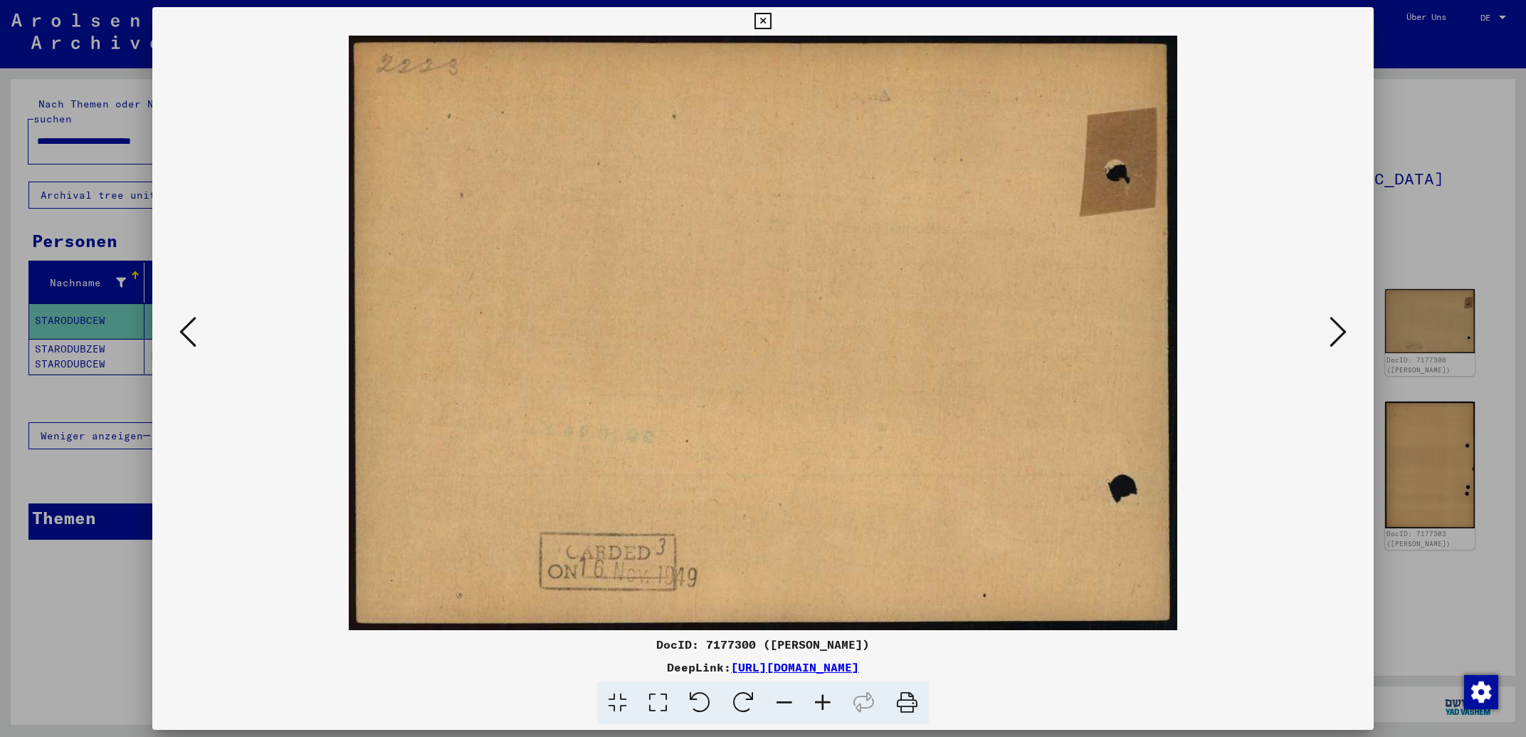
click at [1332, 329] on icon at bounding box center [1337, 332] width 17 height 34
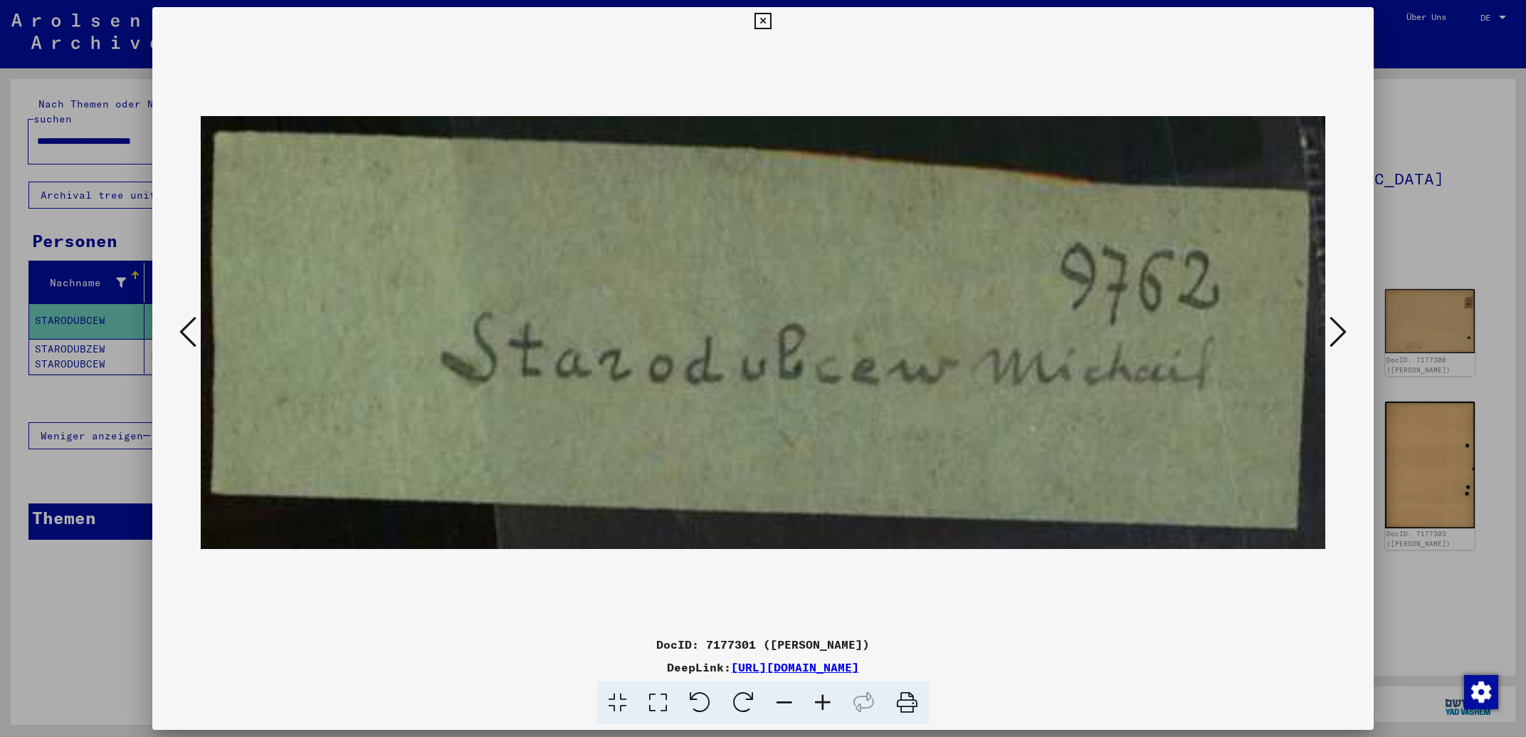
click at [1332, 329] on icon at bounding box center [1337, 332] width 17 height 34
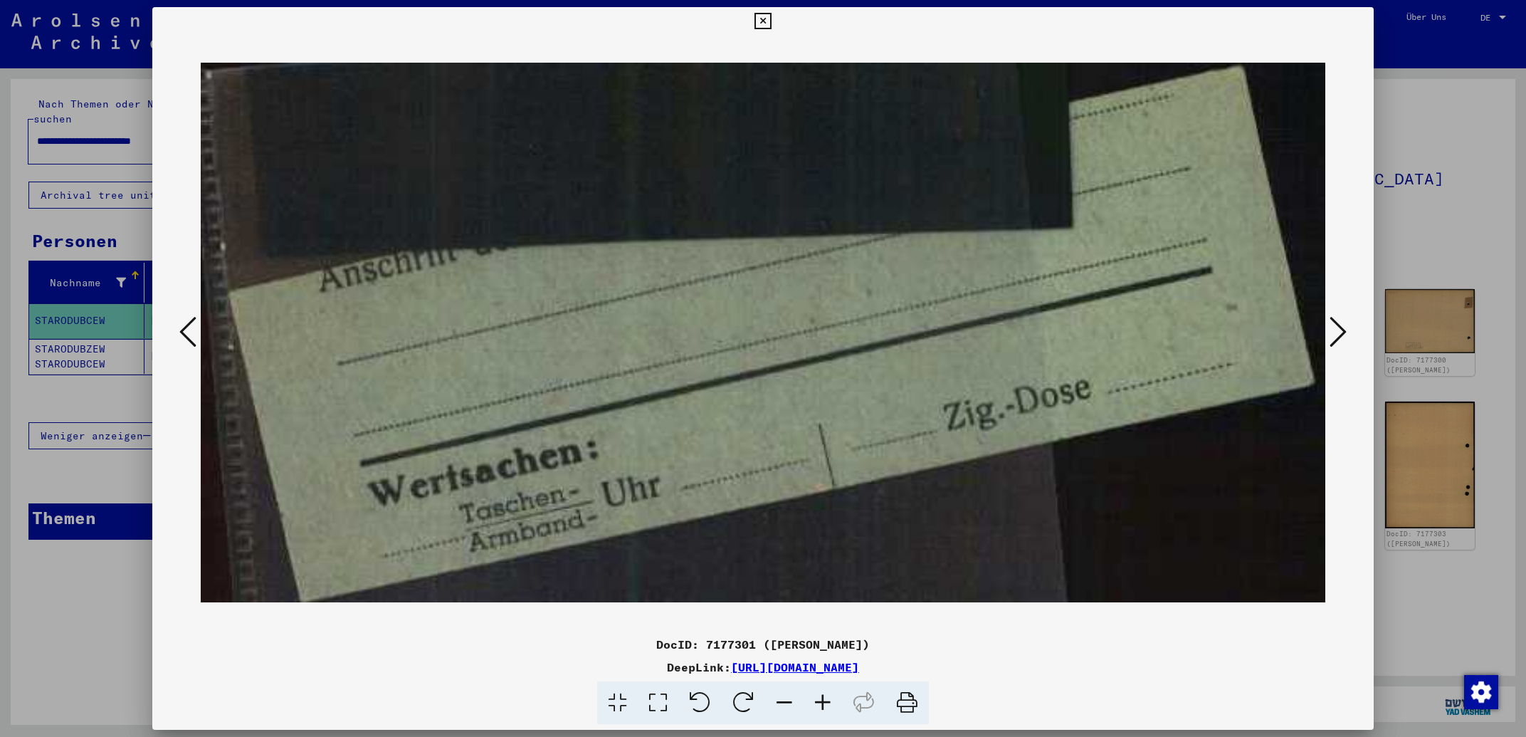
click at [1332, 329] on icon at bounding box center [1337, 332] width 17 height 34
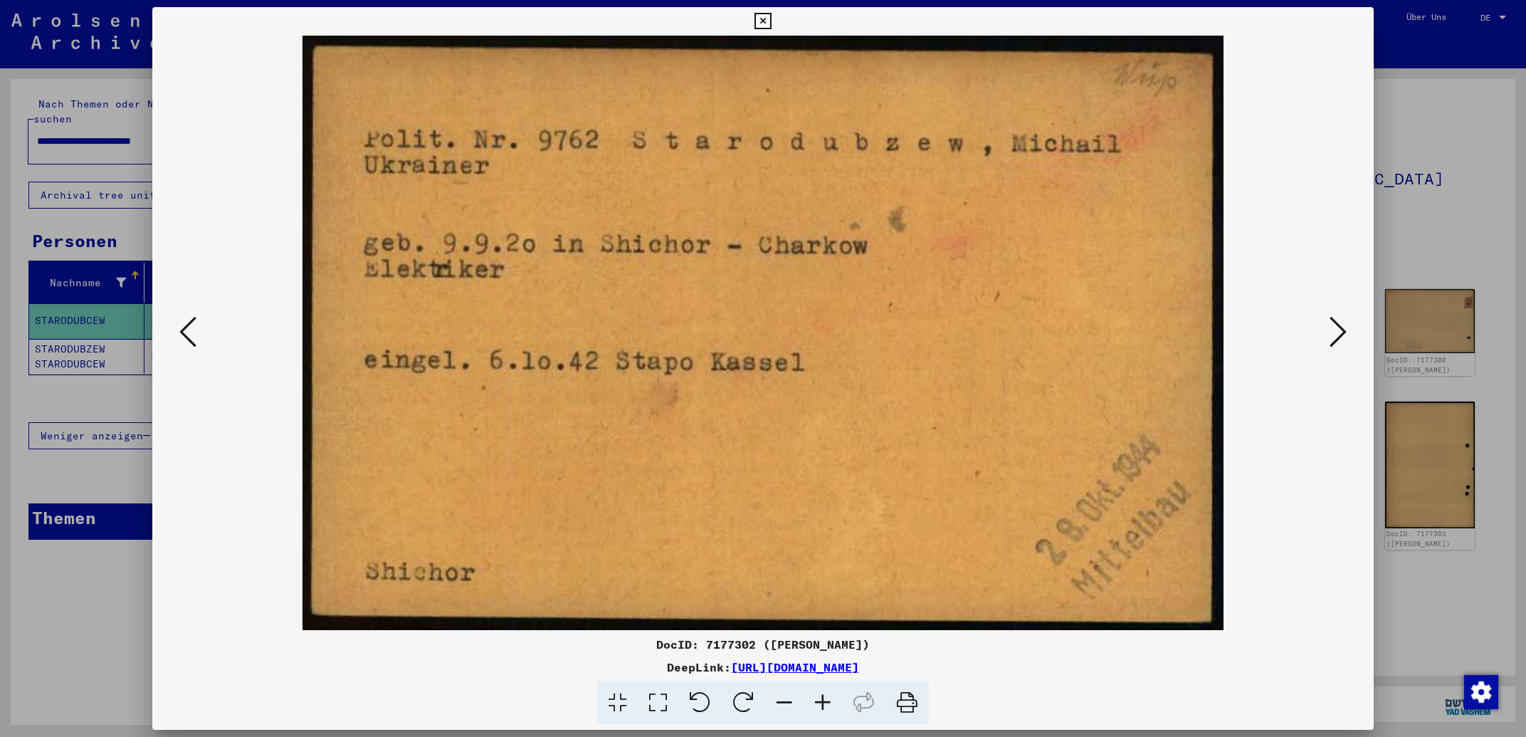
click at [1332, 329] on icon at bounding box center [1337, 332] width 17 height 34
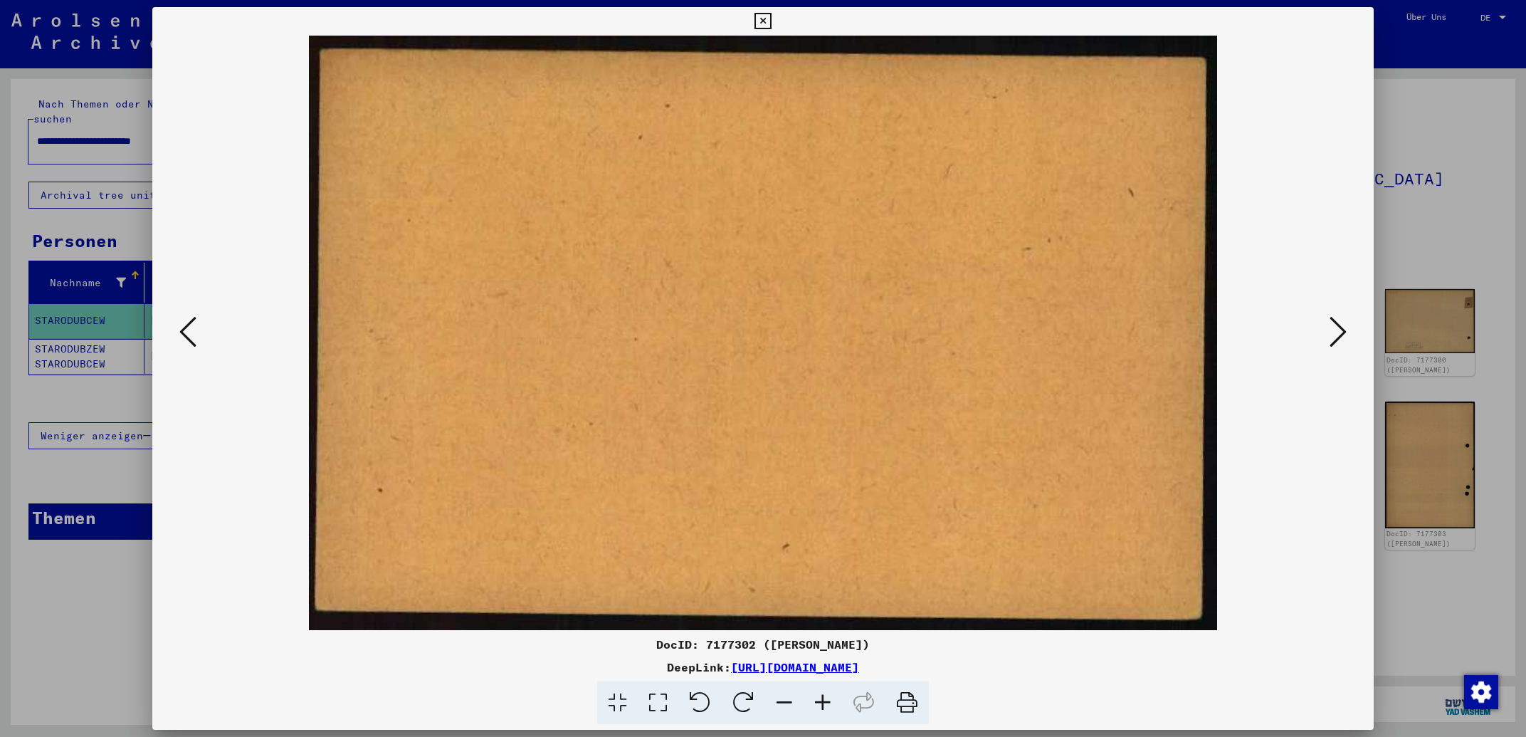
click at [1332, 329] on icon at bounding box center [1337, 332] width 17 height 34
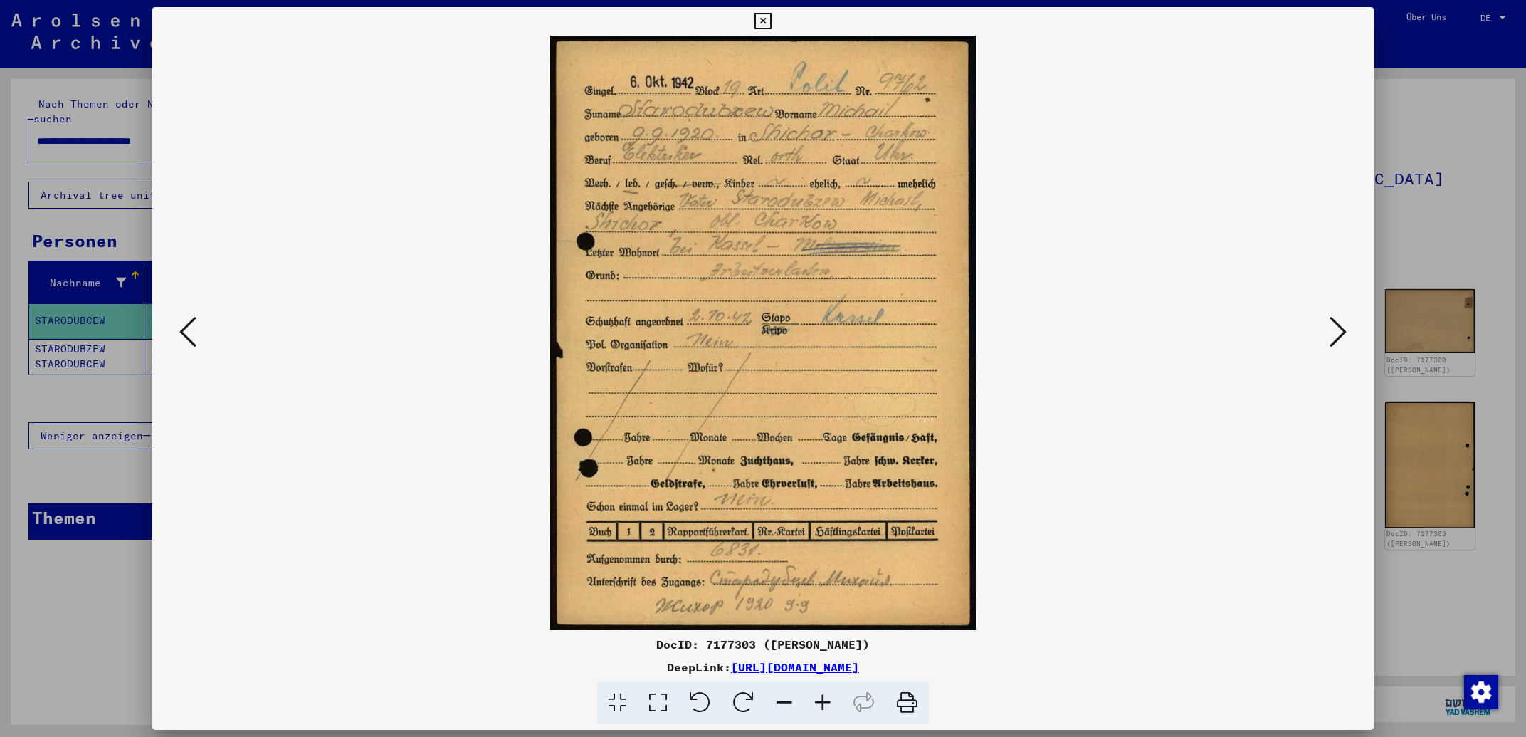
click at [827, 705] on icon at bounding box center [823, 702] width 38 height 43
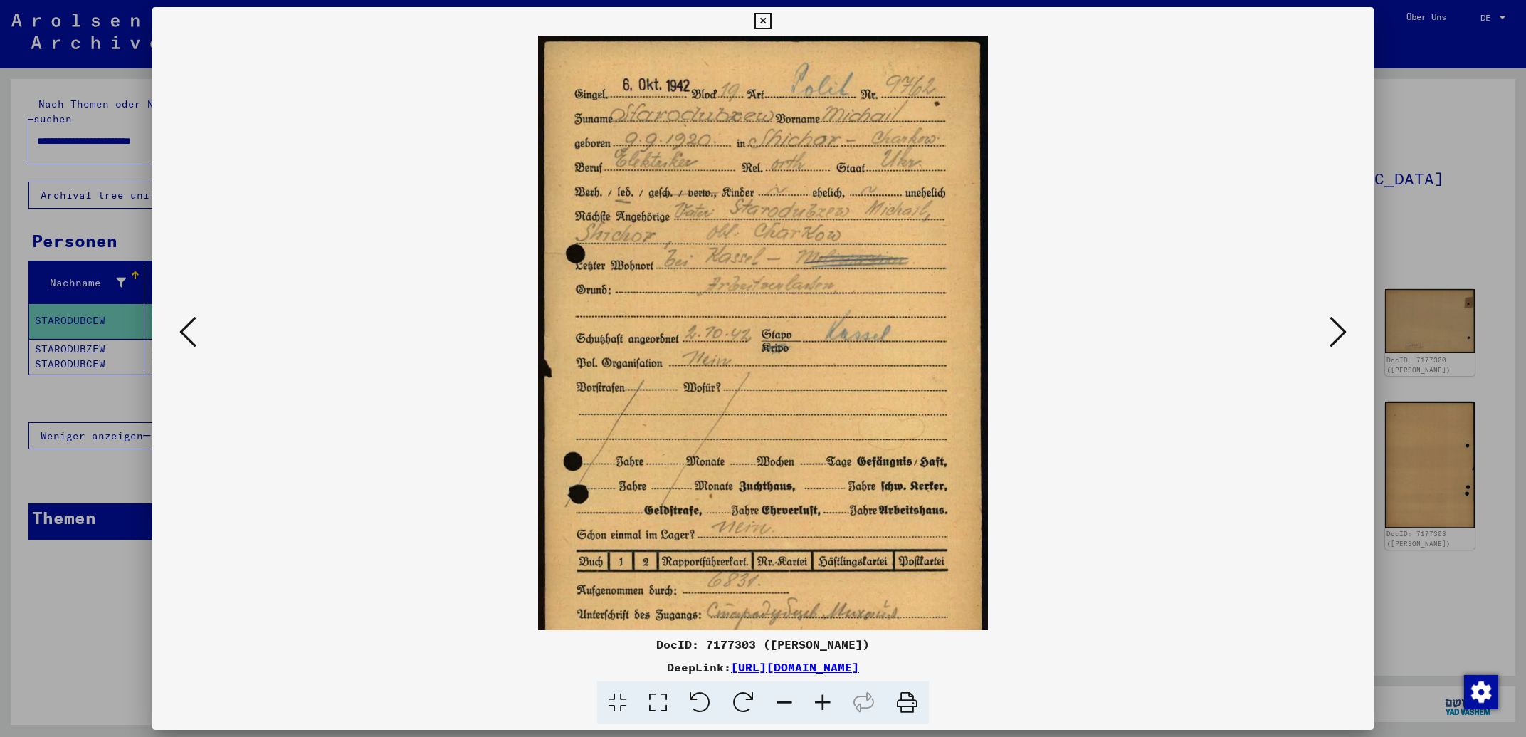
click at [827, 705] on icon at bounding box center [823, 702] width 38 height 43
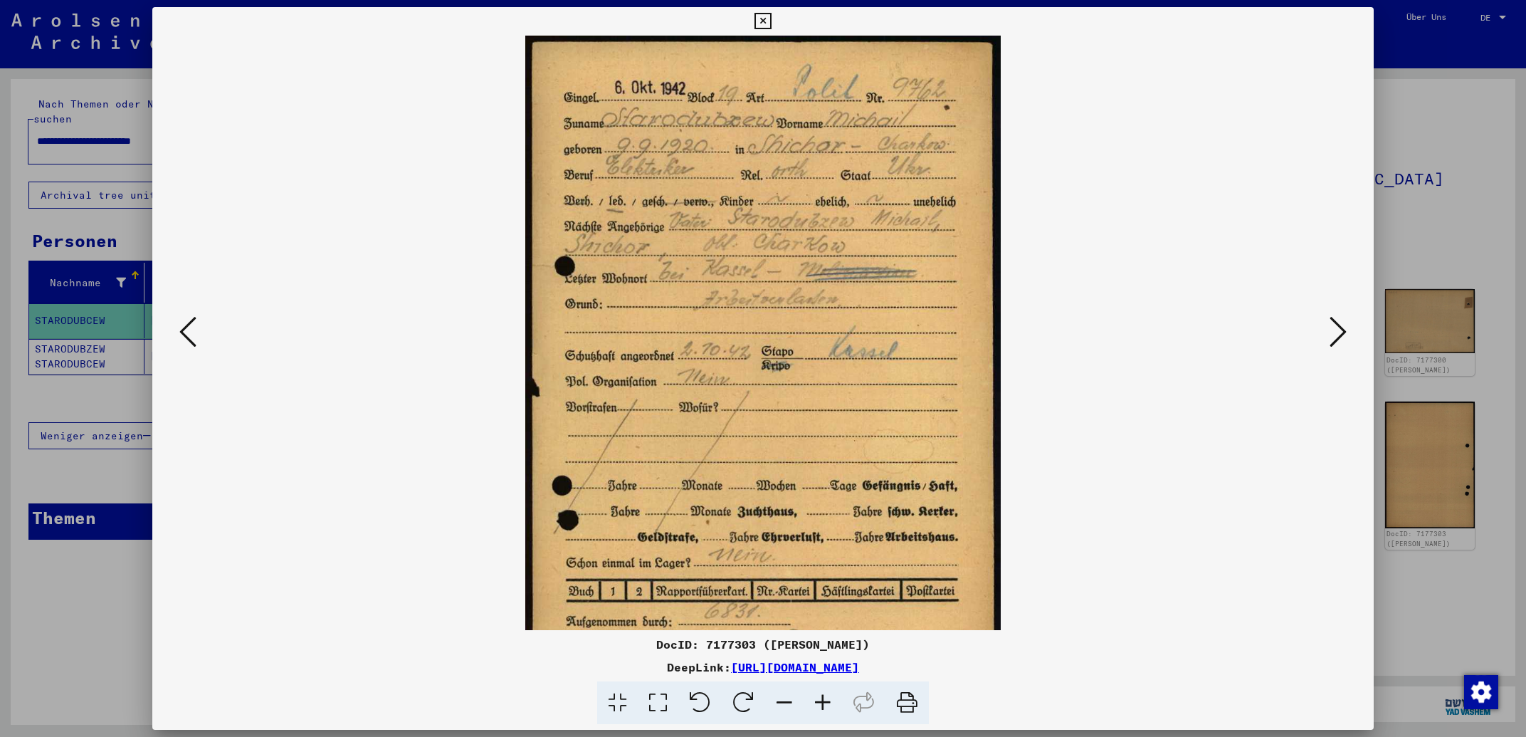
click at [827, 705] on icon at bounding box center [823, 702] width 38 height 43
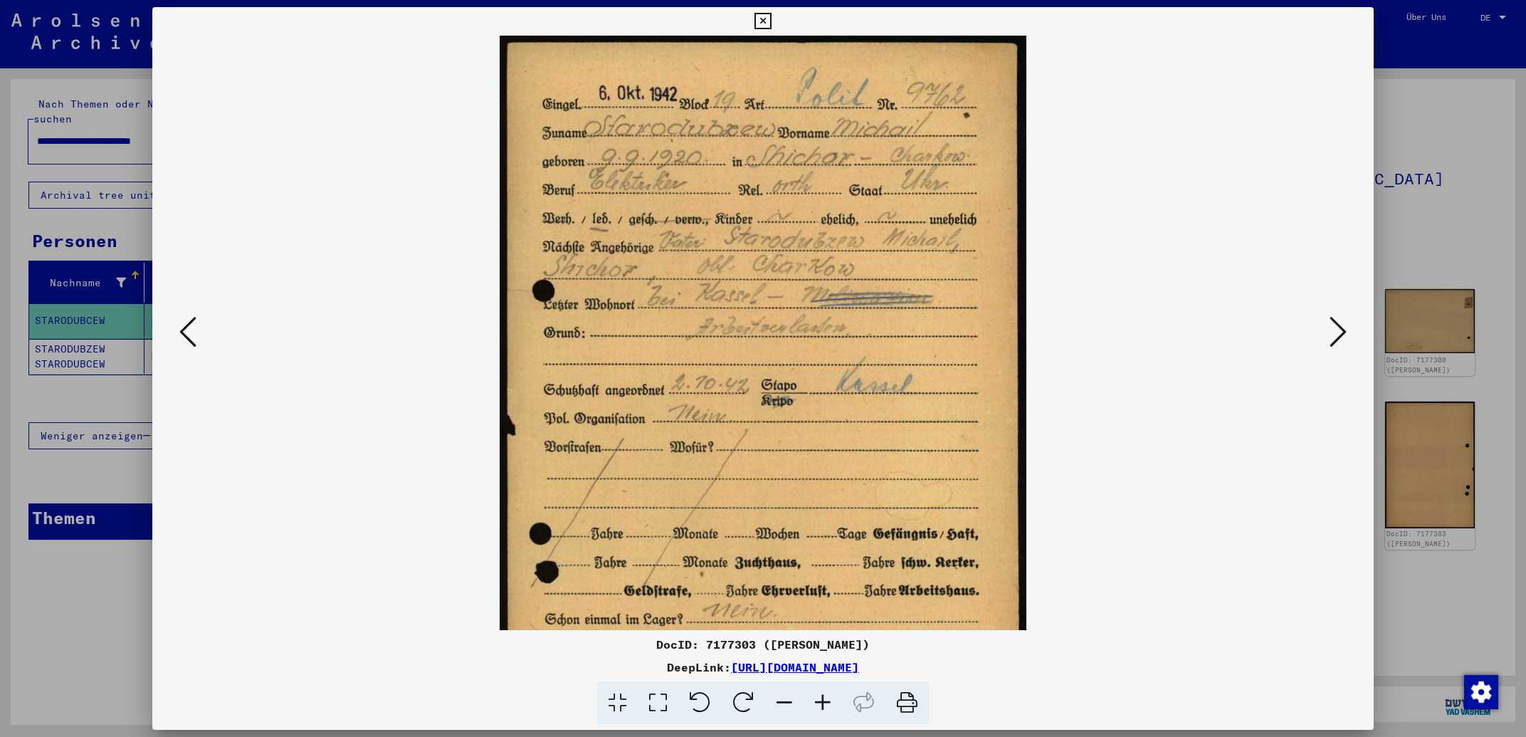
click at [827, 705] on icon at bounding box center [823, 702] width 38 height 43
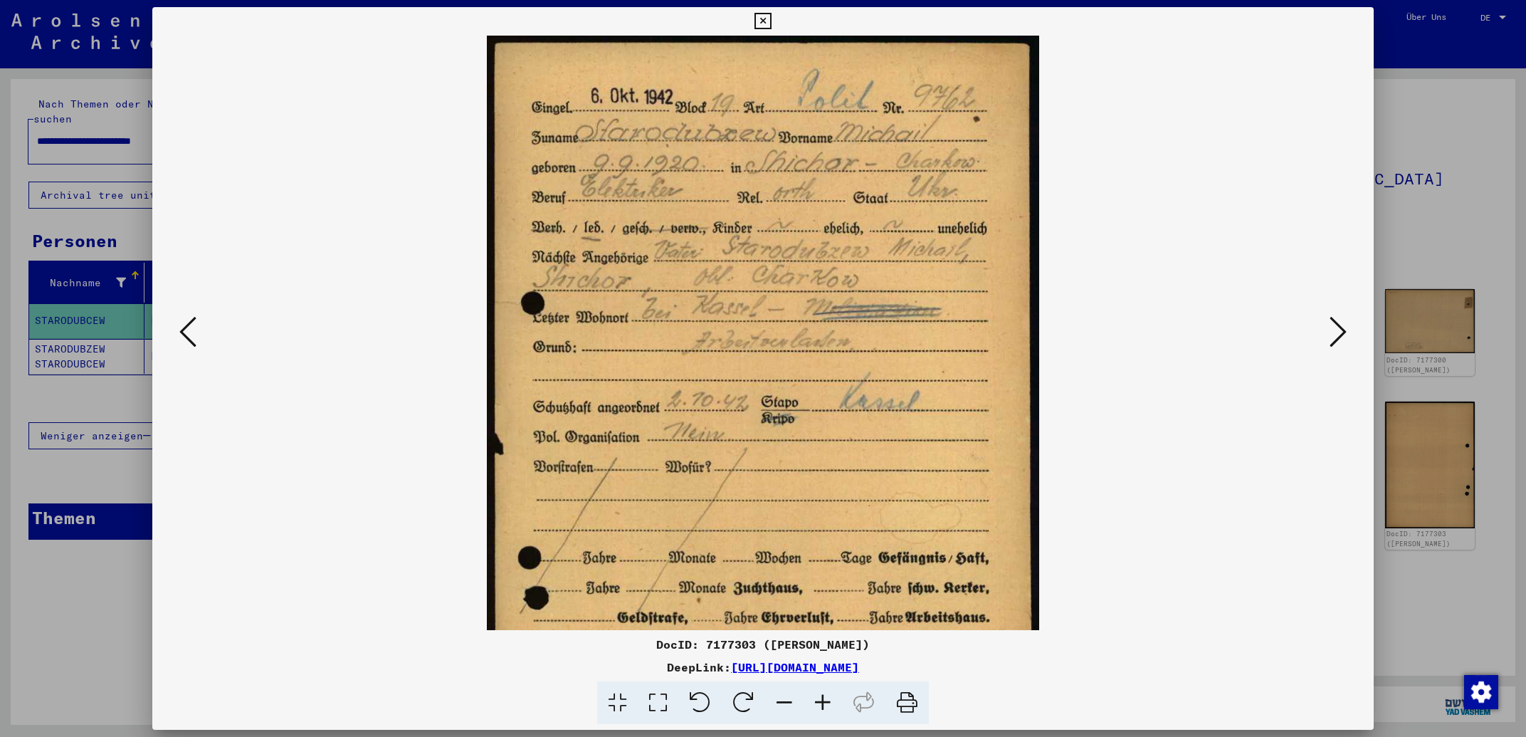
click at [827, 705] on icon at bounding box center [823, 702] width 38 height 43
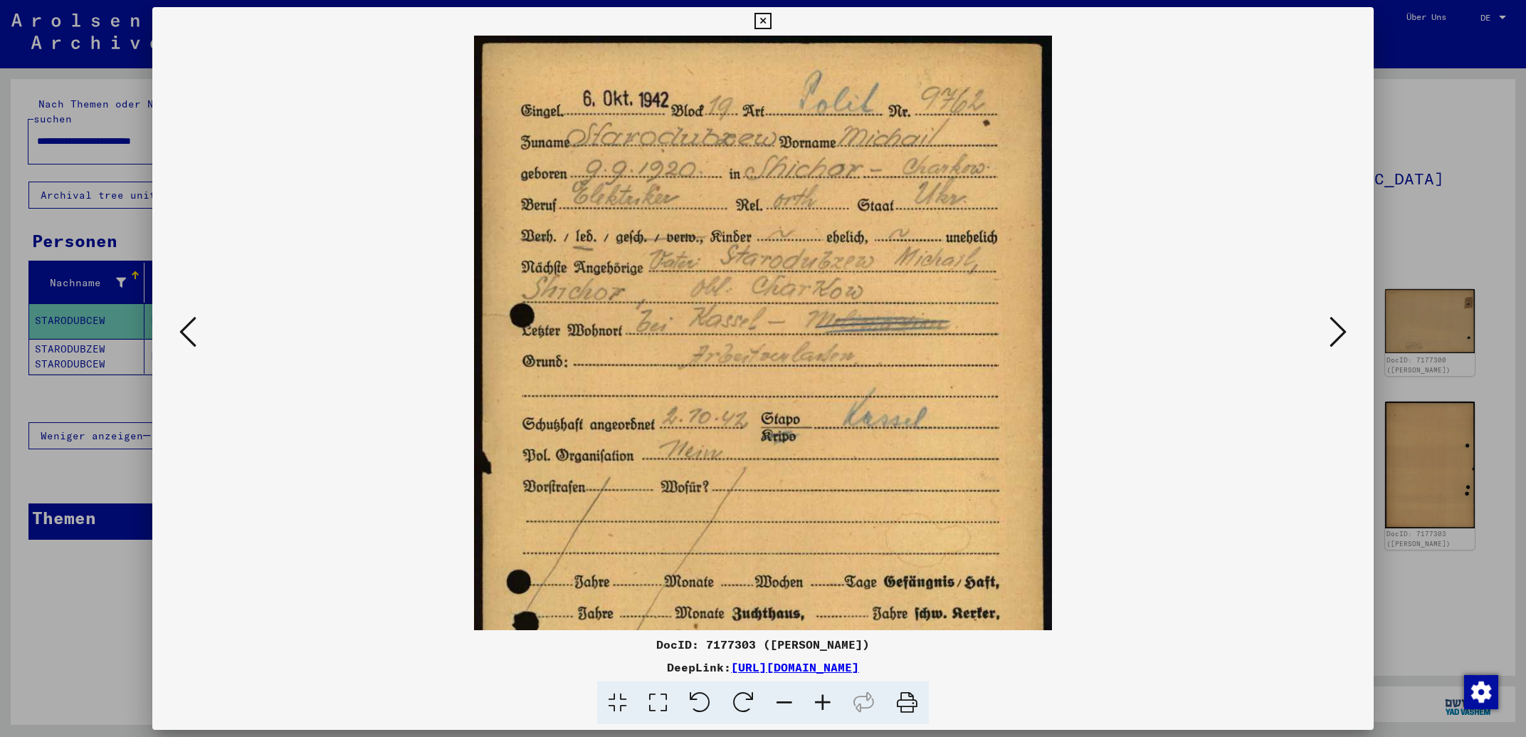
click at [827, 705] on icon at bounding box center [823, 702] width 38 height 43
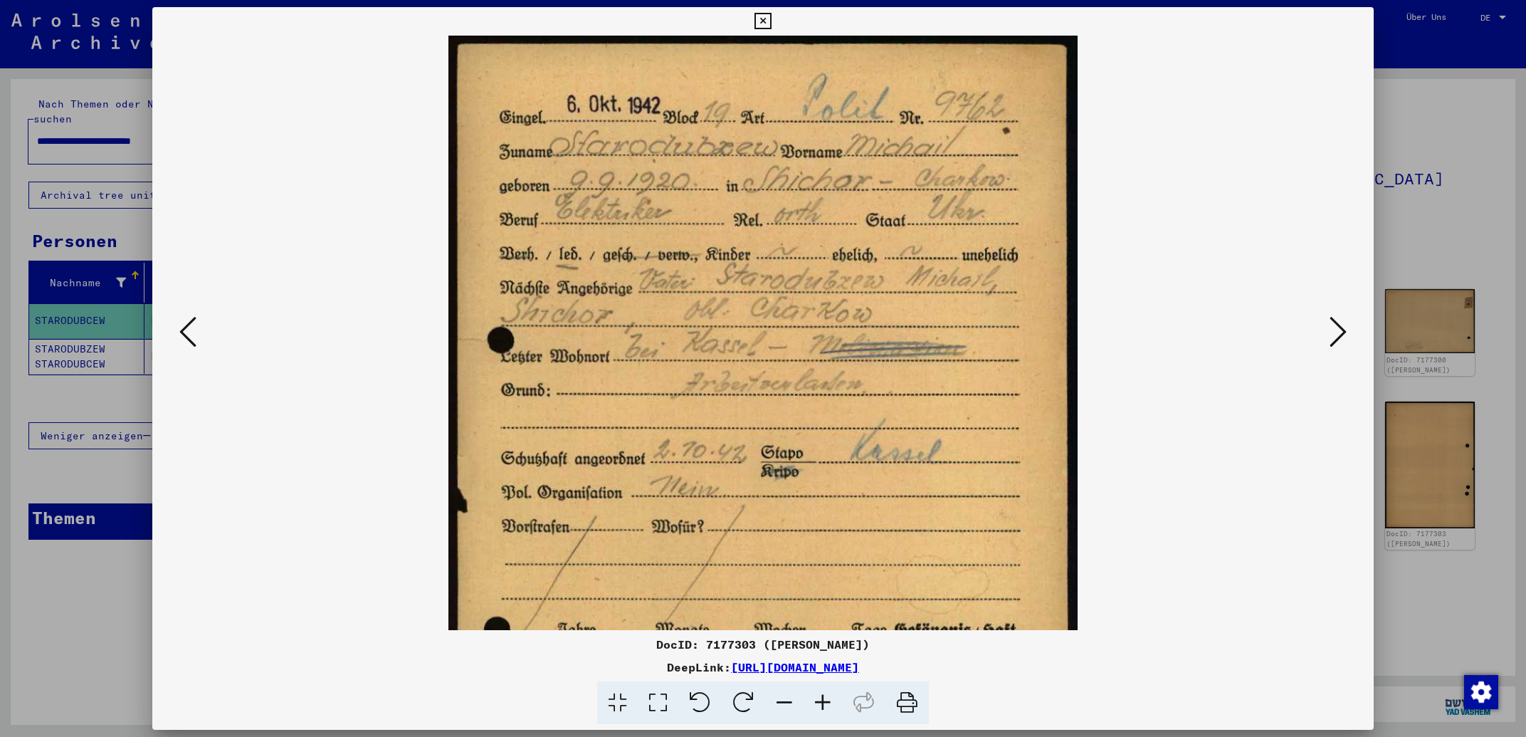
click at [827, 705] on icon at bounding box center [823, 702] width 38 height 43
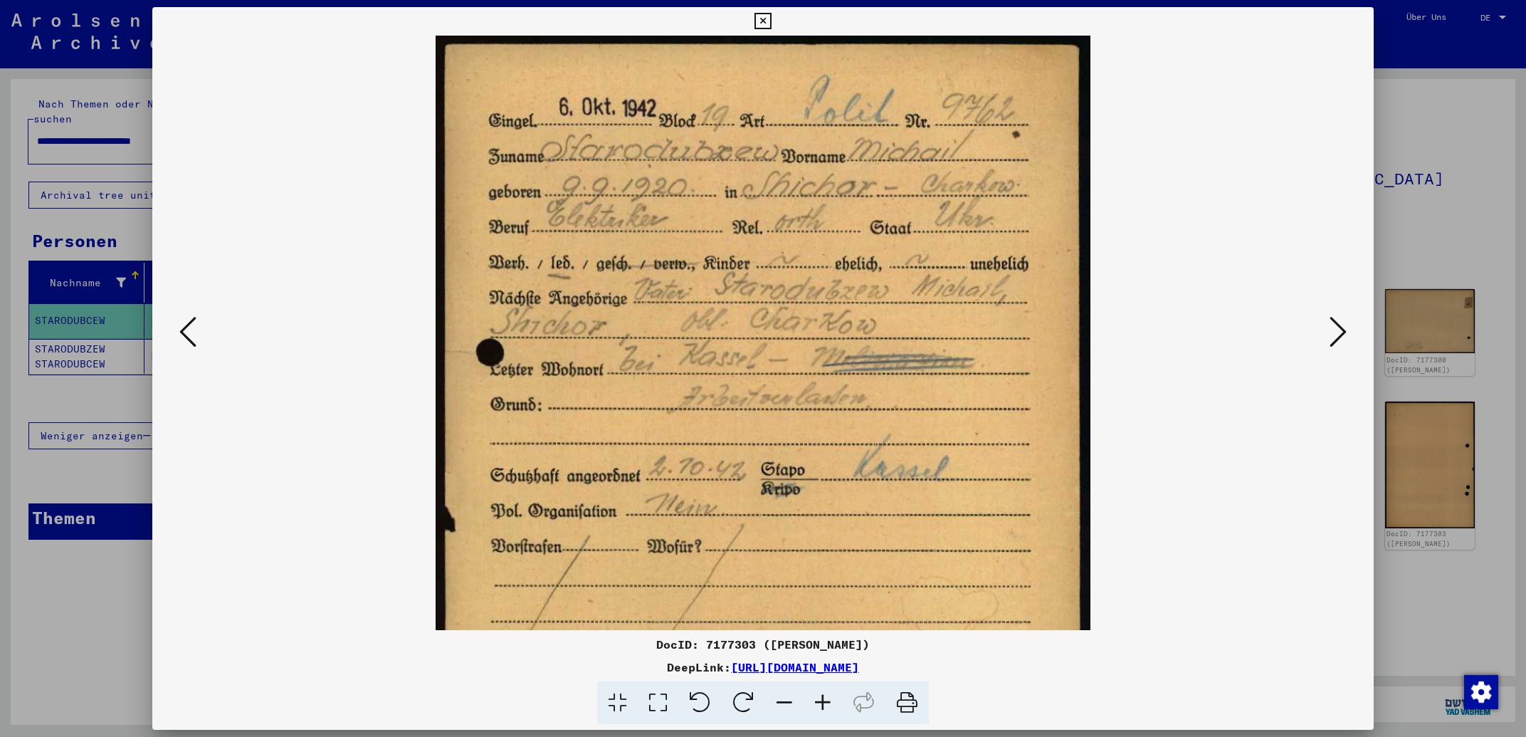
click at [827, 705] on icon at bounding box center [823, 702] width 38 height 43
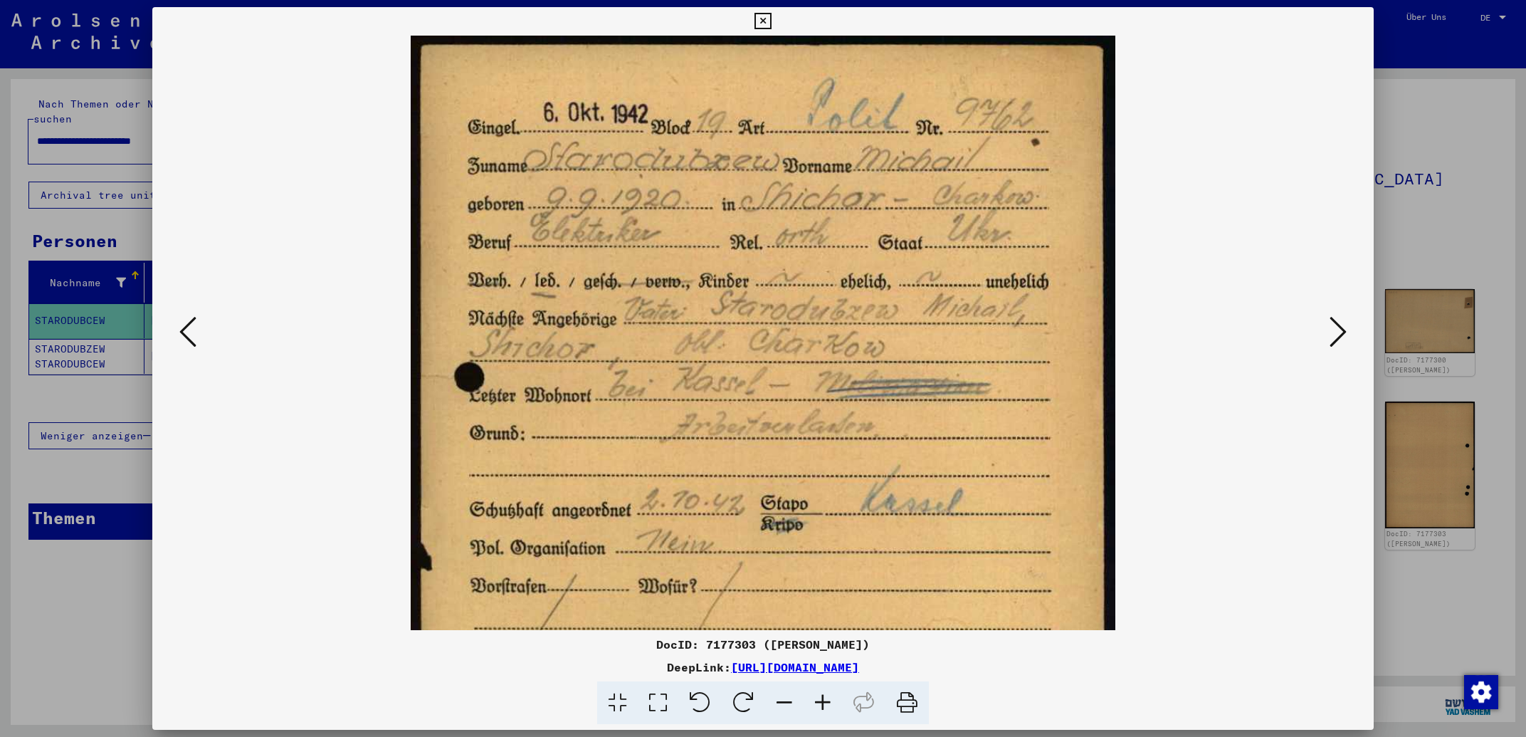
click at [827, 705] on icon at bounding box center [823, 702] width 38 height 43
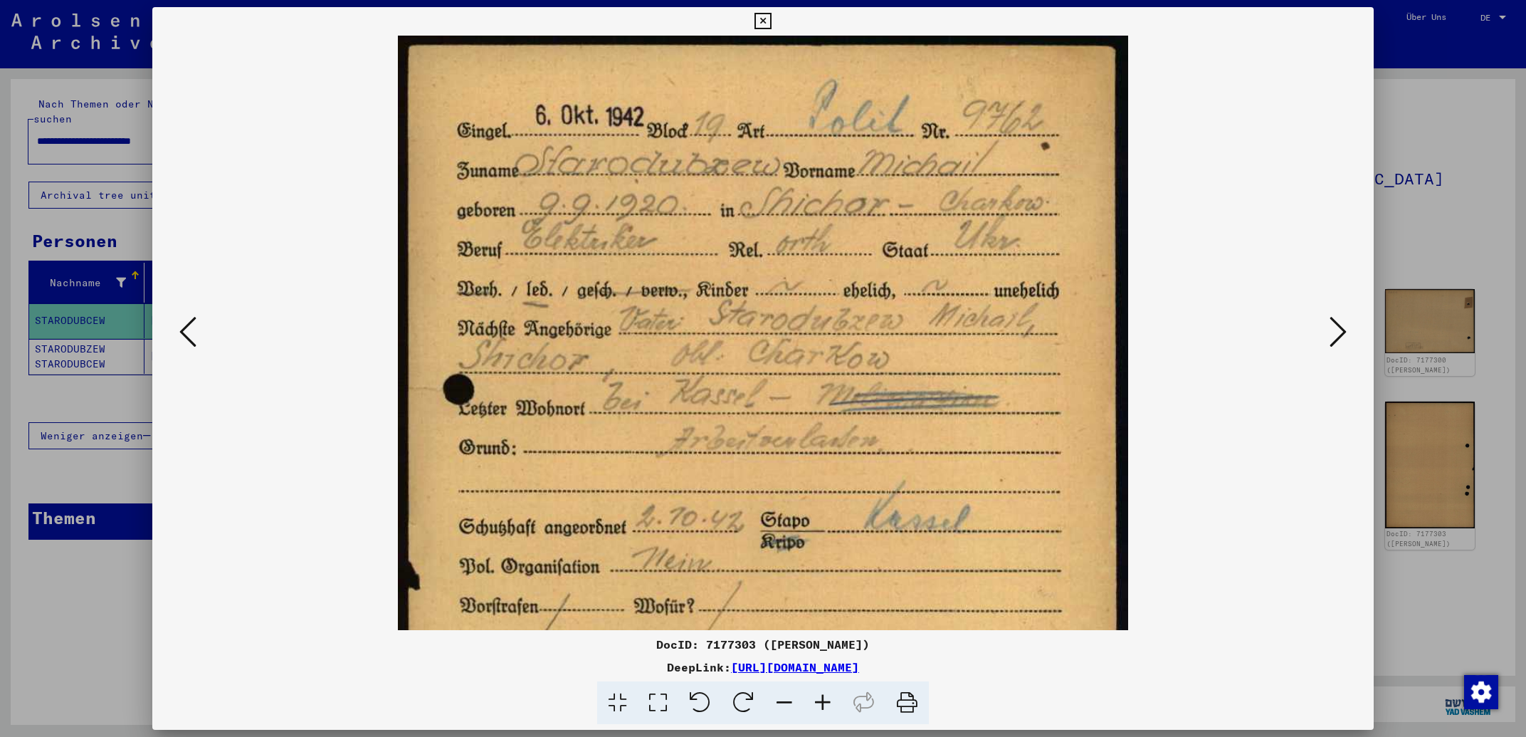
click at [827, 705] on icon at bounding box center [823, 702] width 38 height 43
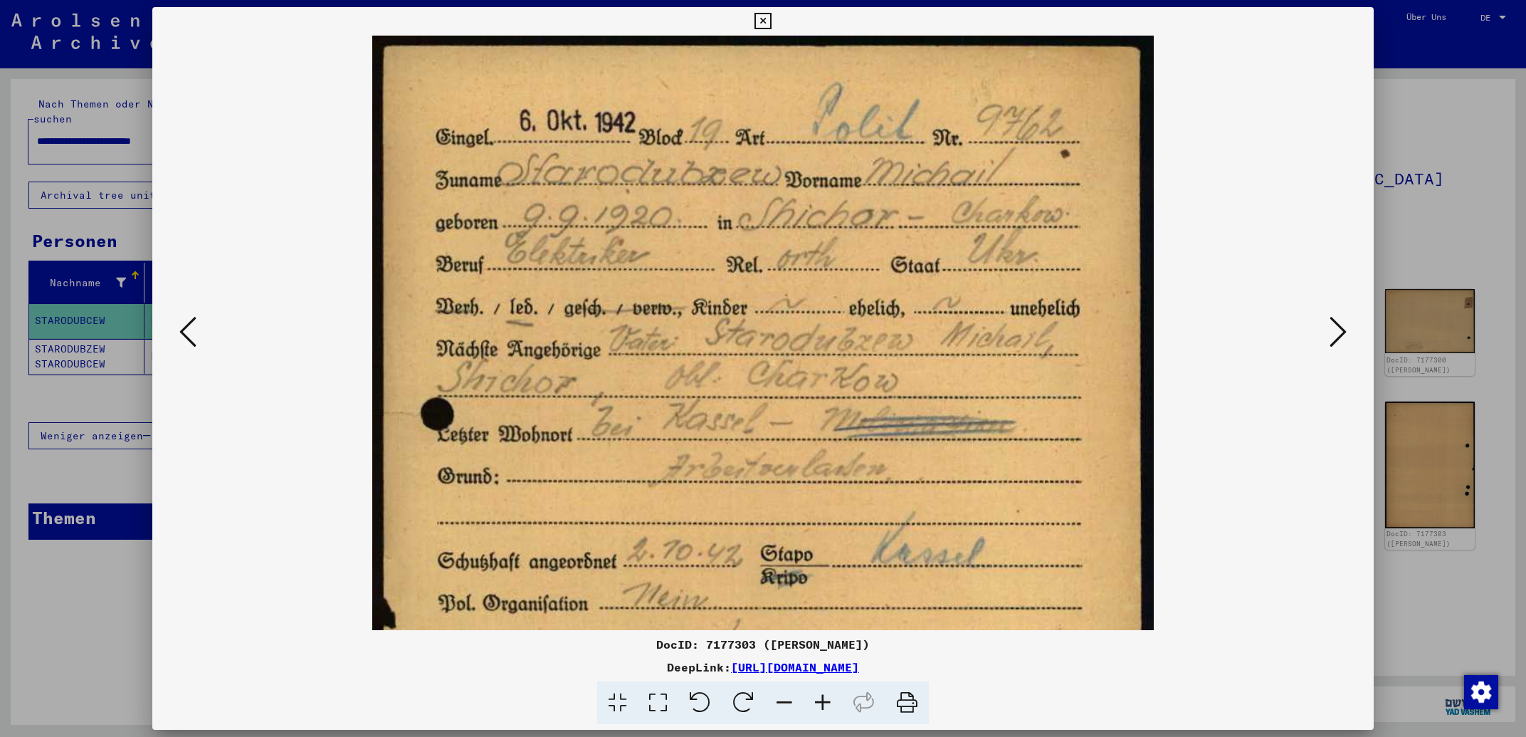
click at [827, 705] on icon at bounding box center [823, 702] width 38 height 43
click at [1340, 335] on icon at bounding box center [1337, 332] width 17 height 34
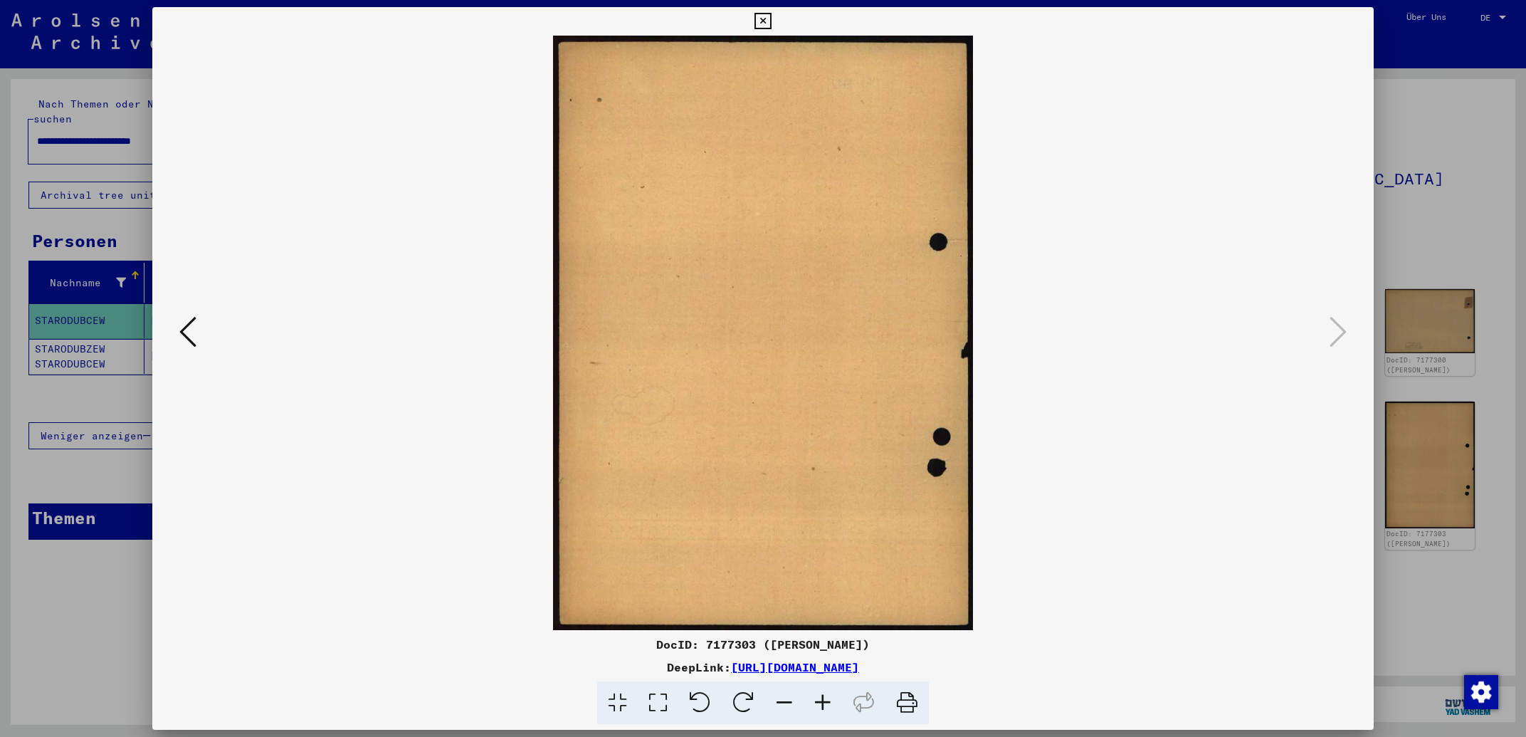
click at [183, 327] on icon at bounding box center [187, 332] width 17 height 34
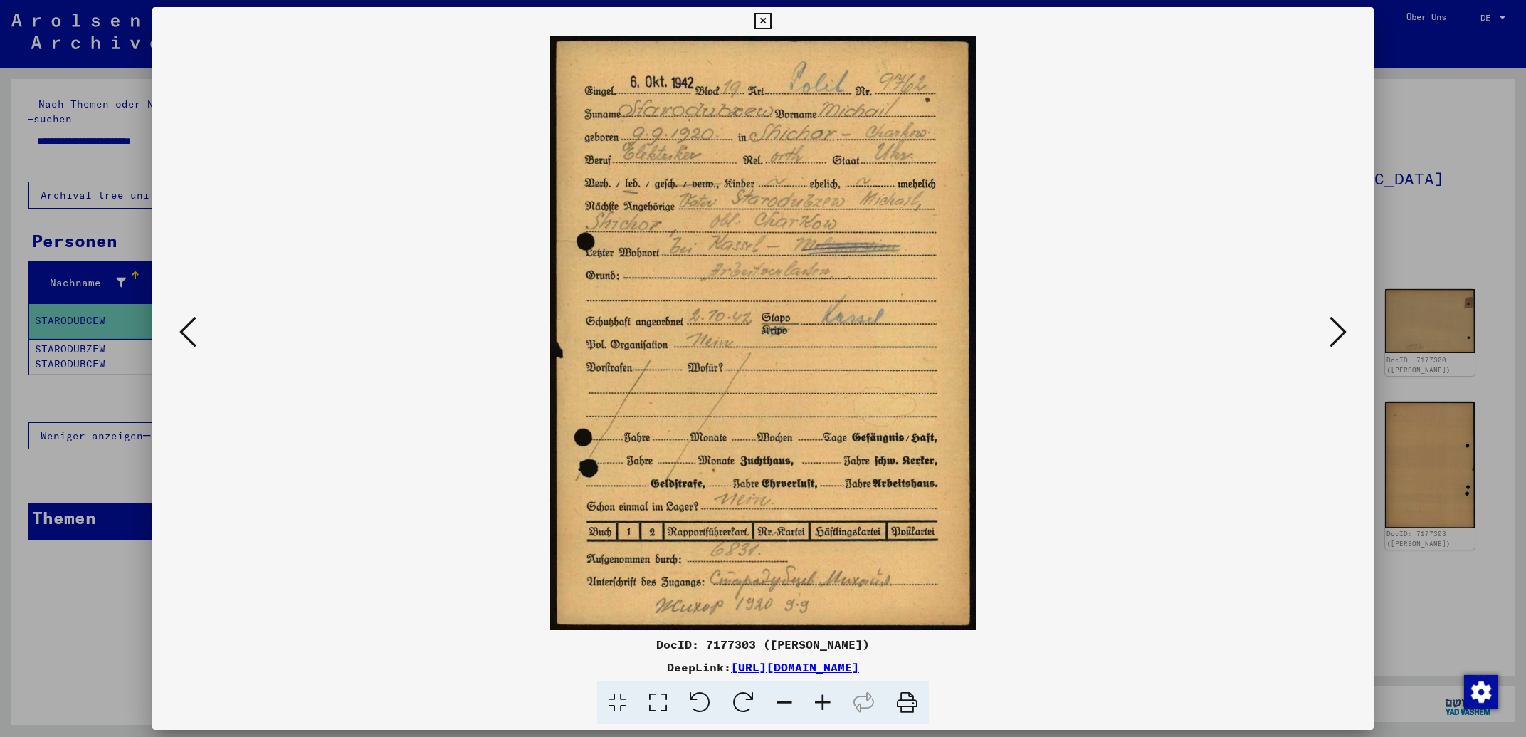
click at [184, 327] on icon at bounding box center [187, 332] width 17 height 34
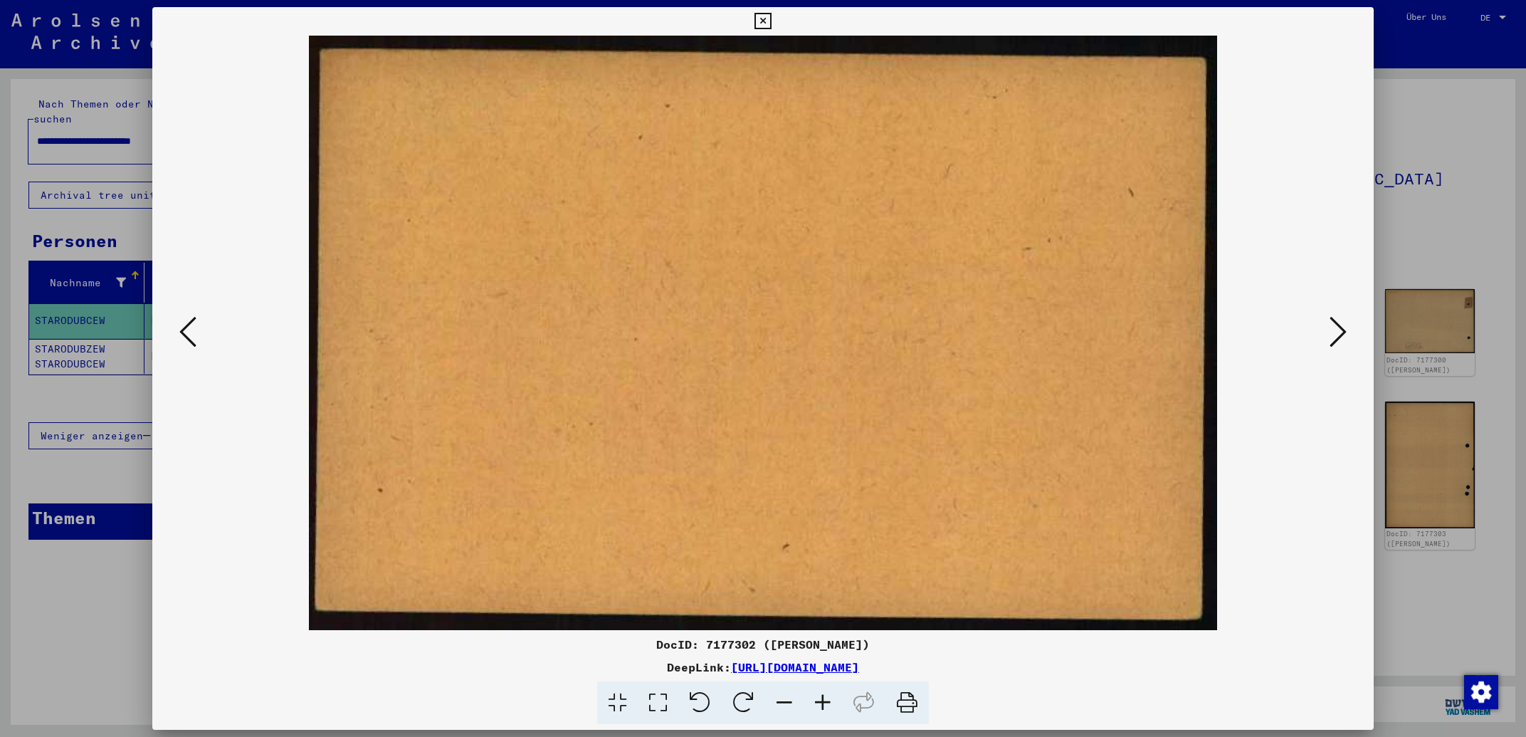
click at [184, 327] on icon at bounding box center [187, 332] width 17 height 34
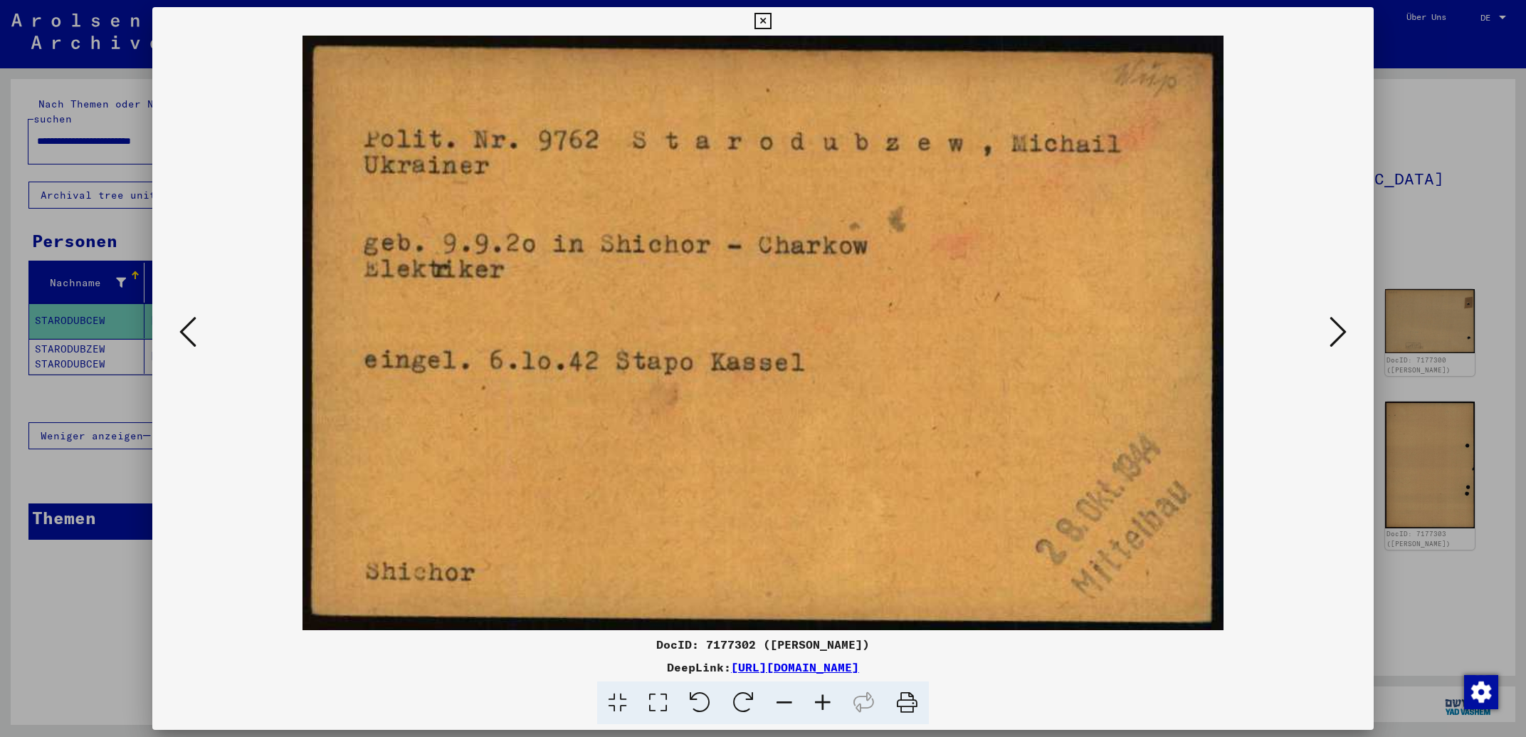
click at [184, 327] on icon at bounding box center [187, 332] width 17 height 34
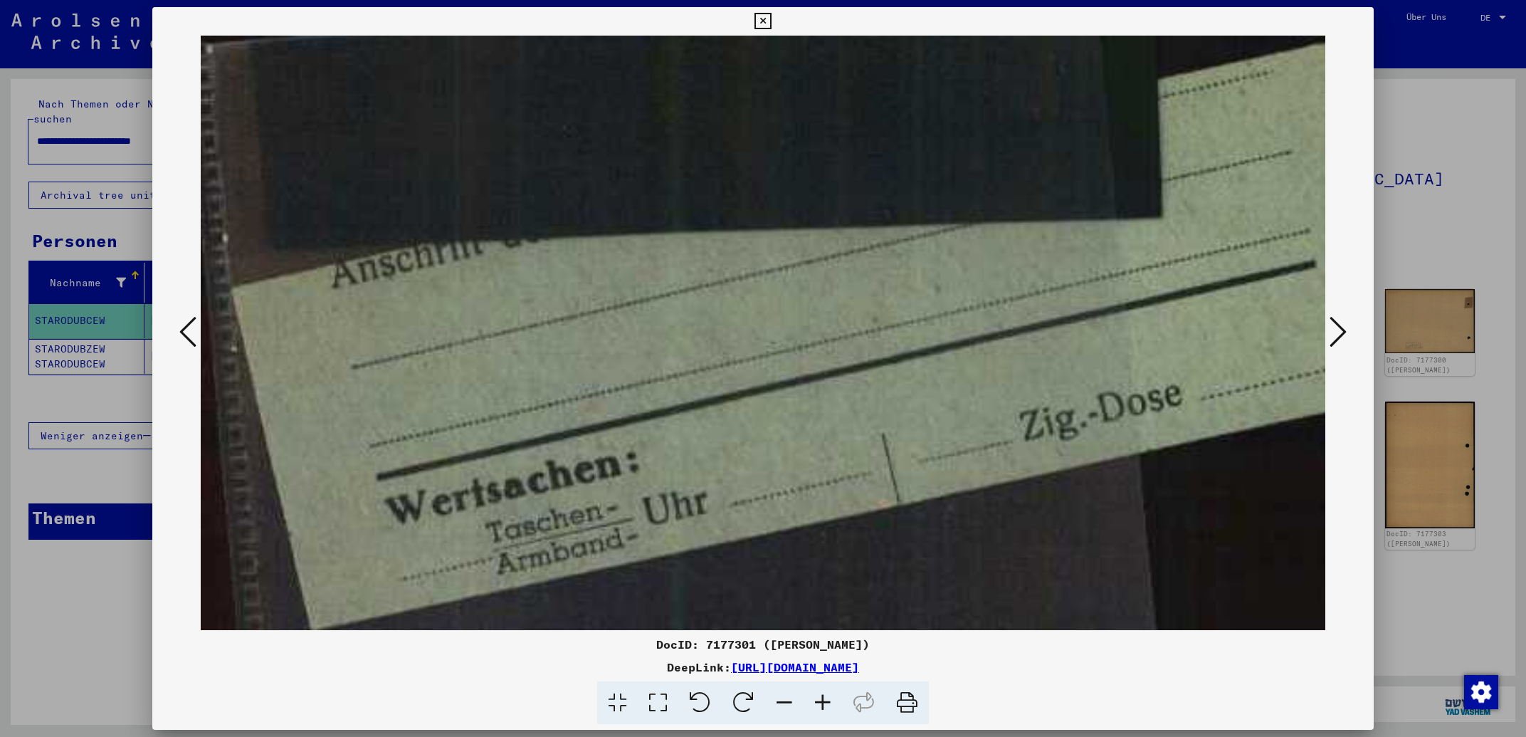
click at [184, 327] on icon at bounding box center [187, 332] width 17 height 34
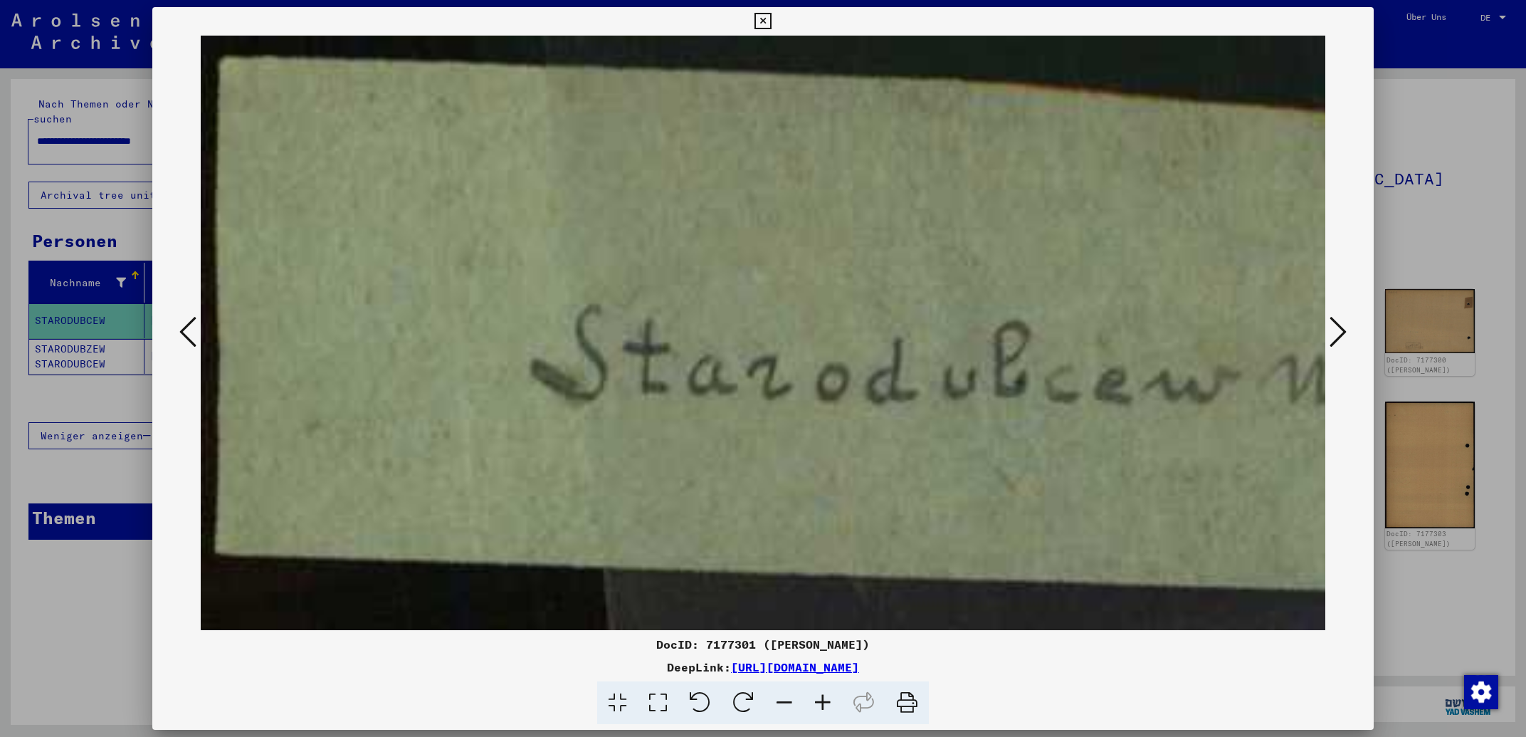
click at [184, 327] on icon at bounding box center [187, 332] width 17 height 34
